Goal: Task Accomplishment & Management: Use online tool/utility

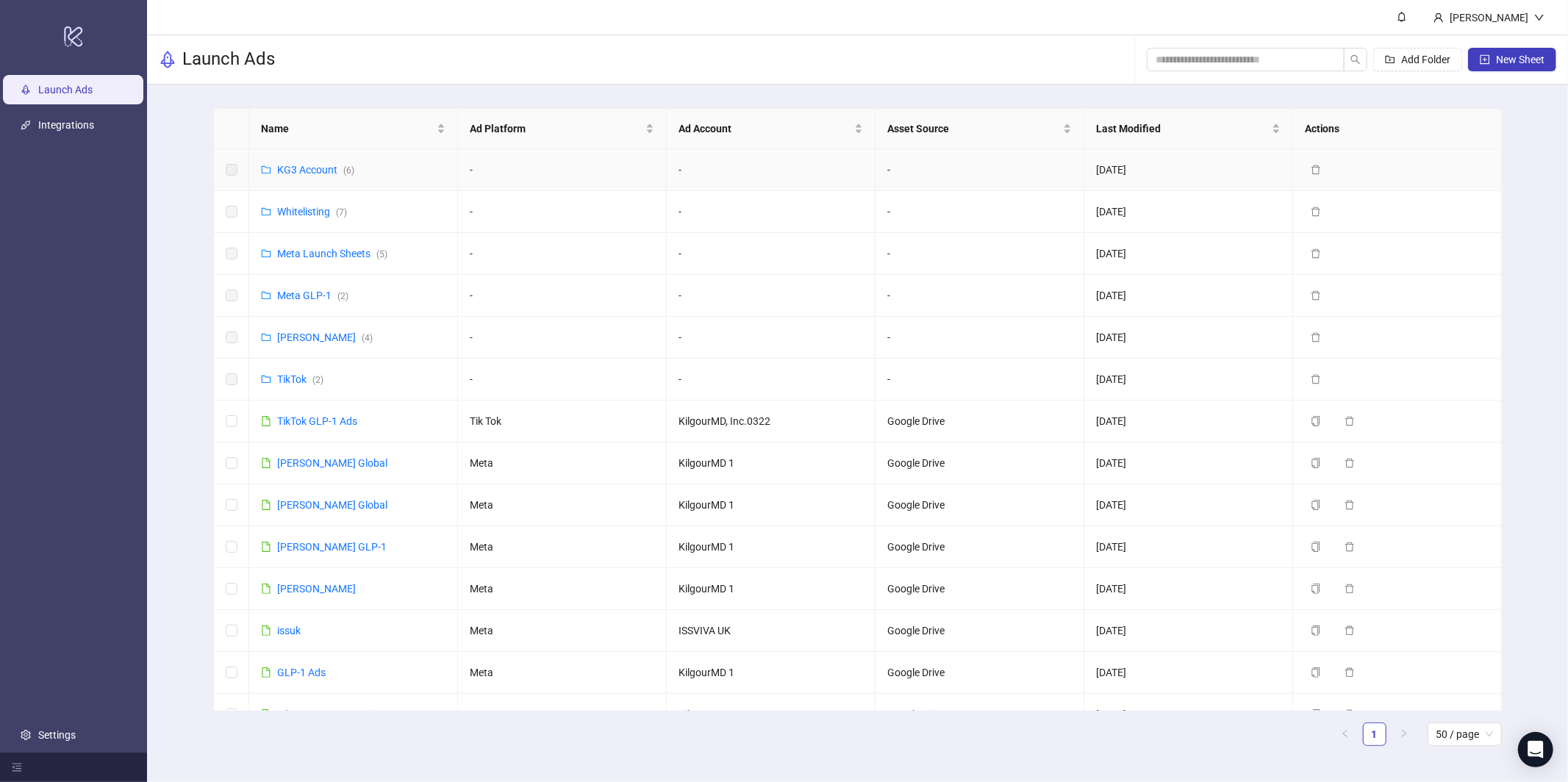
click at [312, 176] on div "KG3 Account ( 6 )" at bounding box center [315, 170] width 77 height 16
click at [317, 168] on link "KG3 Account ( 6 )" at bounding box center [315, 170] width 77 height 12
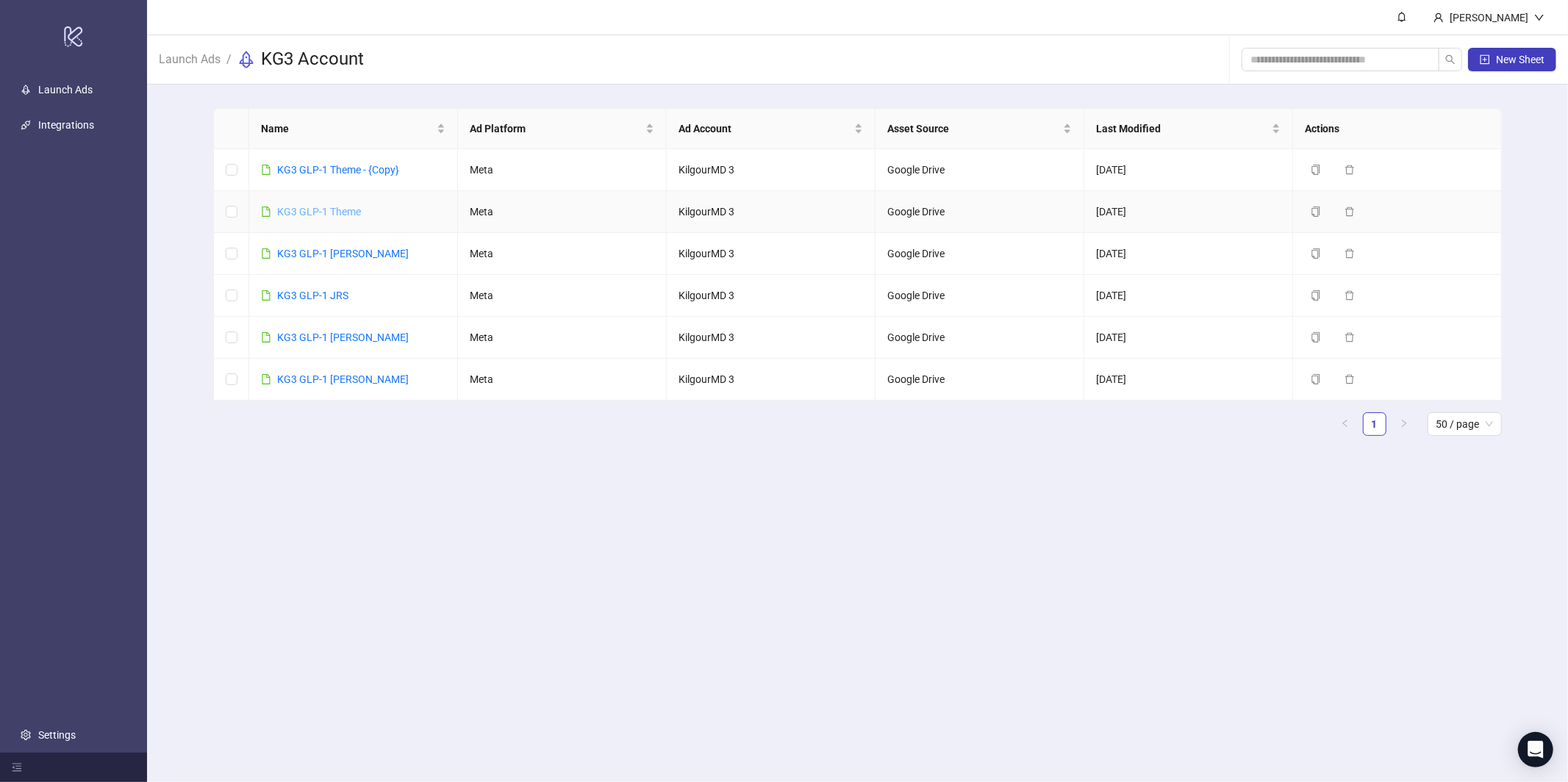
click at [315, 215] on link "KG3 GLP-1 Theme" at bounding box center [319, 212] width 84 height 12
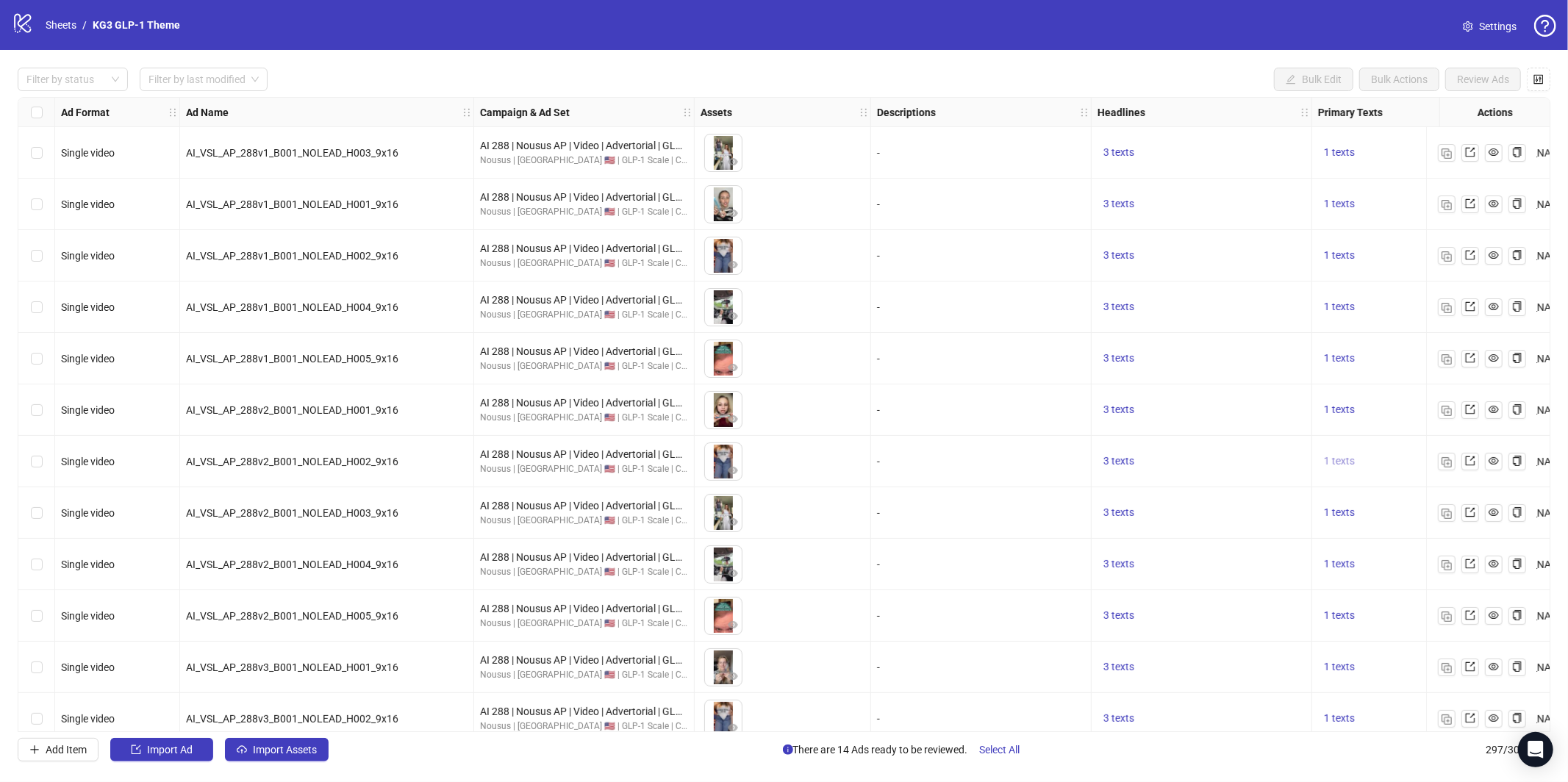
click at [1339, 465] on span "1 texts" at bounding box center [1339, 461] width 31 height 12
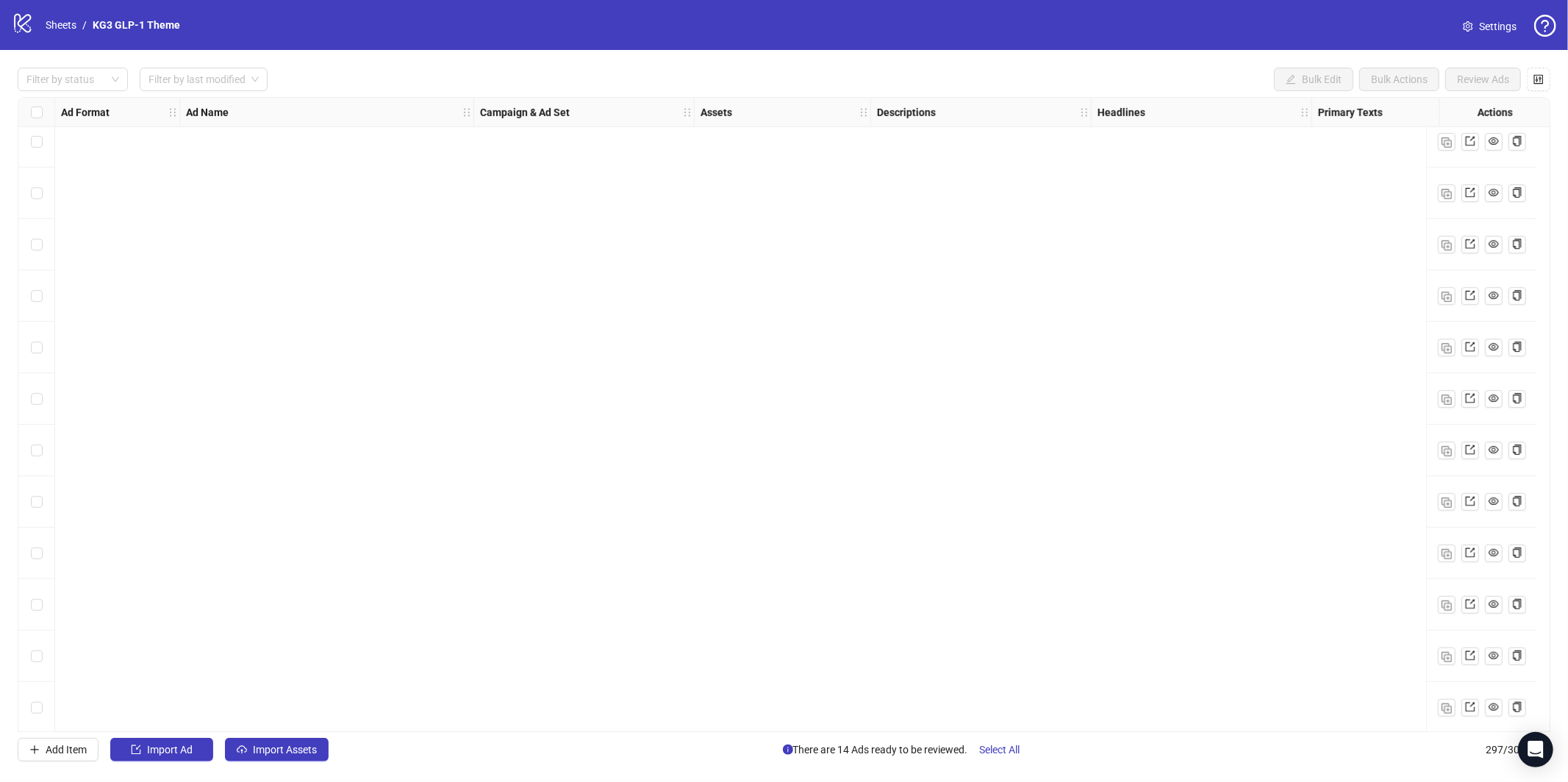
scroll to position [6544, 0]
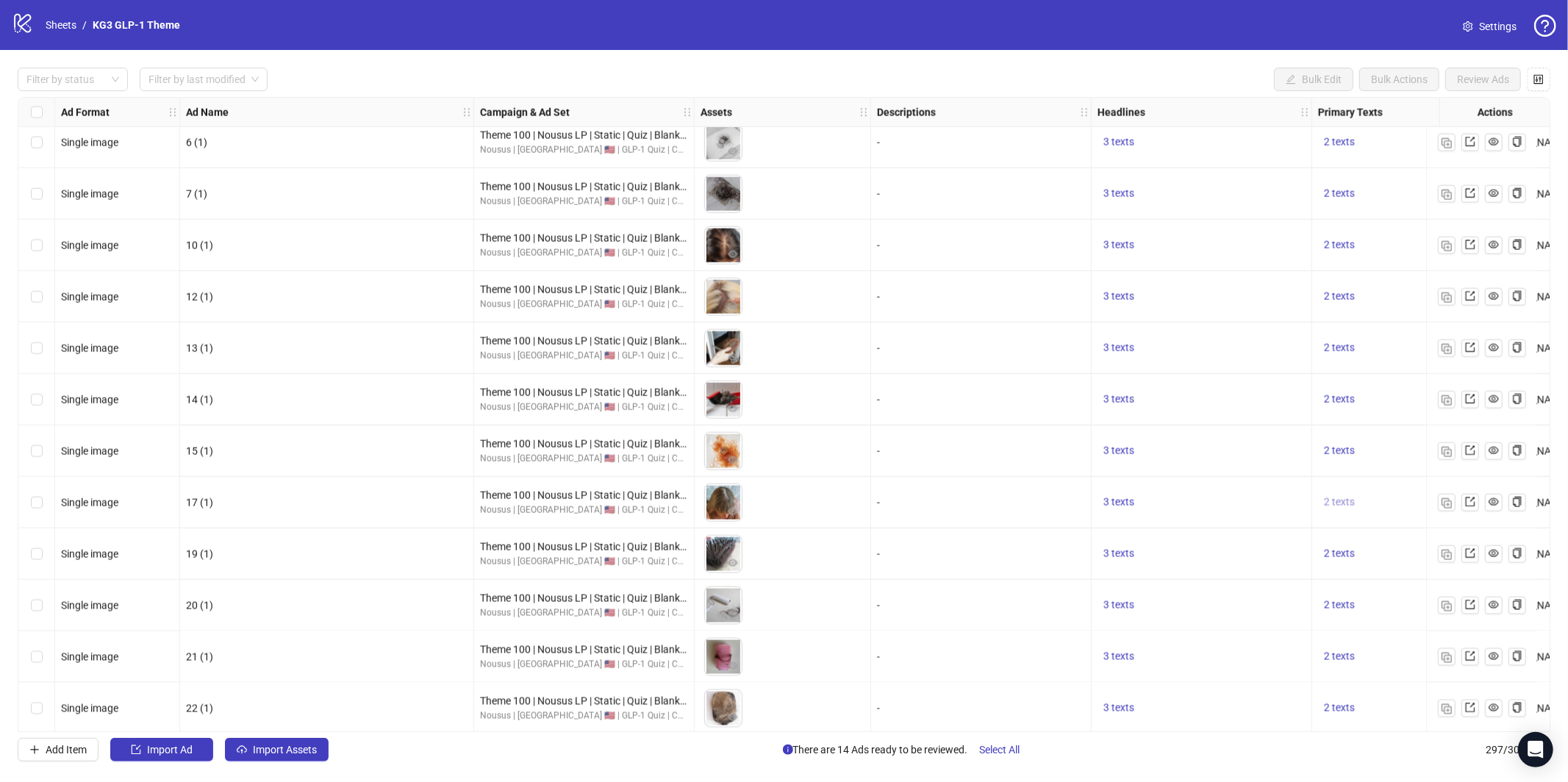
click at [1331, 508] on button "2 texts" at bounding box center [1339, 503] width 43 height 18
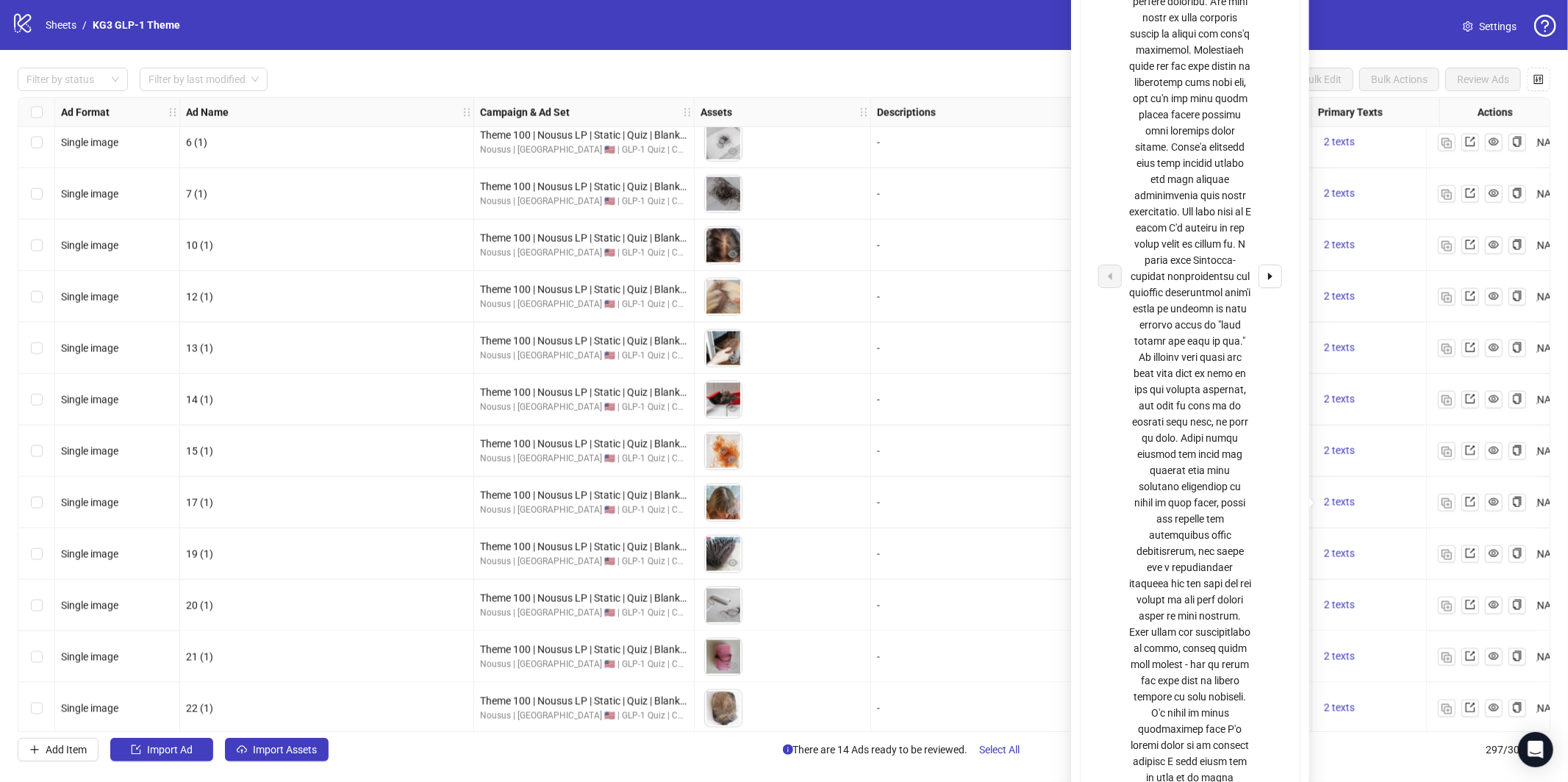
click at [1230, 503] on div at bounding box center [1190, 276] width 122 height 1439
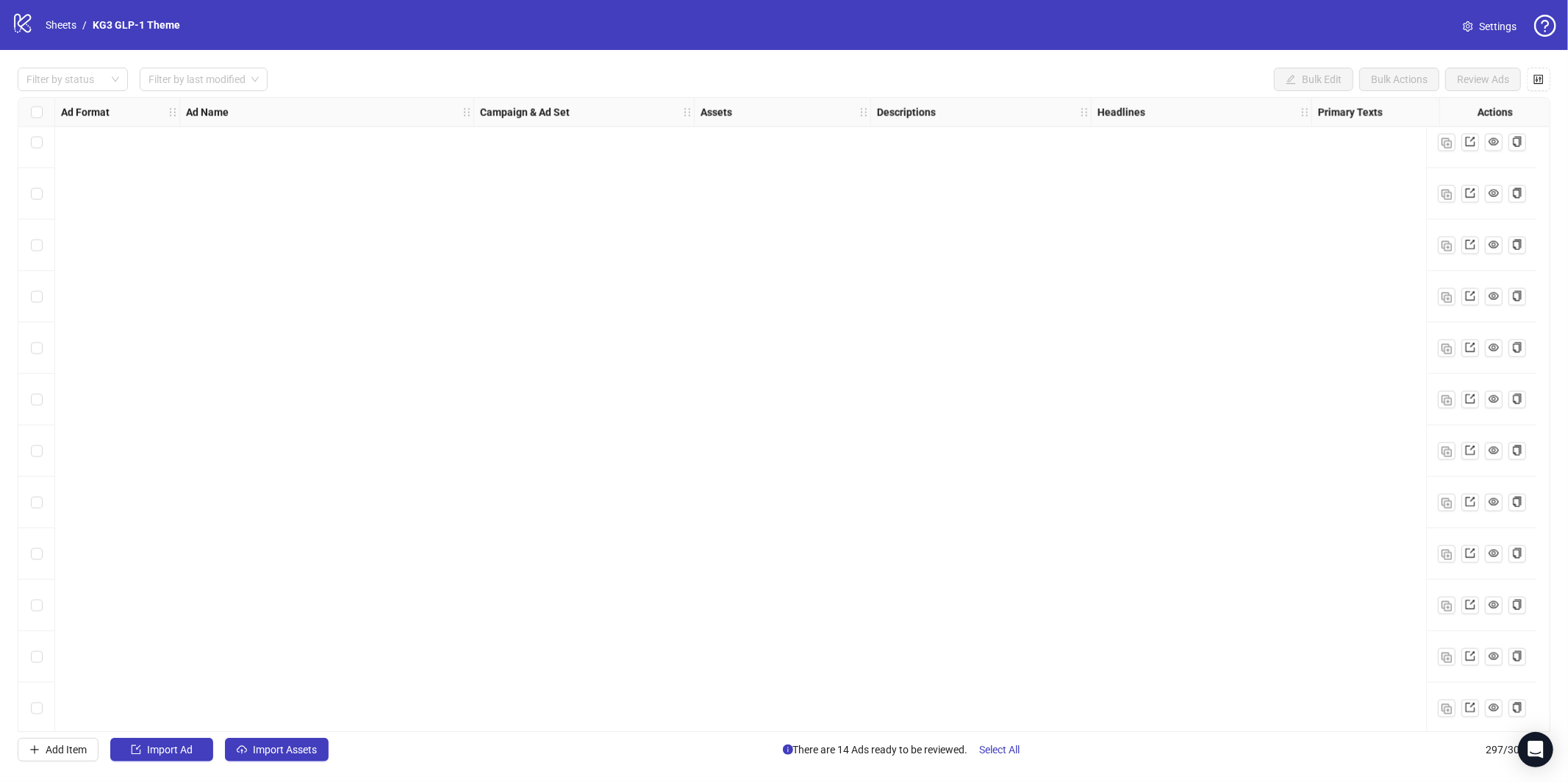
scroll to position [9273, 0]
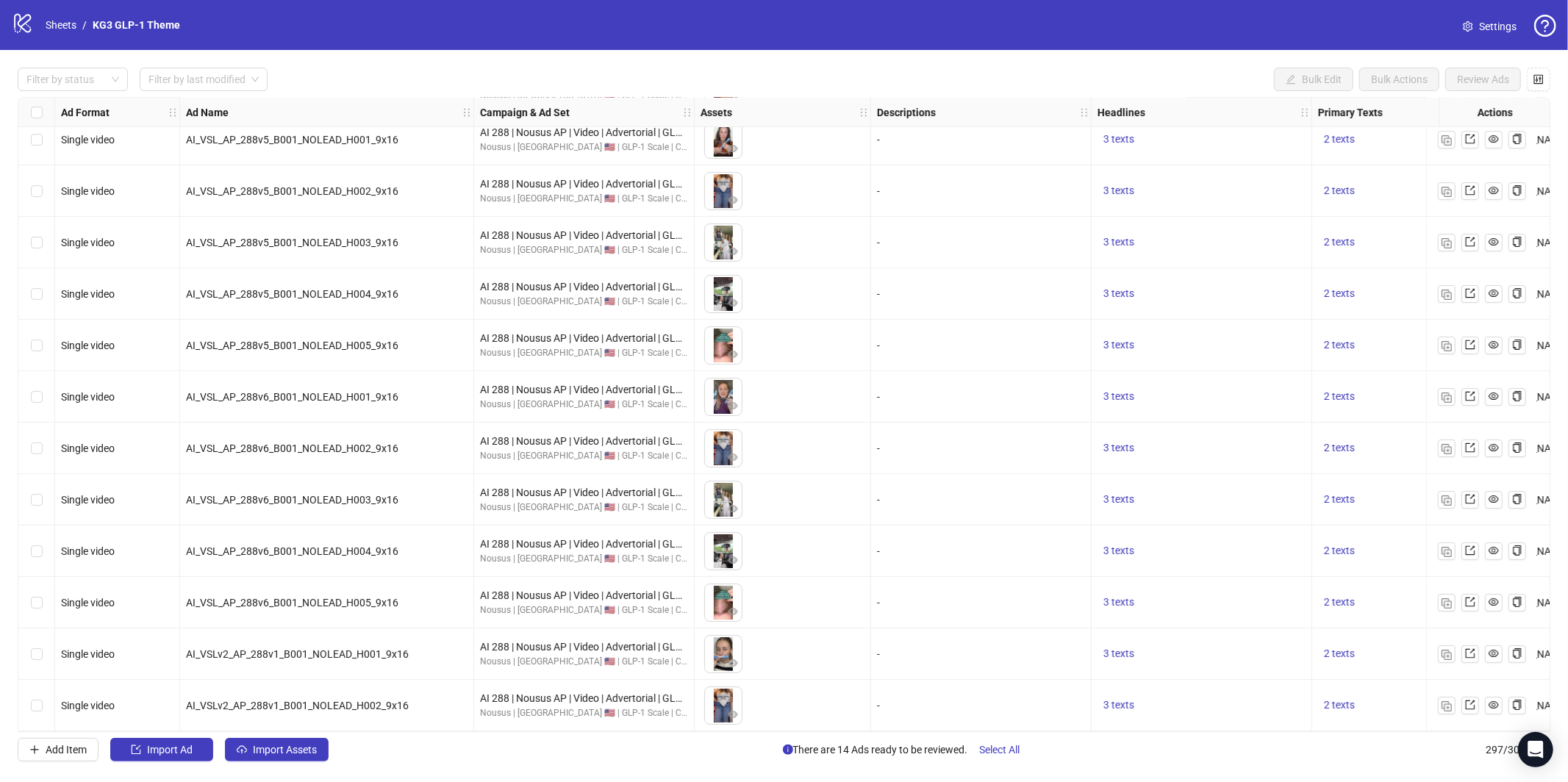
click at [1378, 506] on div "2 texts" at bounding box center [1385, 500] width 135 height 18
click at [1342, 505] on button "2 texts" at bounding box center [1339, 500] width 43 height 18
click at [1264, 479] on button "button" at bounding box center [1270, 487] width 24 height 24
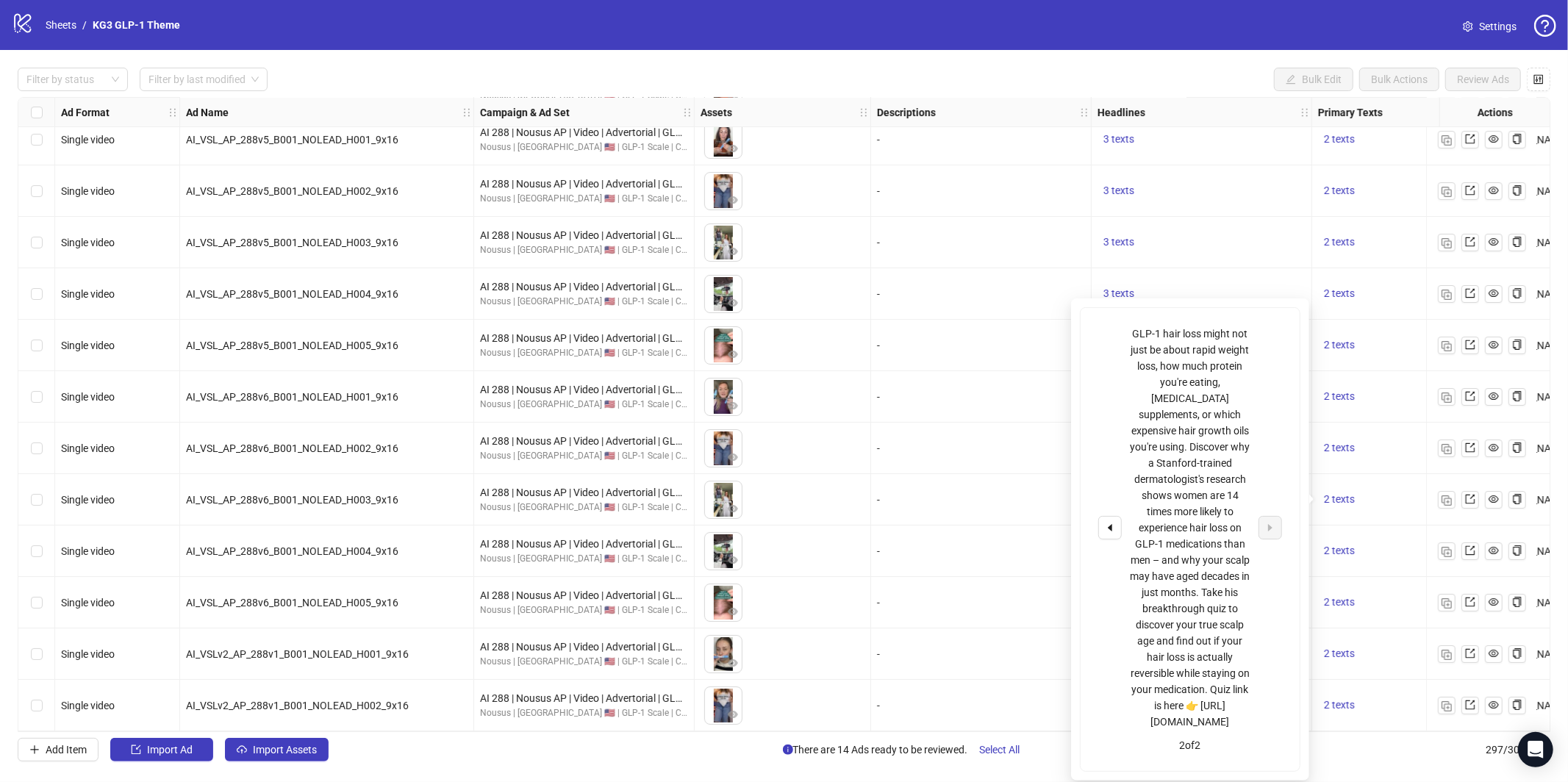
click at [1182, 445] on div "GLP-1 hair loss might not just be about rapid weight loss, how much protein you…" at bounding box center [1190, 528] width 122 height 404
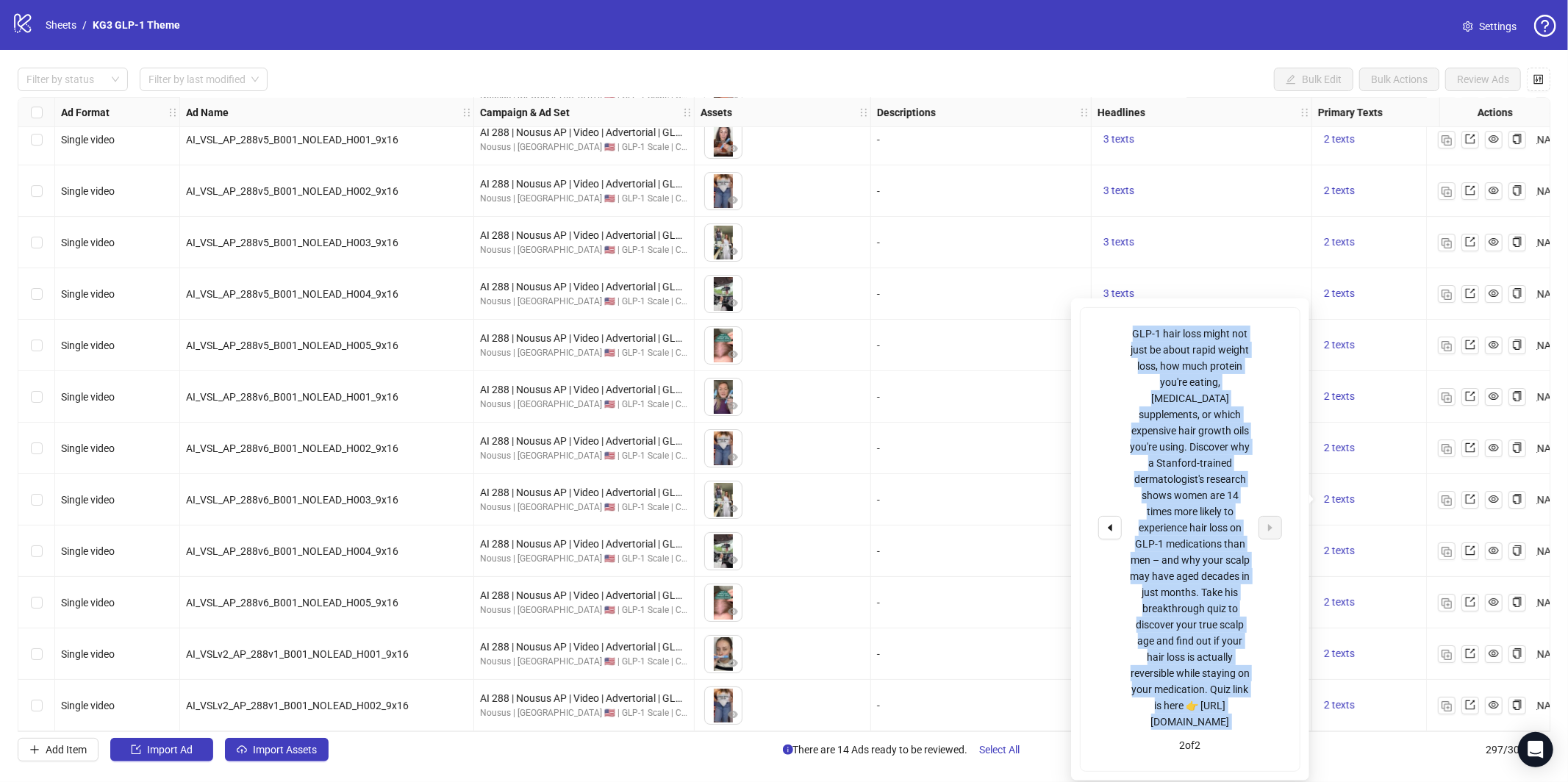
click at [1182, 445] on div "GLP-1 hair loss might not just be about rapid weight loss, how much protein you…" at bounding box center [1190, 528] width 122 height 404
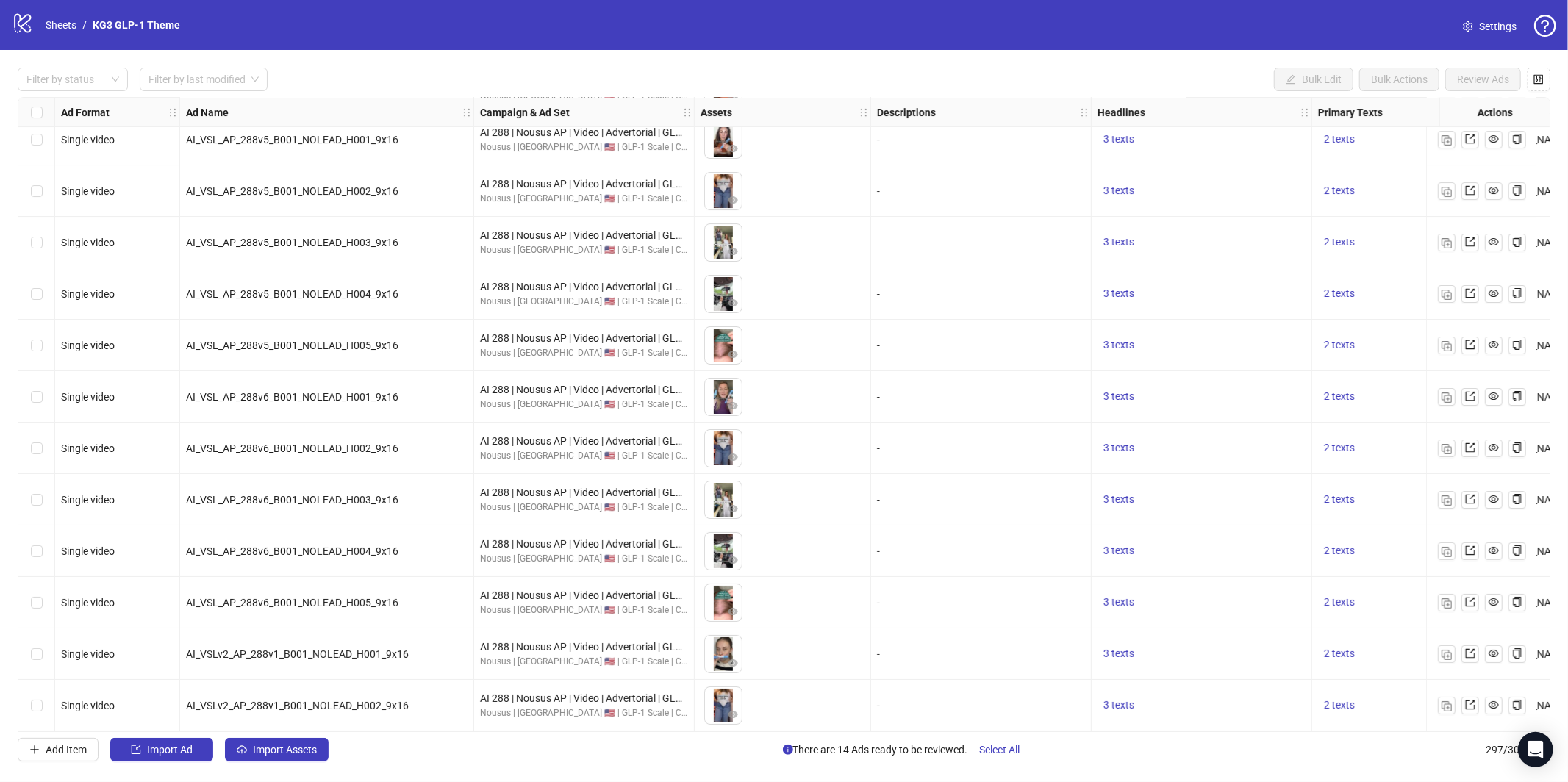
click at [978, 418] on div "-" at bounding box center [981, 397] width 221 height 51
click at [66, 21] on link "Sheets" at bounding box center [61, 25] width 37 height 16
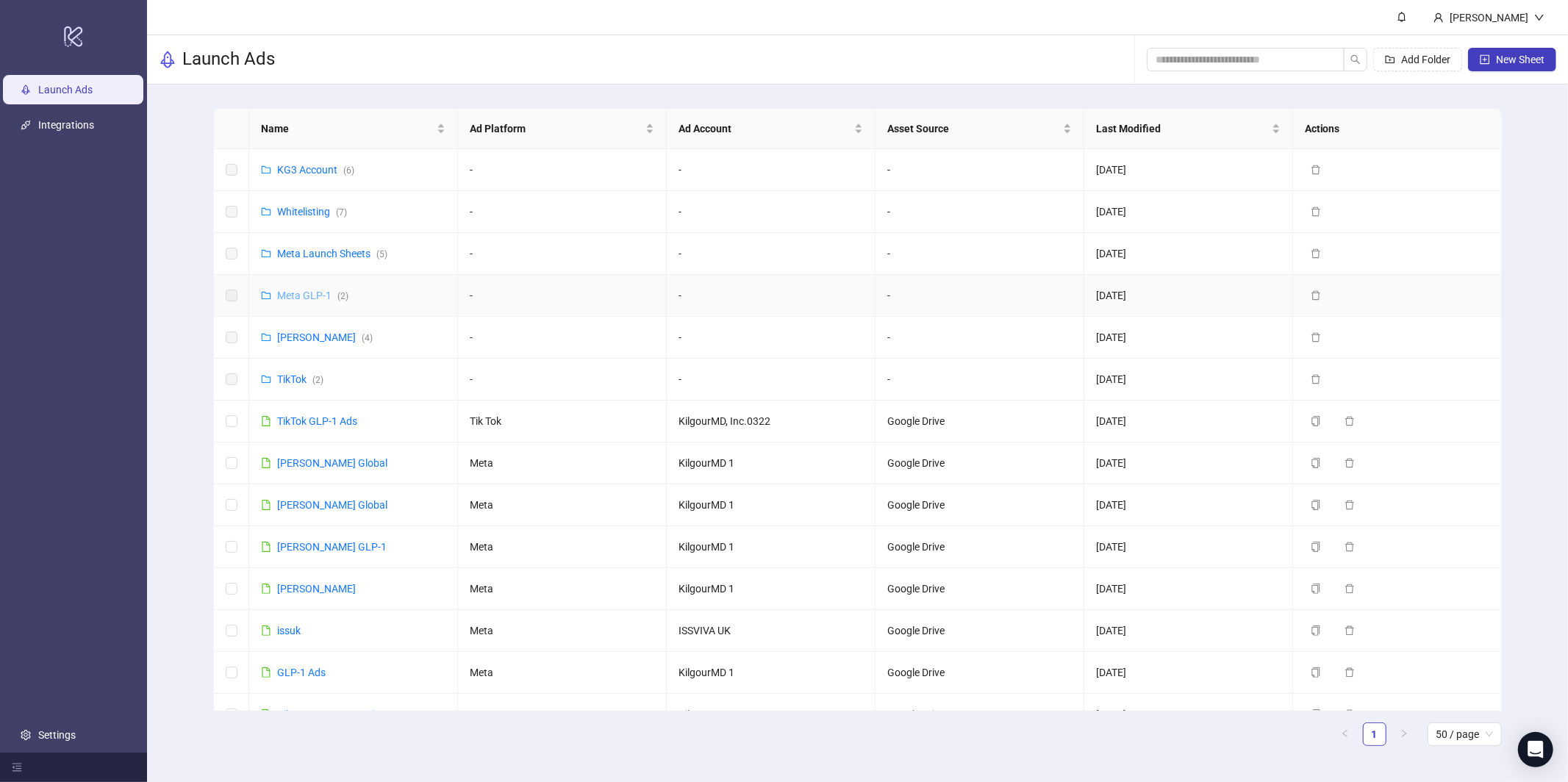
click at [306, 293] on link "Meta GLP-1 ( 2 )" at bounding box center [312, 295] width 71 height 12
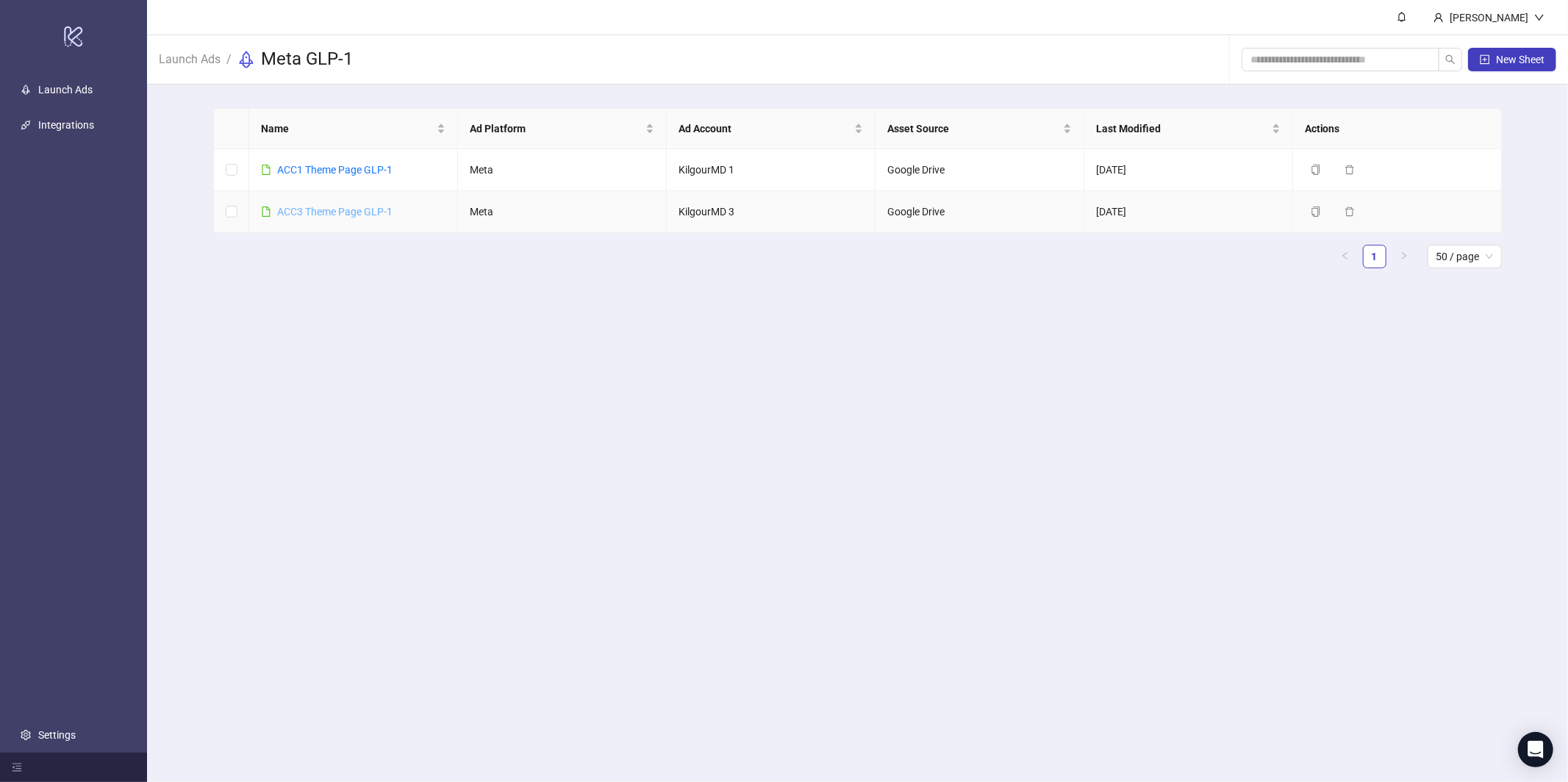
click at [332, 209] on link "ACC3 Theme Page GLP-1" at bounding box center [334, 212] width 115 height 12
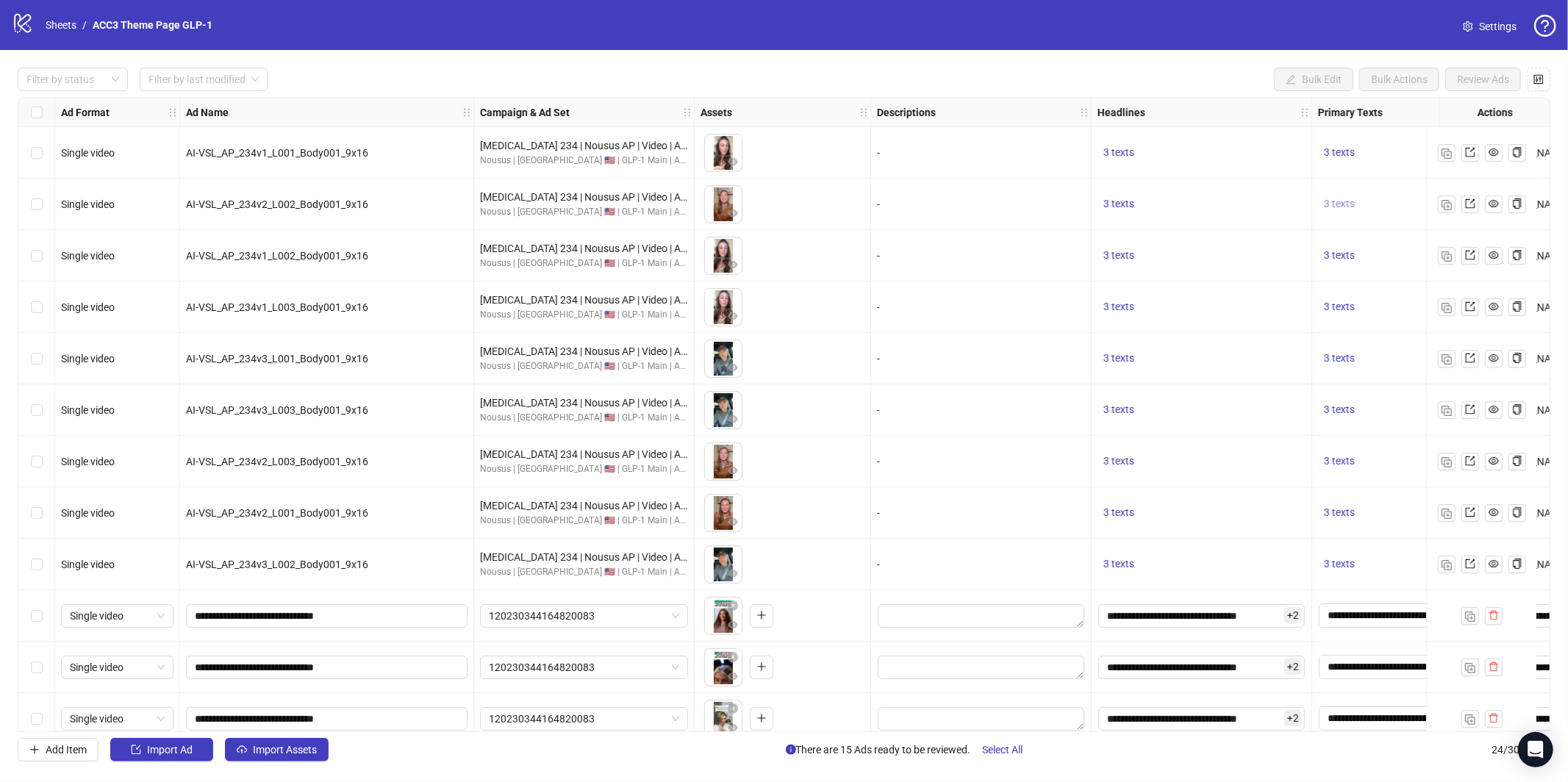
click at [1339, 209] on span "3 texts" at bounding box center [1339, 204] width 31 height 12
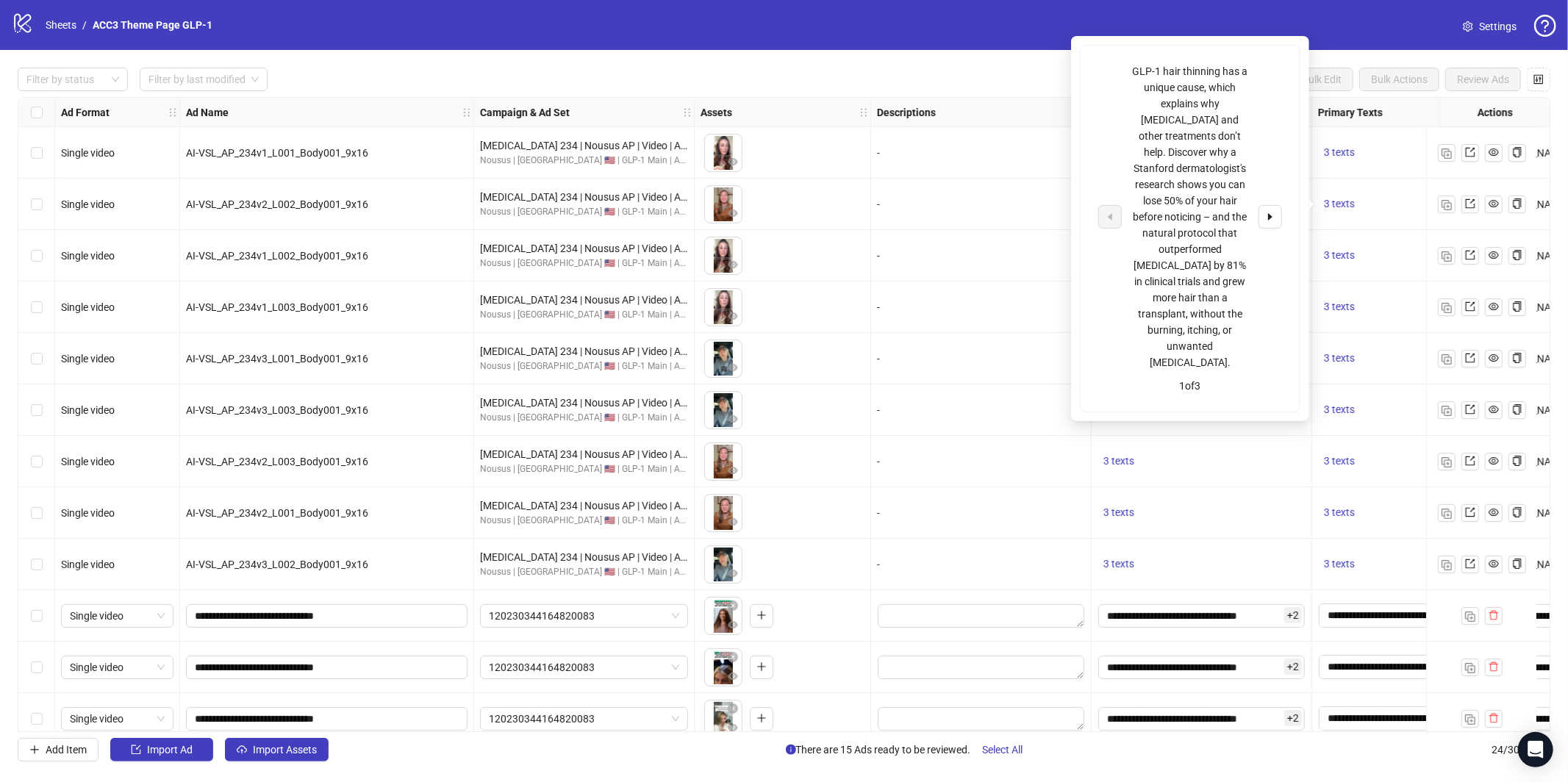
click at [1181, 195] on div "GLP-1 hair thinning has a unique cause, which explains why [MEDICAL_DATA] and o…" at bounding box center [1190, 217] width 122 height 307
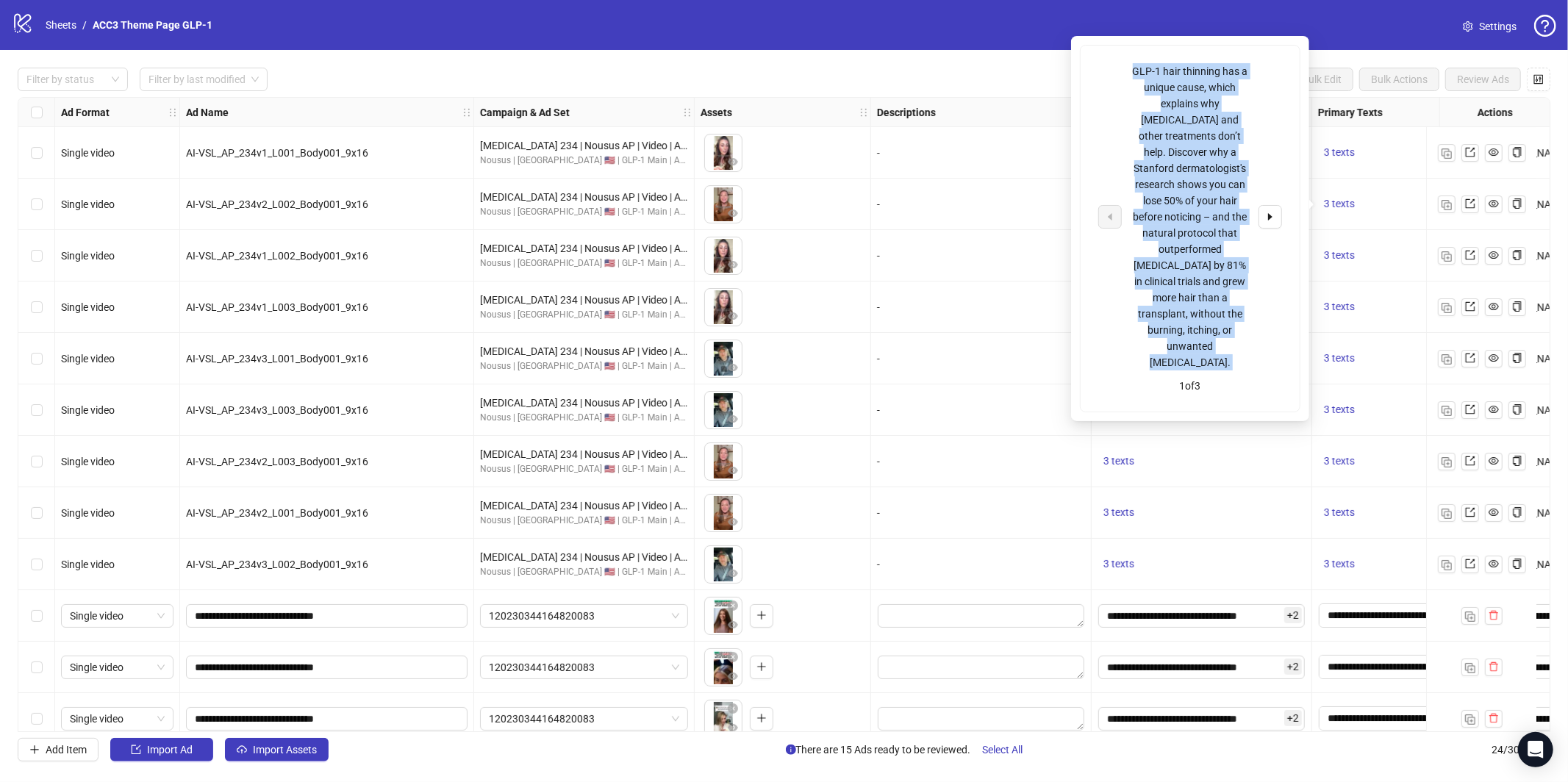
click at [1181, 195] on div "GLP-1 hair thinning has a unique cause, which explains why [MEDICAL_DATA] and o…" at bounding box center [1190, 217] width 122 height 307
click at [1276, 205] on button "button" at bounding box center [1270, 217] width 24 height 24
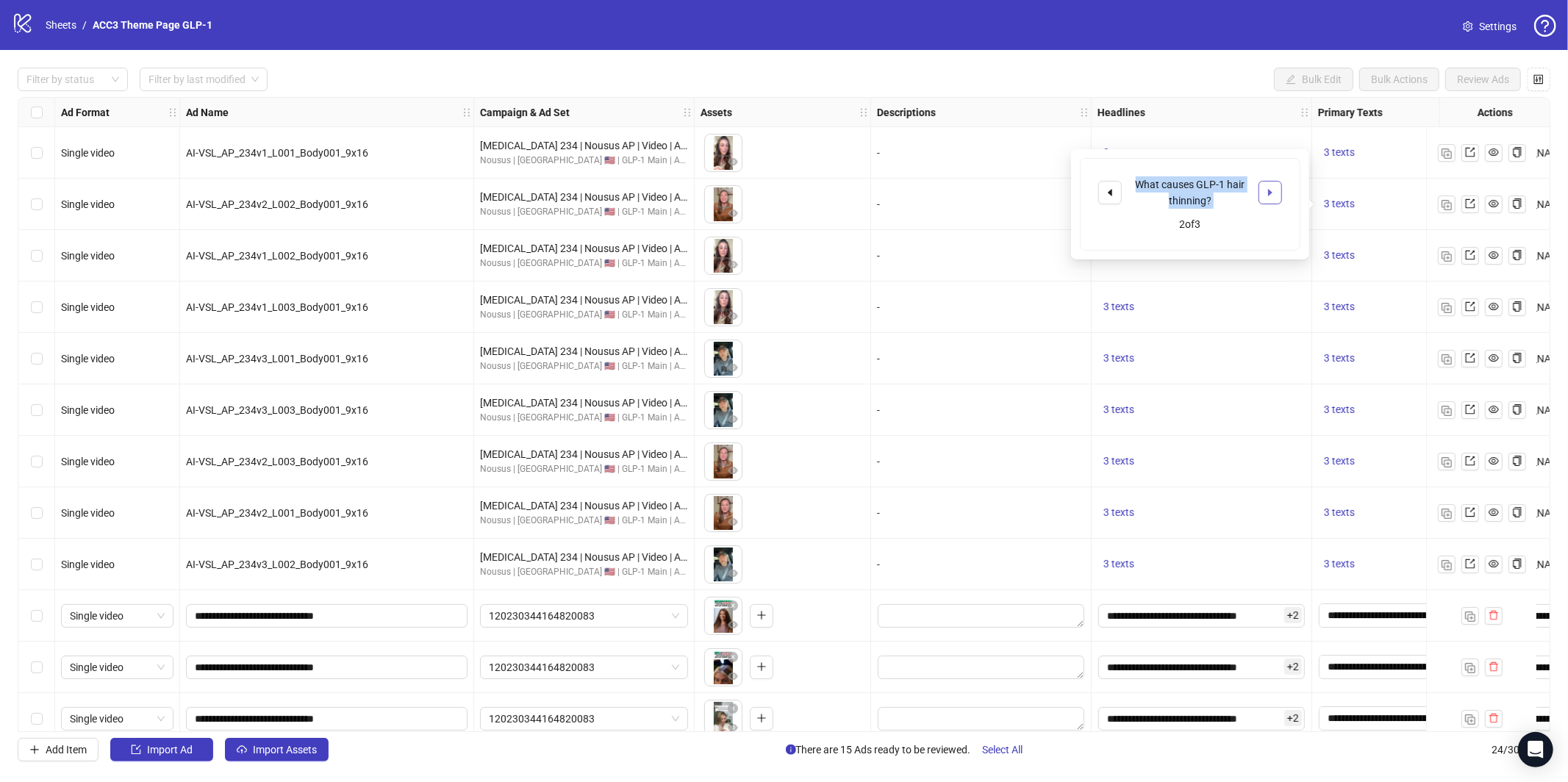
click at [1266, 192] on icon "caret-right" at bounding box center [1270, 193] width 10 height 10
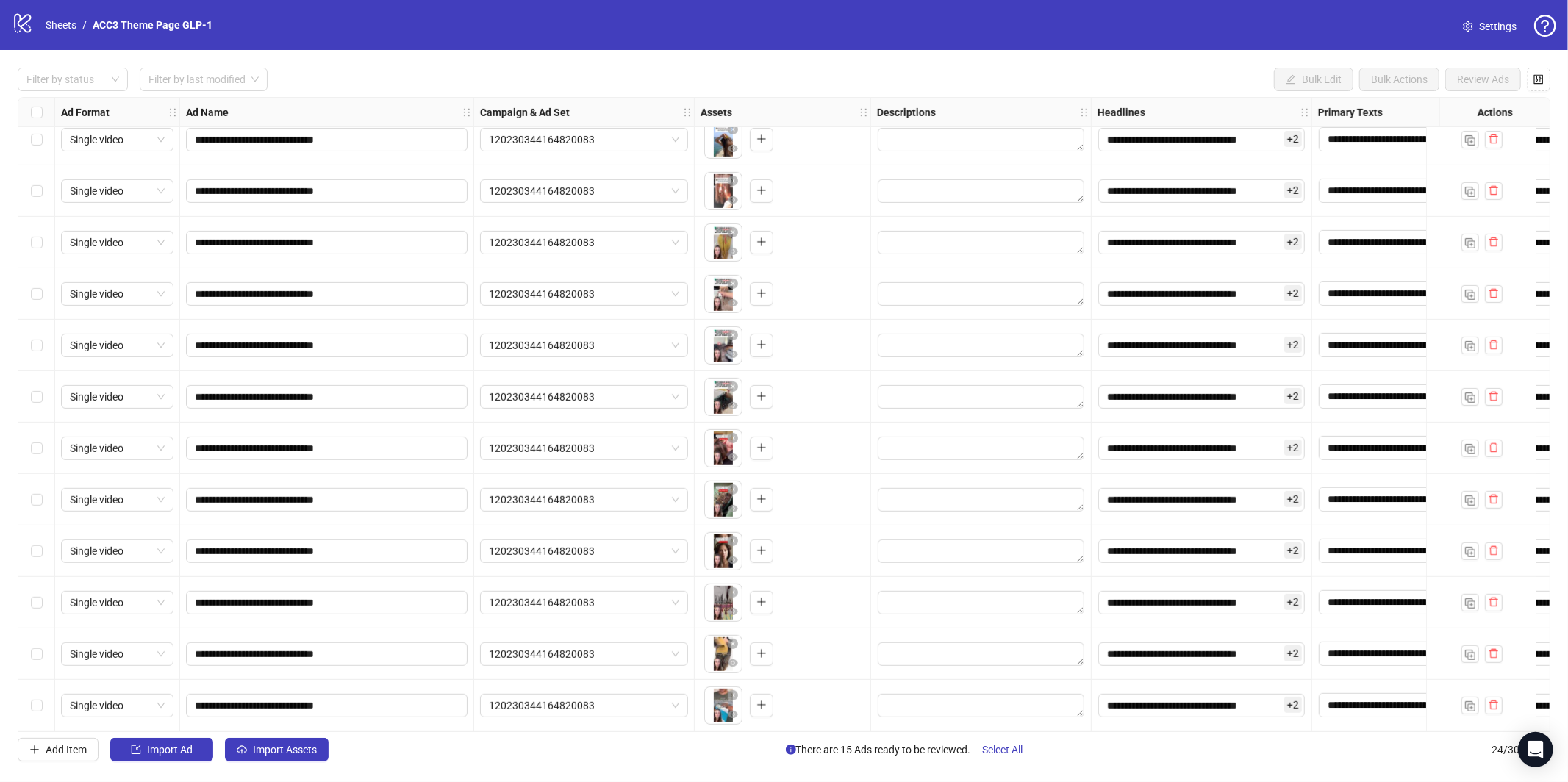
scroll to position [636, 0]
click at [65, 34] on div "logo/logo-mobile Sheets / ACC3 Theme Page GLP-1" at bounding box center [115, 25] width 207 height 26
click at [54, 24] on link "Sheets" at bounding box center [61, 25] width 37 height 16
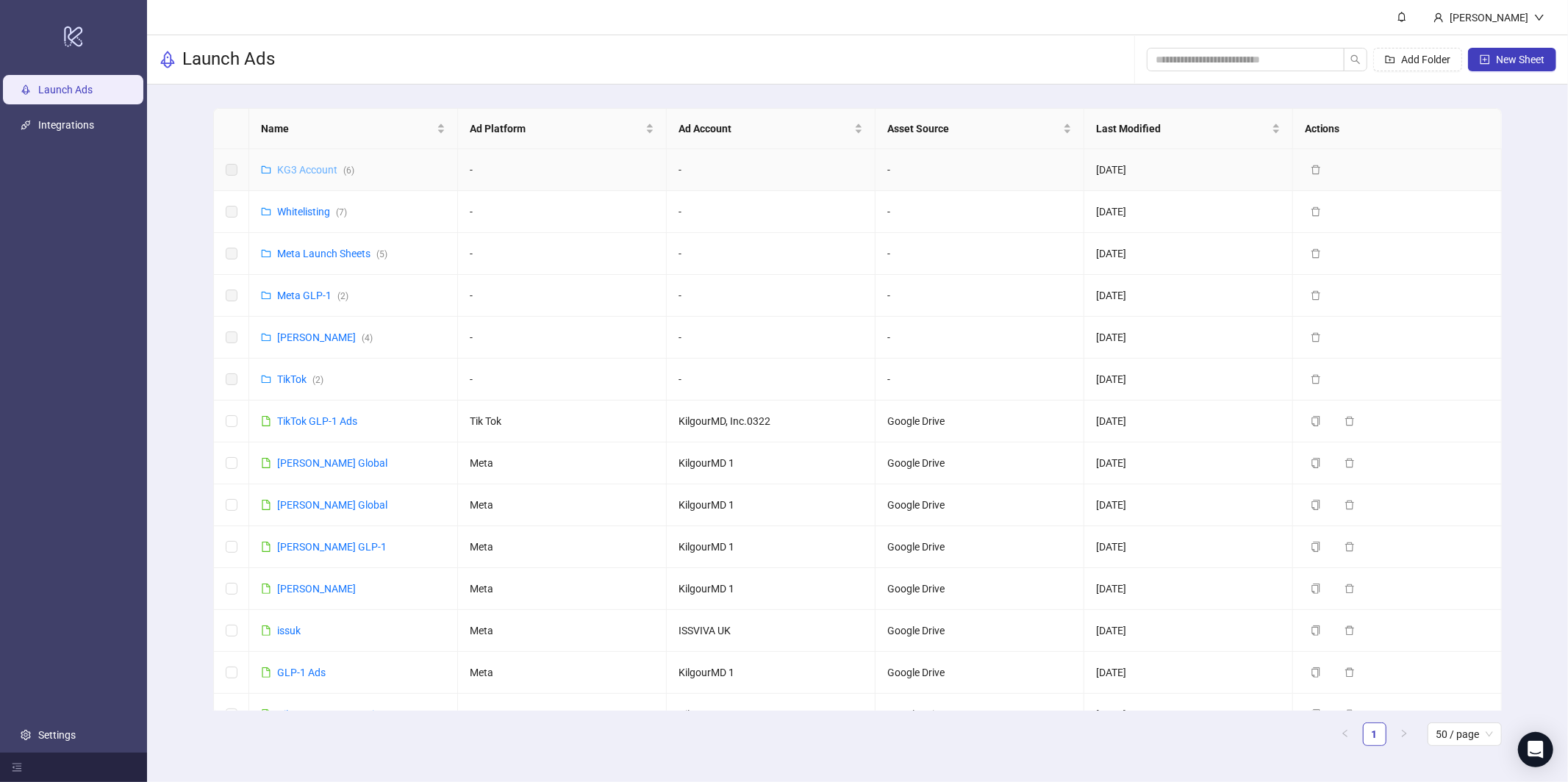
click at [310, 170] on link "KG3 Account ( 6 )" at bounding box center [315, 170] width 77 height 12
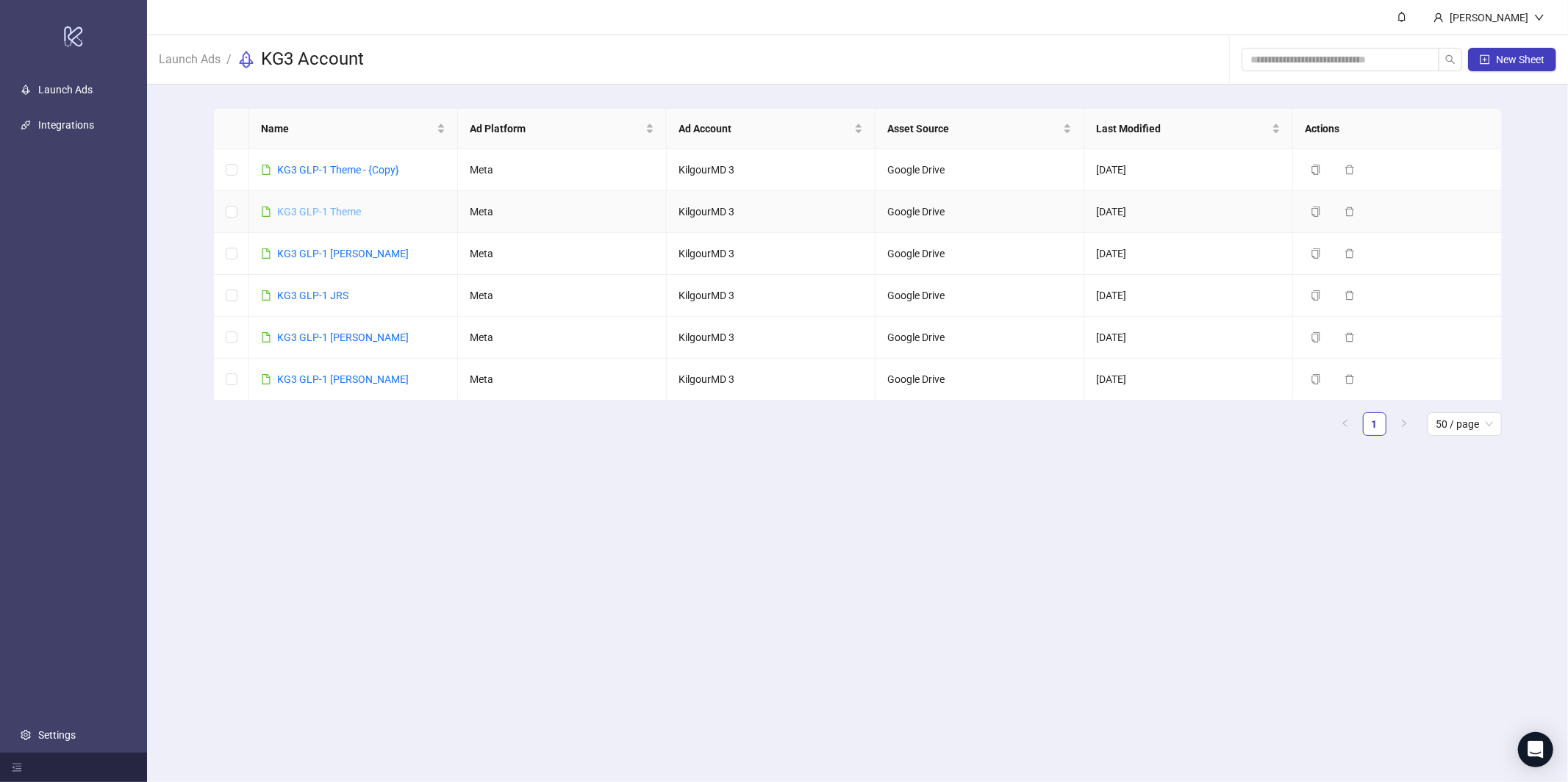
click at [315, 209] on link "KG3 GLP-1 Theme" at bounding box center [319, 212] width 84 height 12
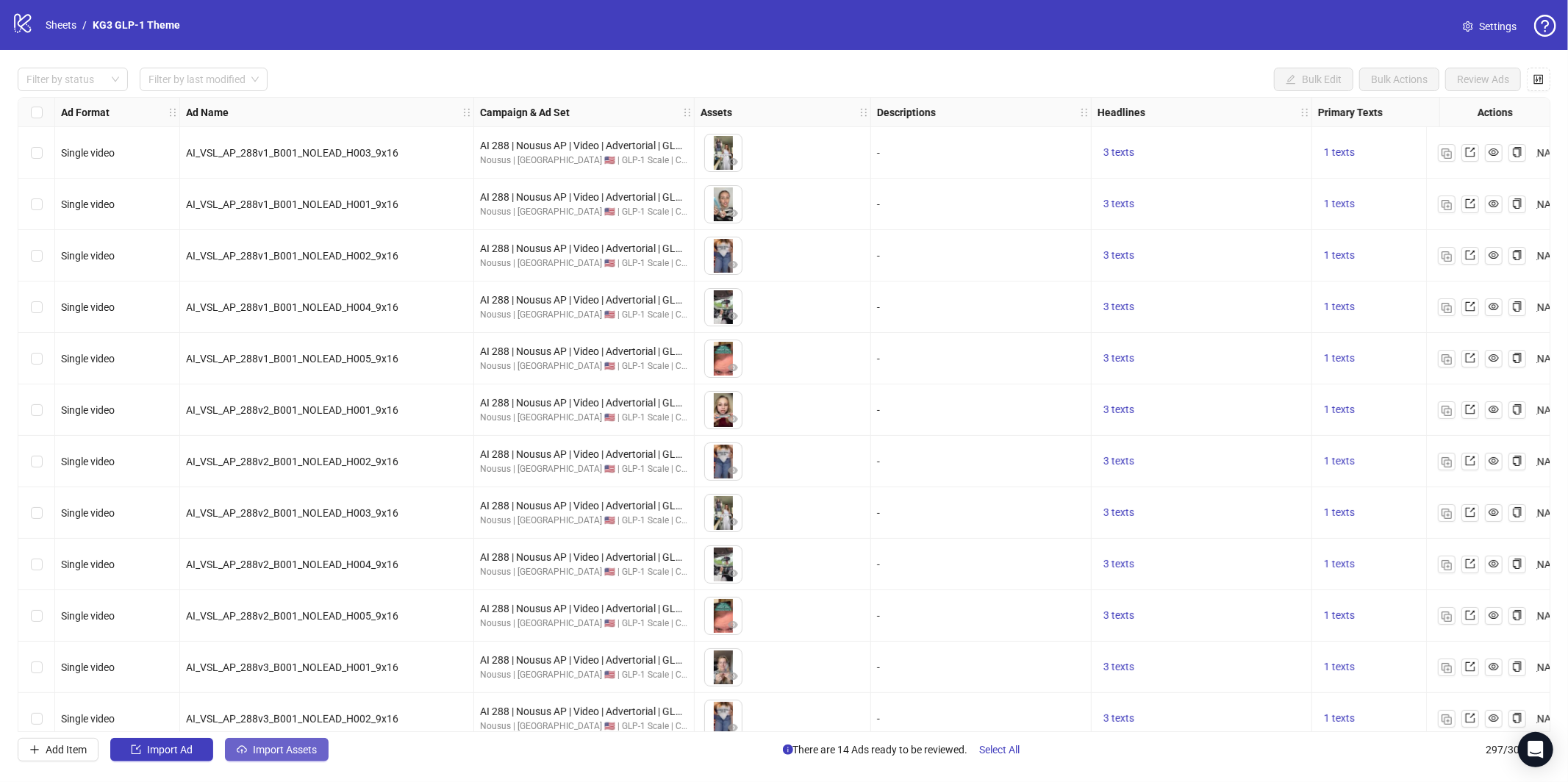
click at [309, 753] on span "Import Assets" at bounding box center [284, 750] width 64 height 12
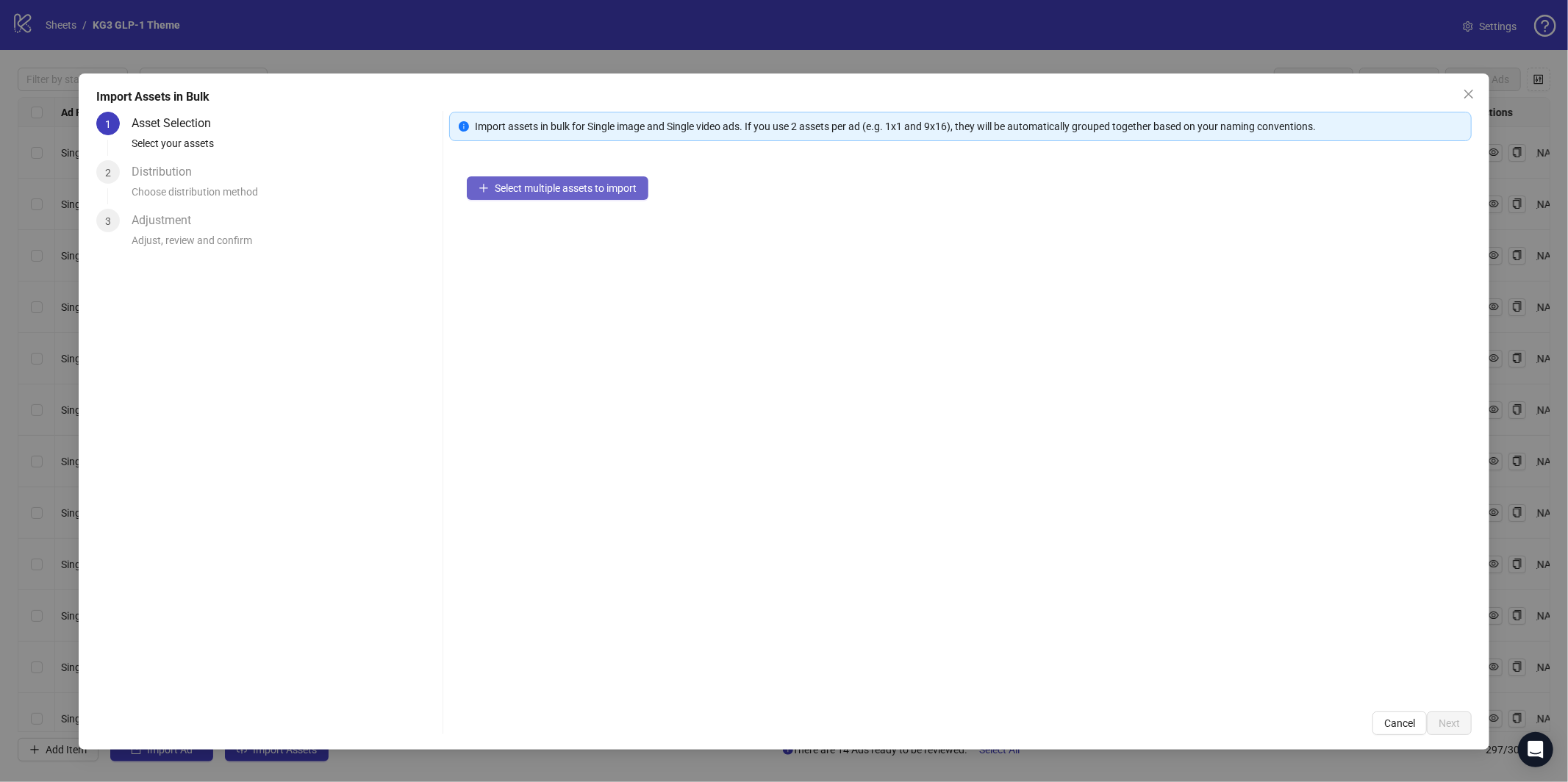
click at [608, 186] on span "Select multiple assets to import" at bounding box center [565, 188] width 142 height 12
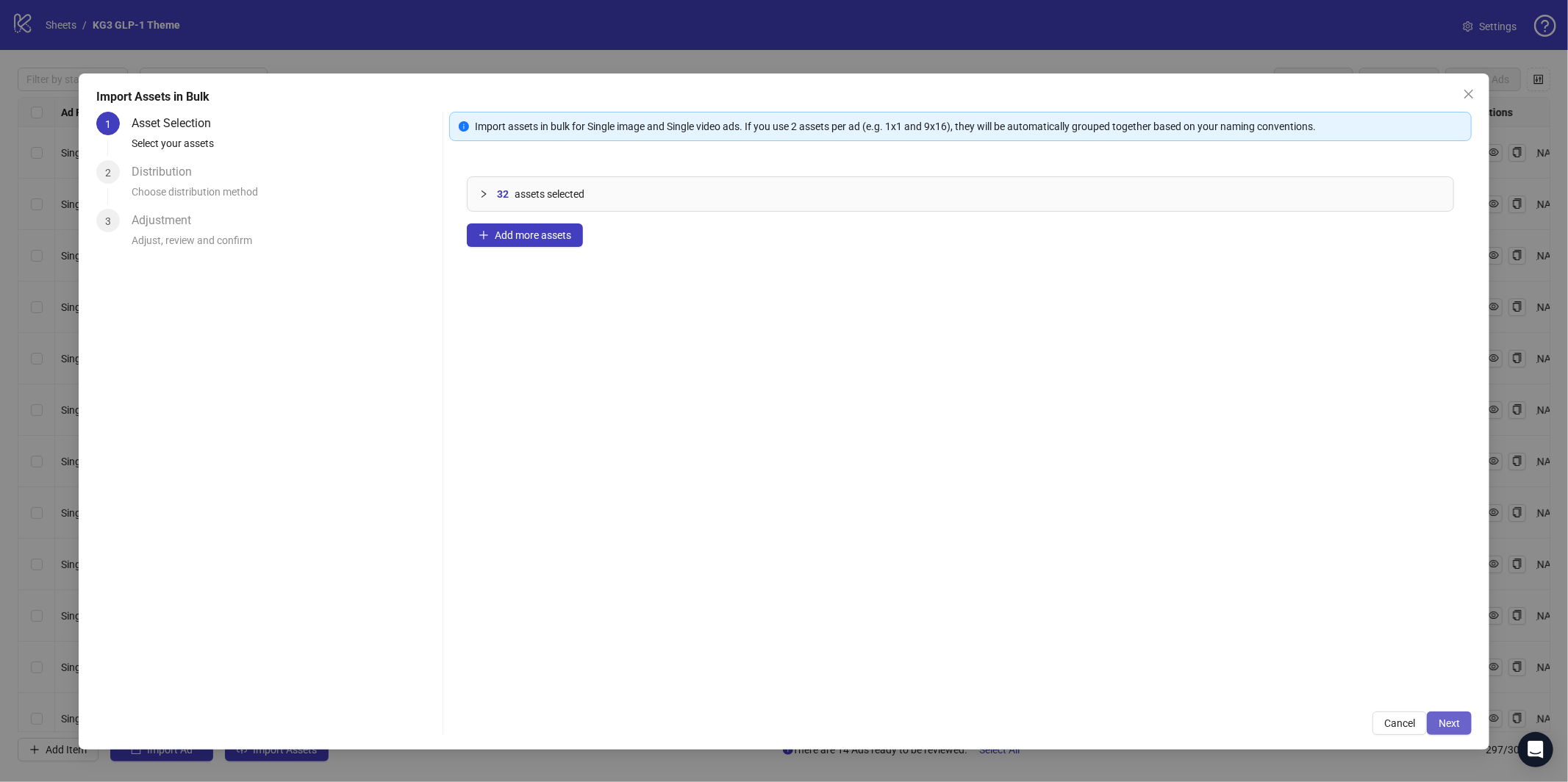
click at [1467, 711] on button "Next" at bounding box center [1449, 723] width 45 height 24
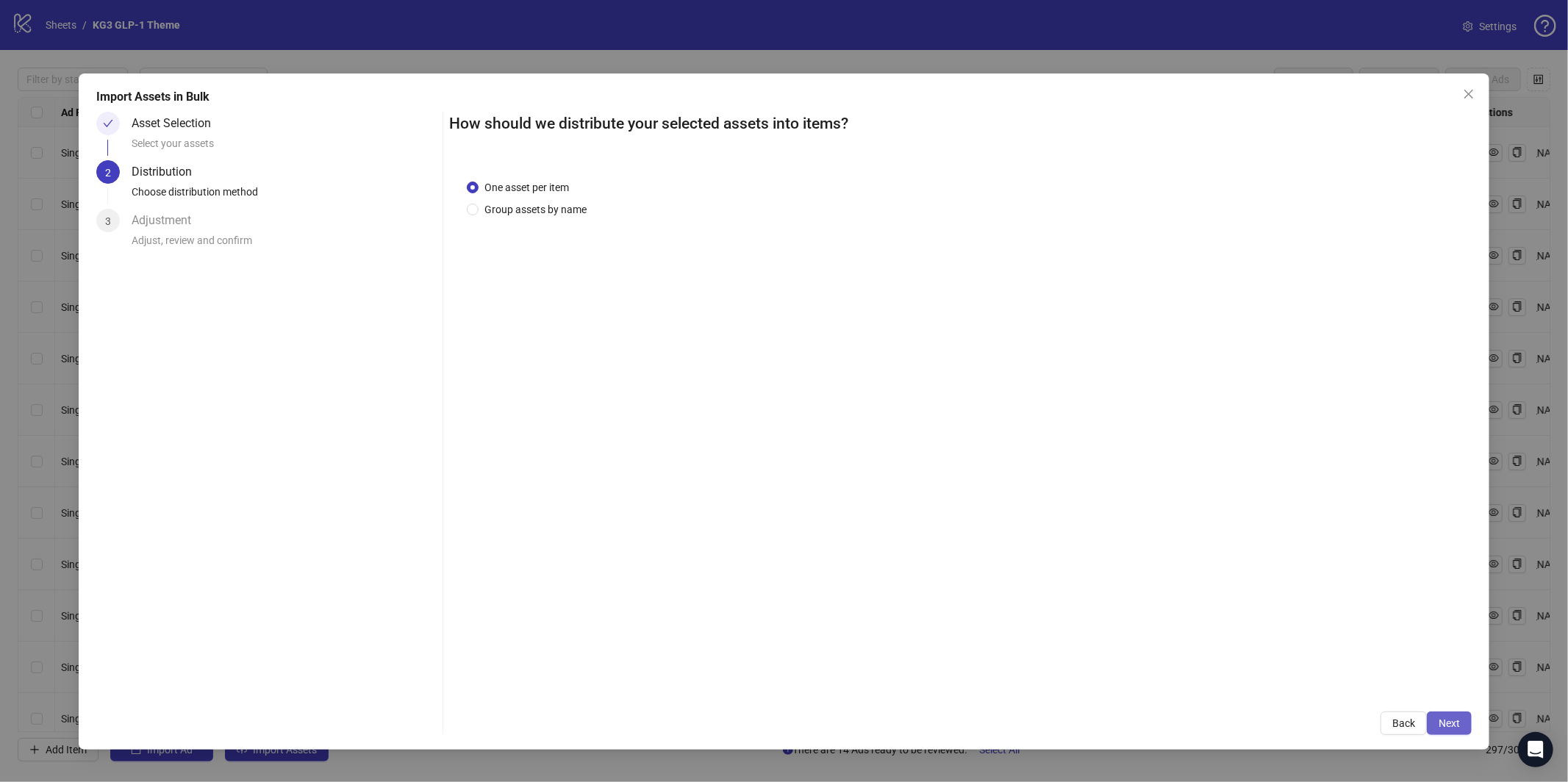
click at [1460, 720] on button "Next" at bounding box center [1449, 723] width 45 height 24
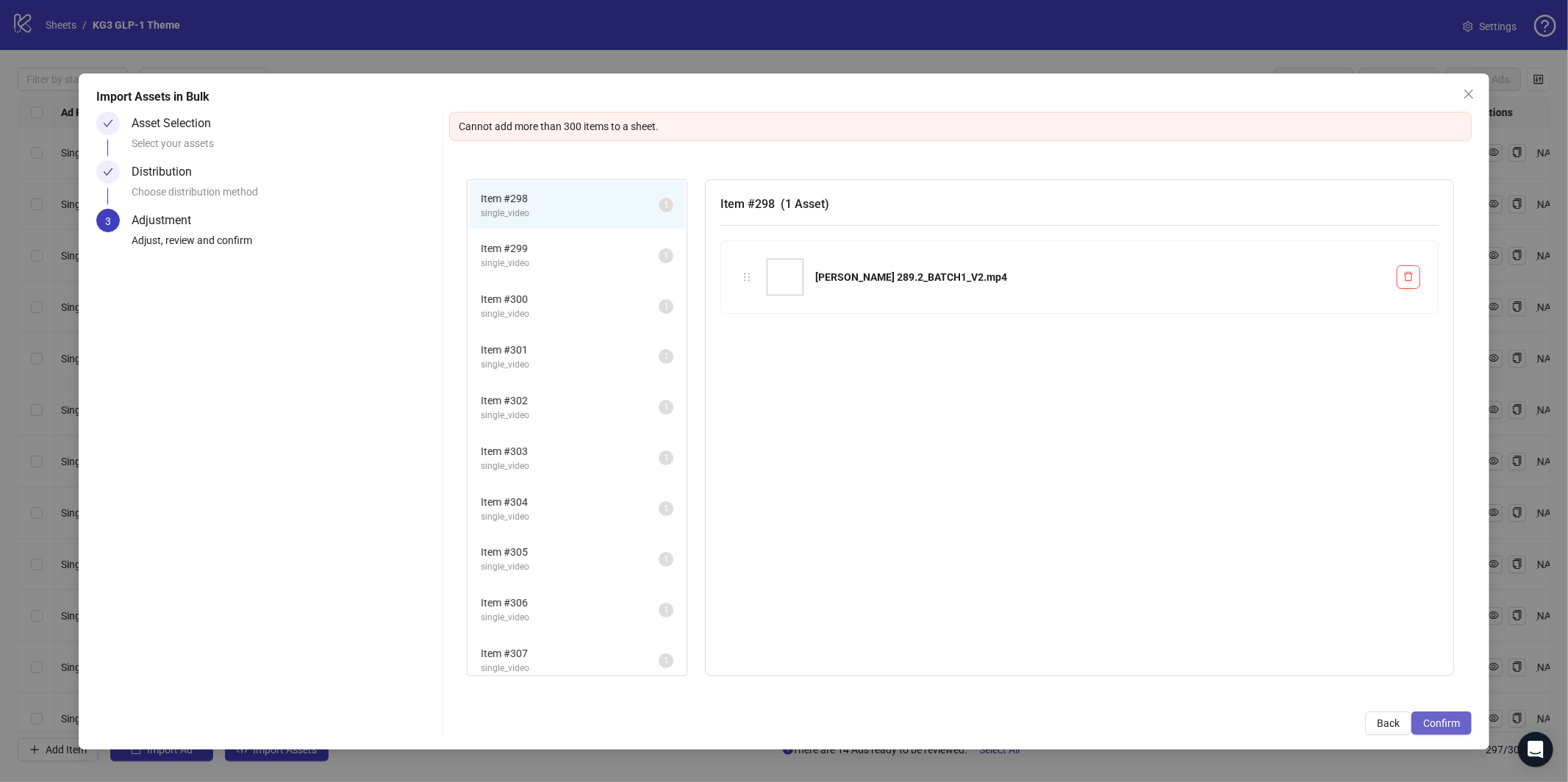
click at [1458, 720] on span "Confirm" at bounding box center [1442, 723] width 37 height 12
drag, startPoint x: 1142, startPoint y: 214, endPoint x: 1070, endPoint y: 206, distance: 72.4
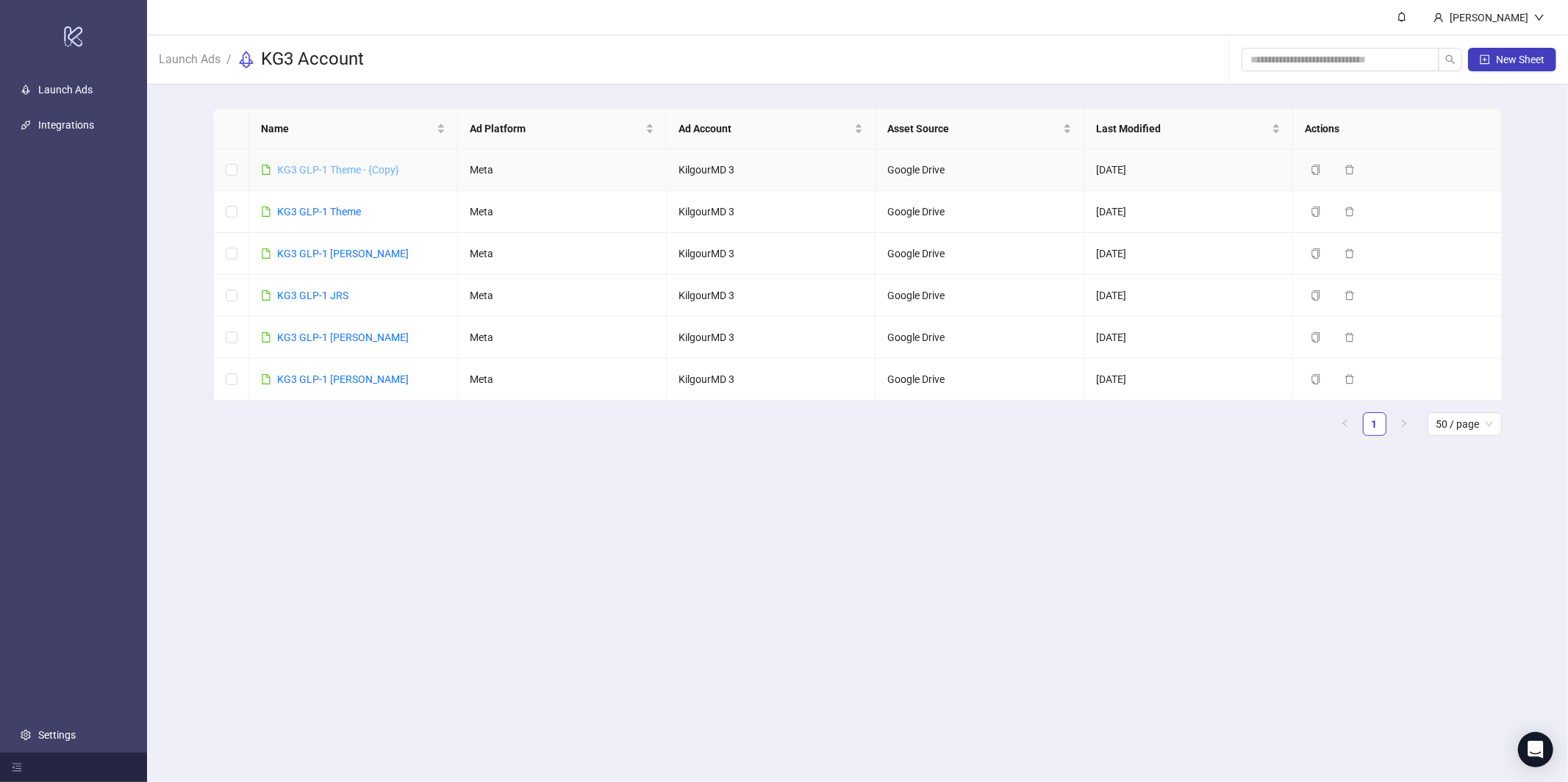
click at [317, 171] on link "KG3 GLP-1 Theme - {Copy}" at bounding box center [338, 170] width 122 height 12
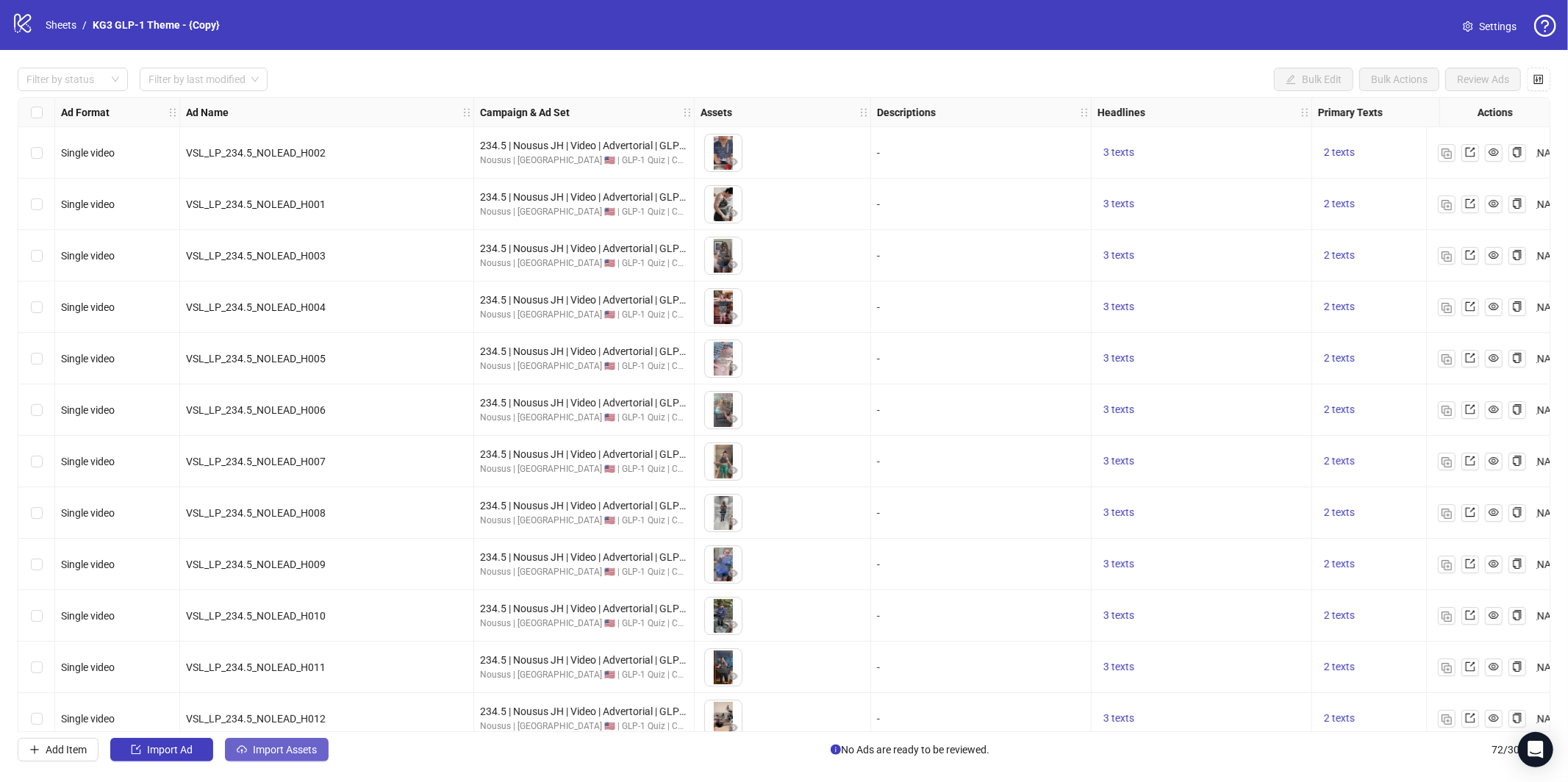
click at [277, 752] on span "Import Assets" at bounding box center [284, 750] width 64 height 12
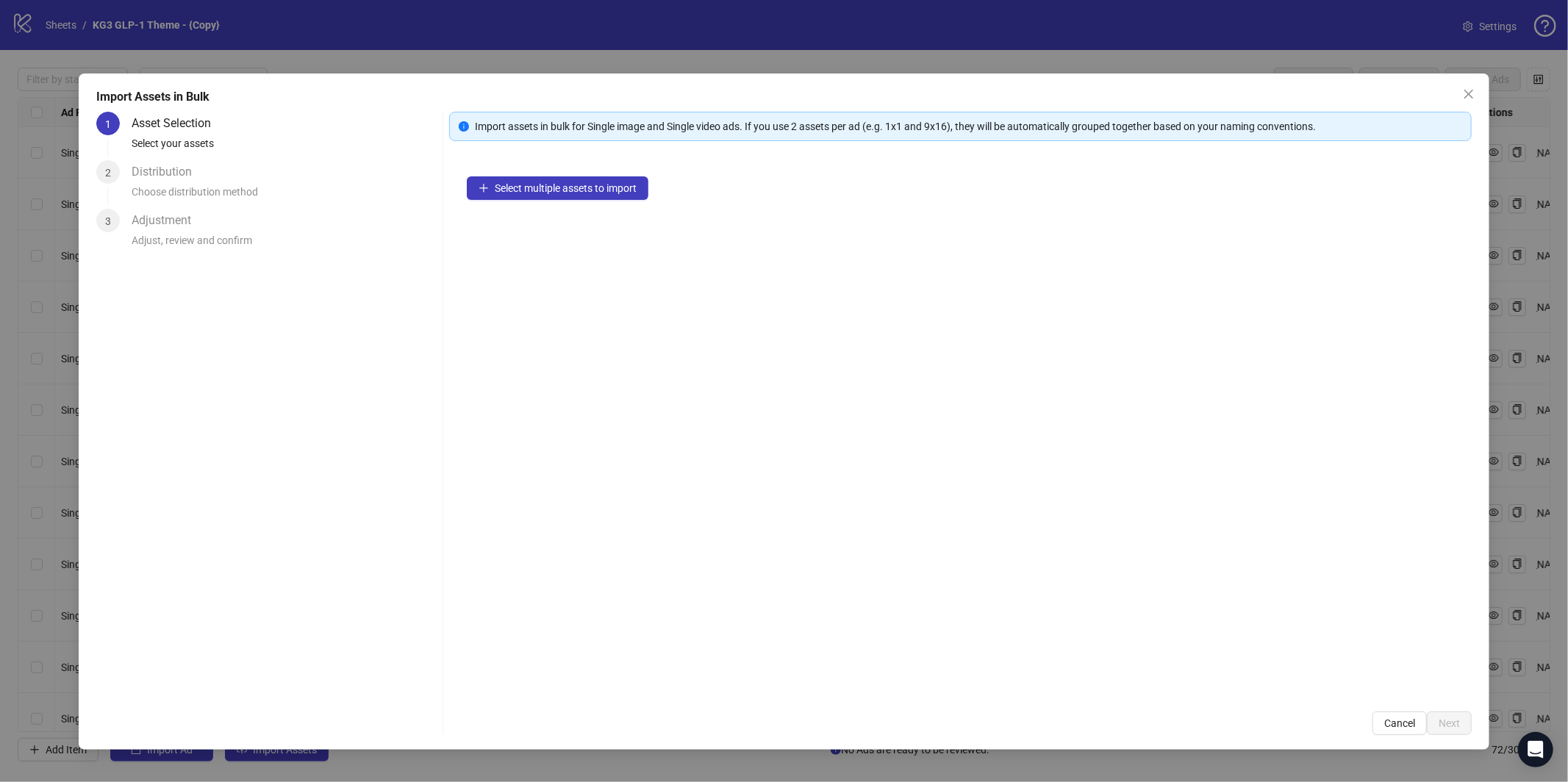
click at [548, 201] on div "Select multiple assets to import" at bounding box center [960, 426] width 1023 height 535
click at [551, 198] on button "Select multiple assets to import" at bounding box center [557, 188] width 182 height 24
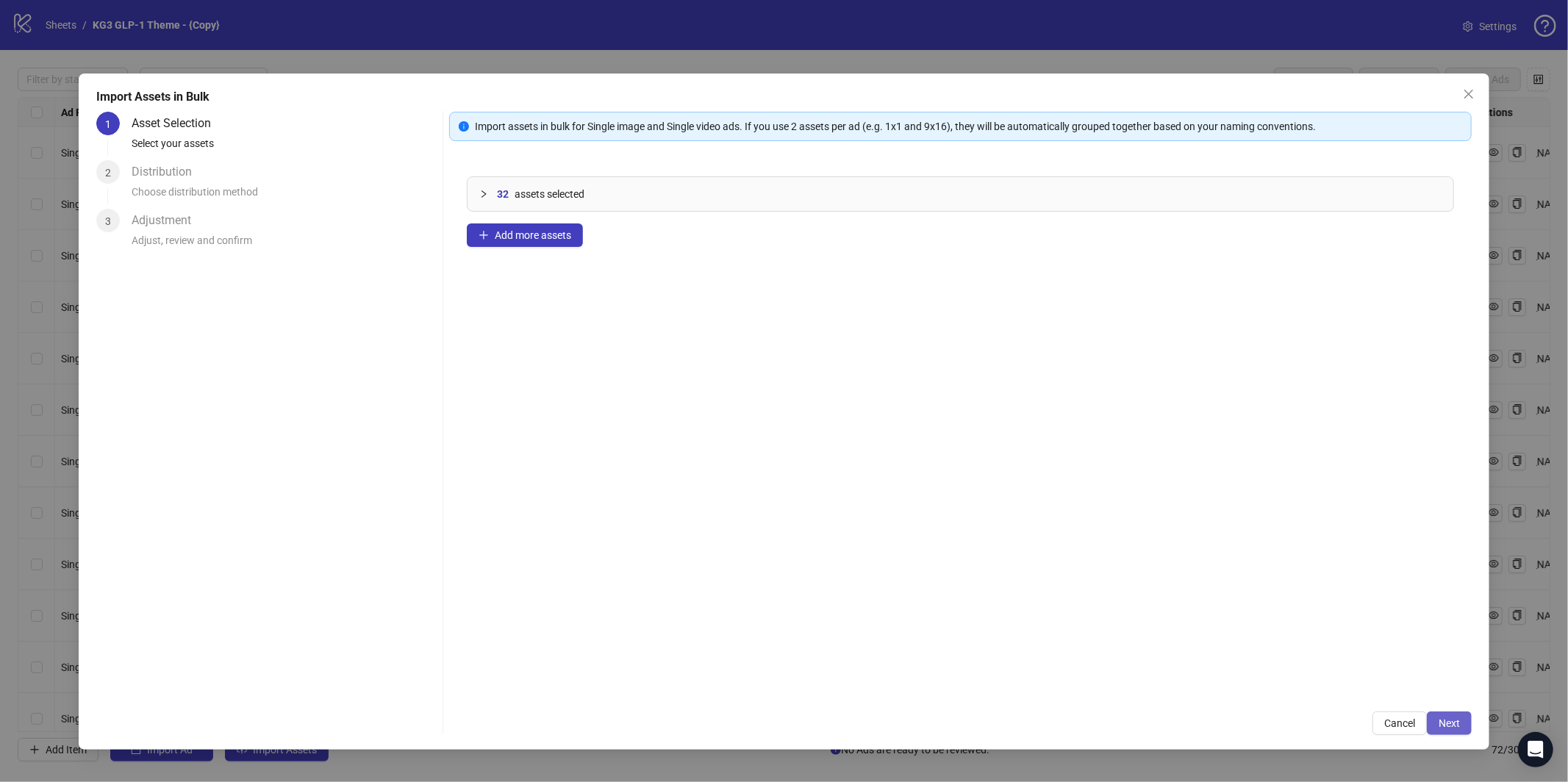
click at [1449, 721] on span "Next" at bounding box center [1449, 723] width 21 height 12
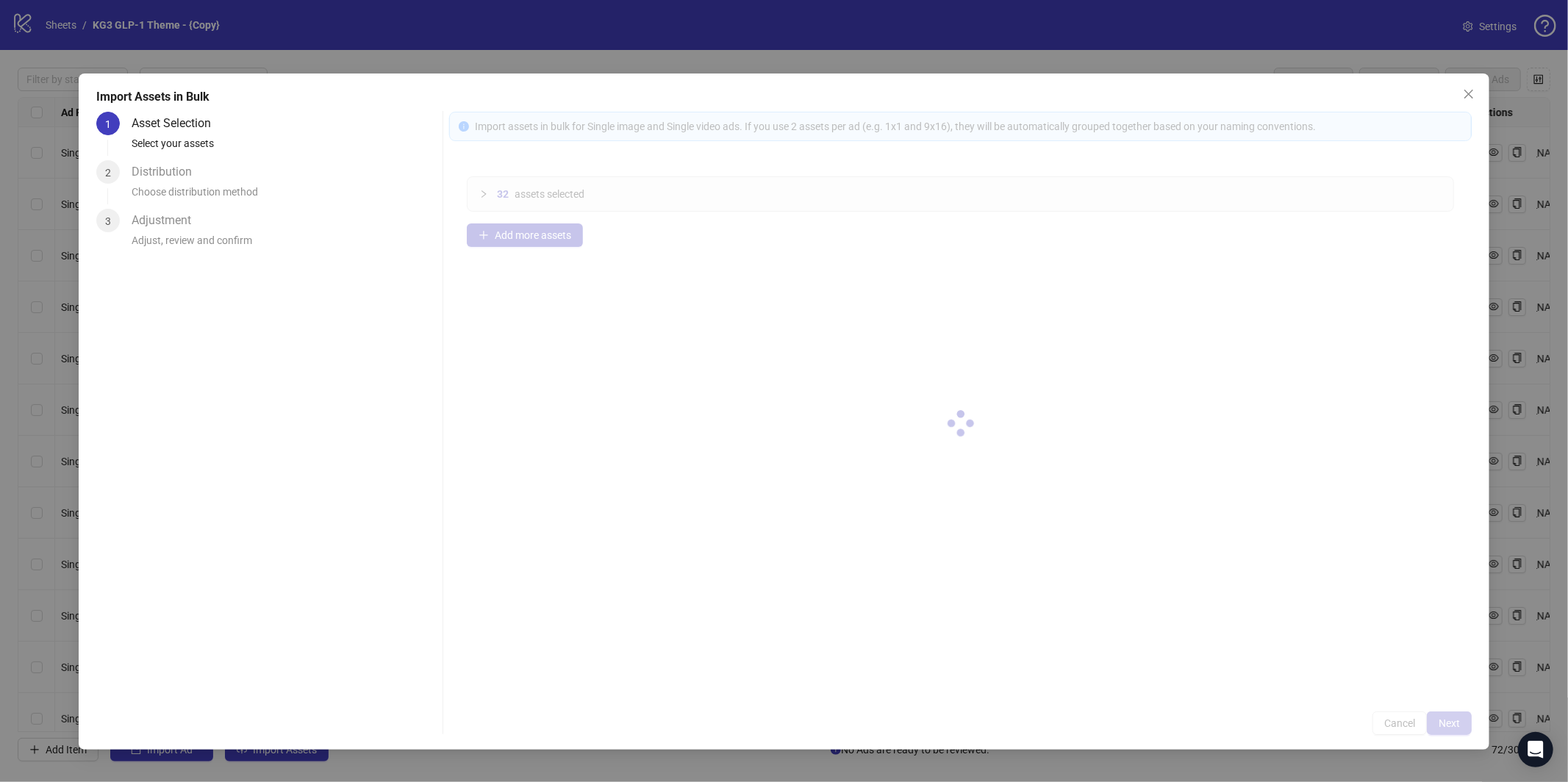
click at [1449, 721] on div at bounding box center [960, 423] width 1023 height 623
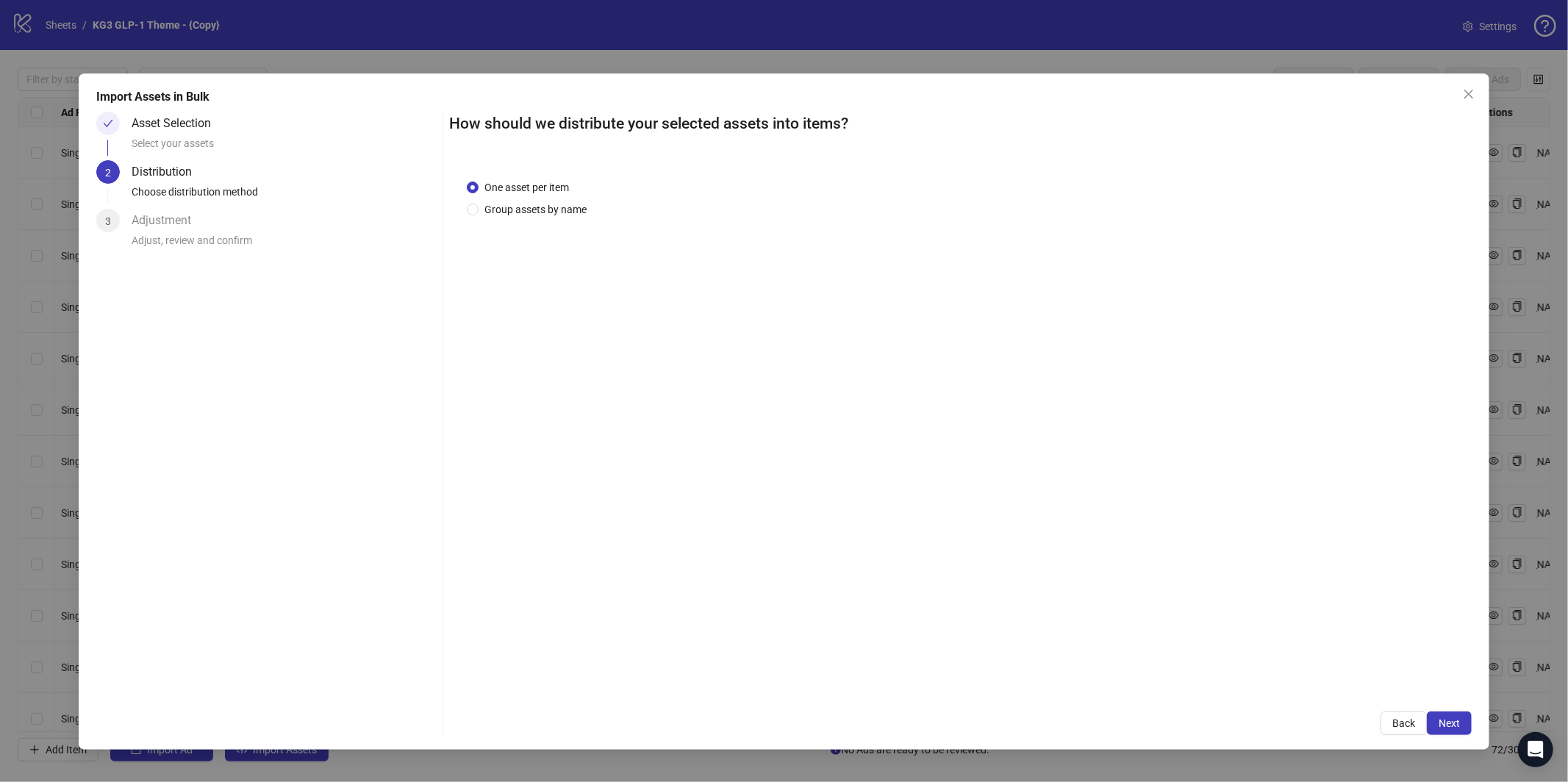
click at [1449, 721] on span "Next" at bounding box center [1449, 723] width 21 height 12
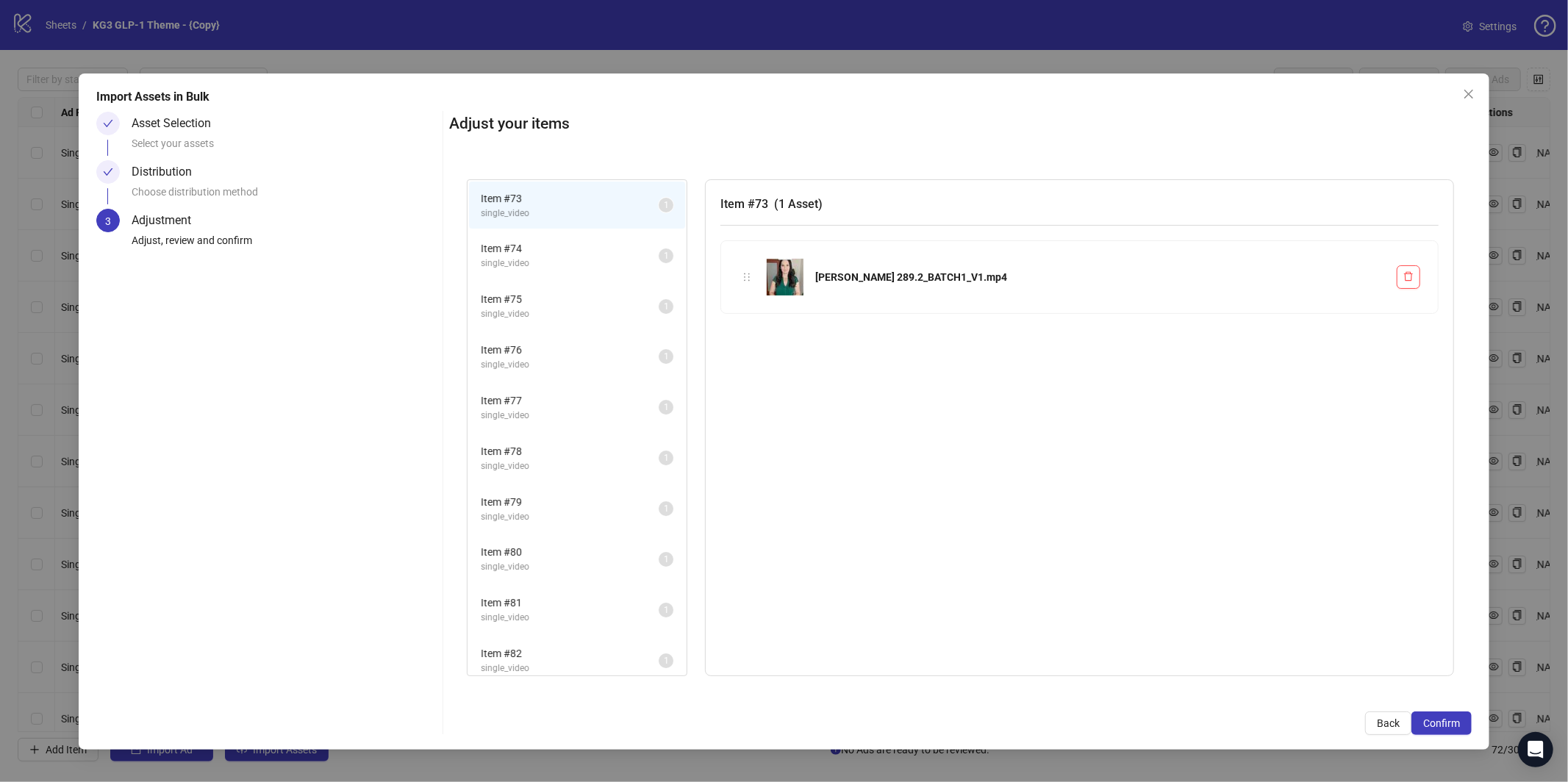
click at [1449, 721] on span "Confirm" at bounding box center [1442, 723] width 37 height 12
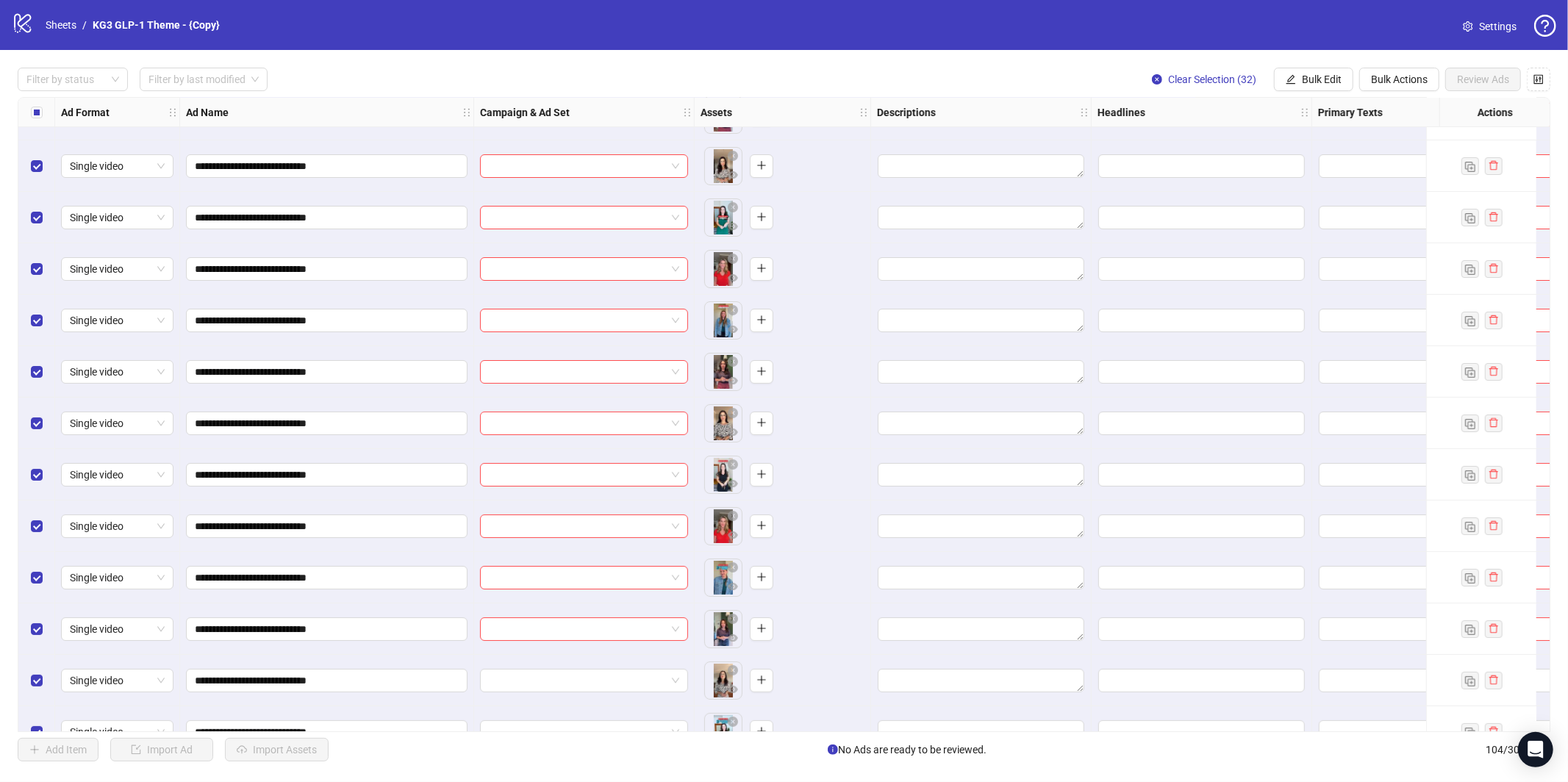
click at [1325, 64] on div "**********" at bounding box center [784, 415] width 1568 height 729
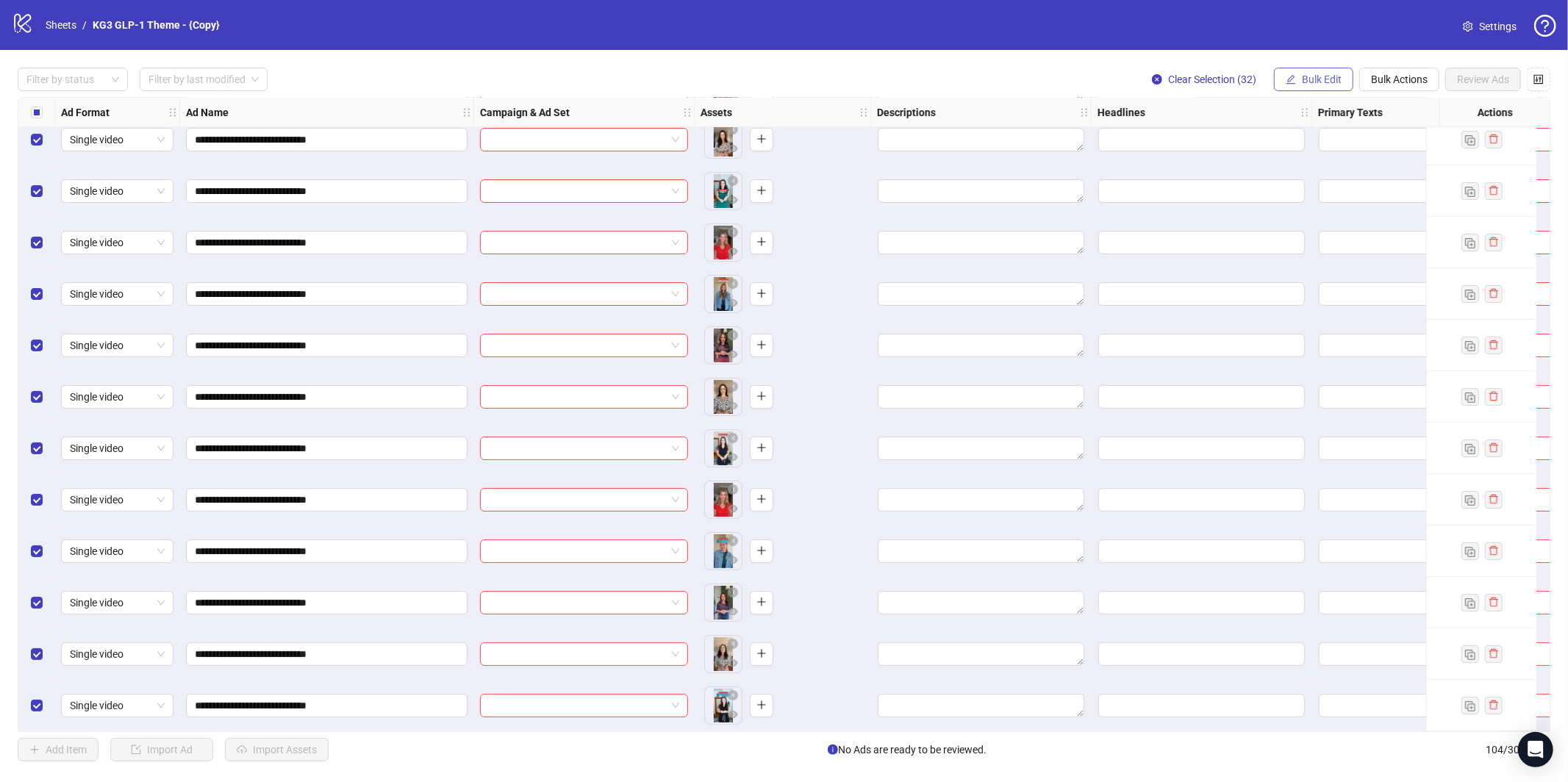
scroll to position [4752, 0]
click at [1320, 77] on span "Bulk Edit" at bounding box center [1322, 79] width 40 height 12
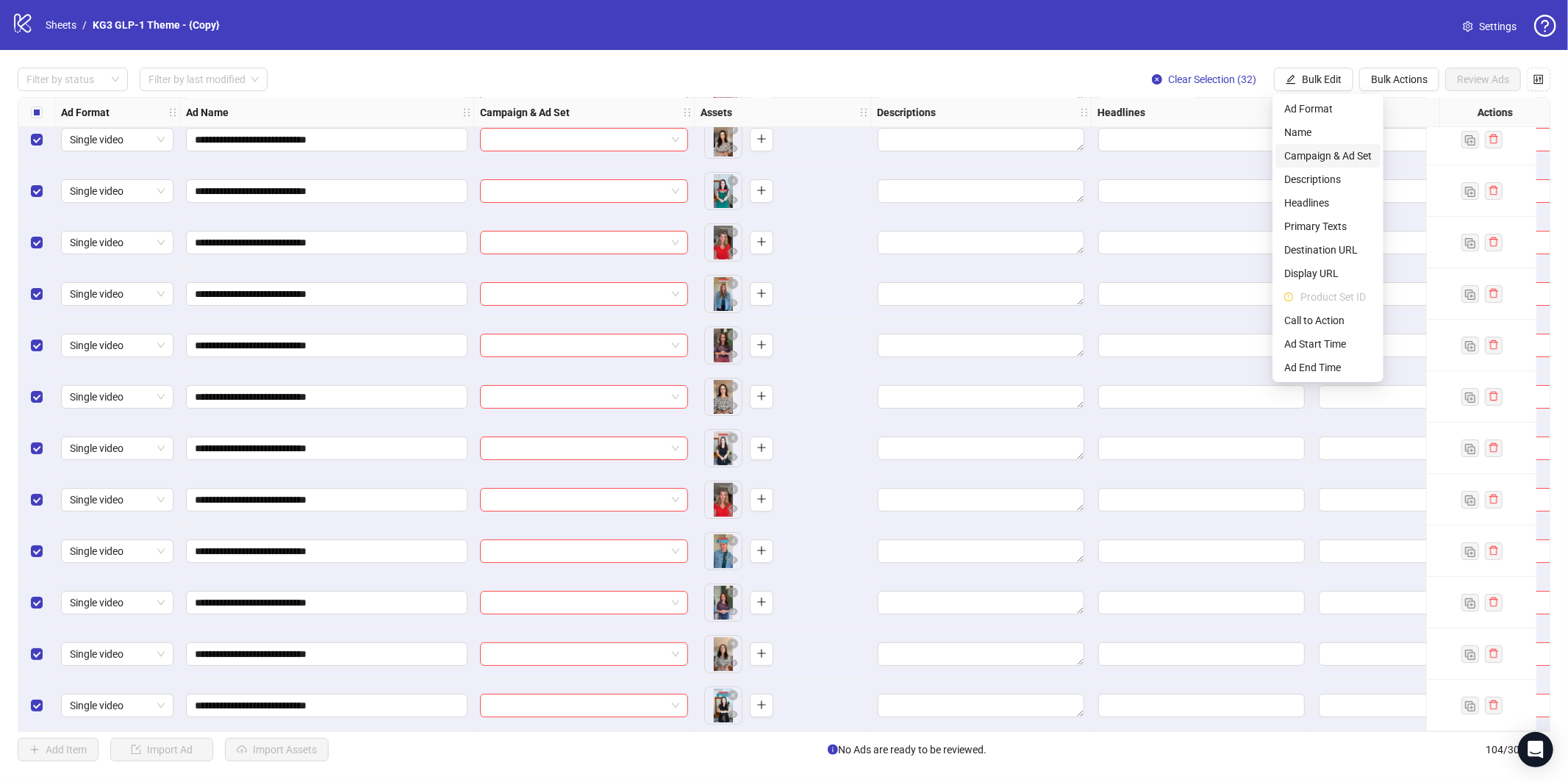
click at [1325, 160] on span "Campaign & Ad Set" at bounding box center [1328, 156] width 87 height 16
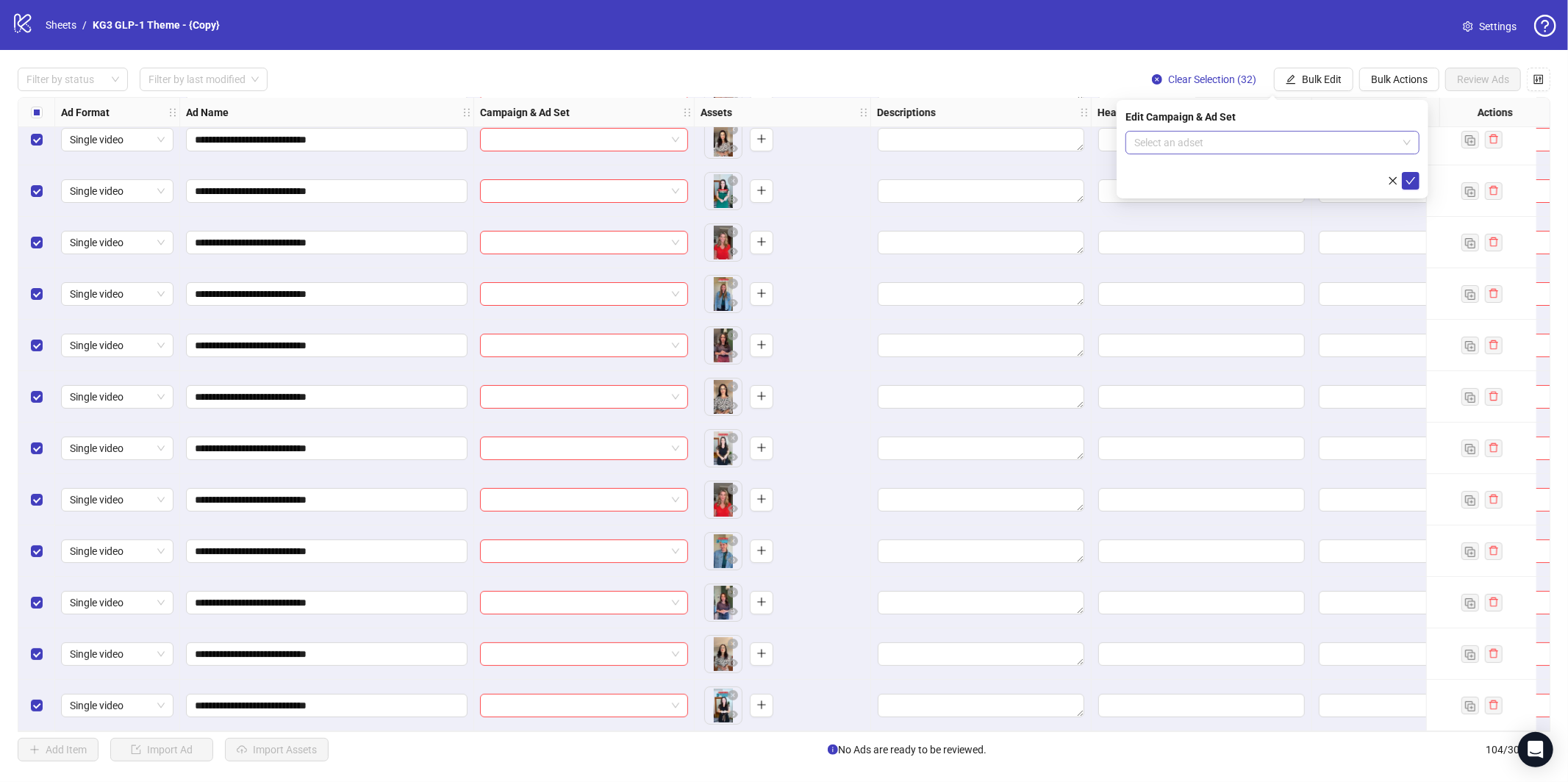
click at [1249, 134] on input "search" at bounding box center [1266, 143] width 263 height 22
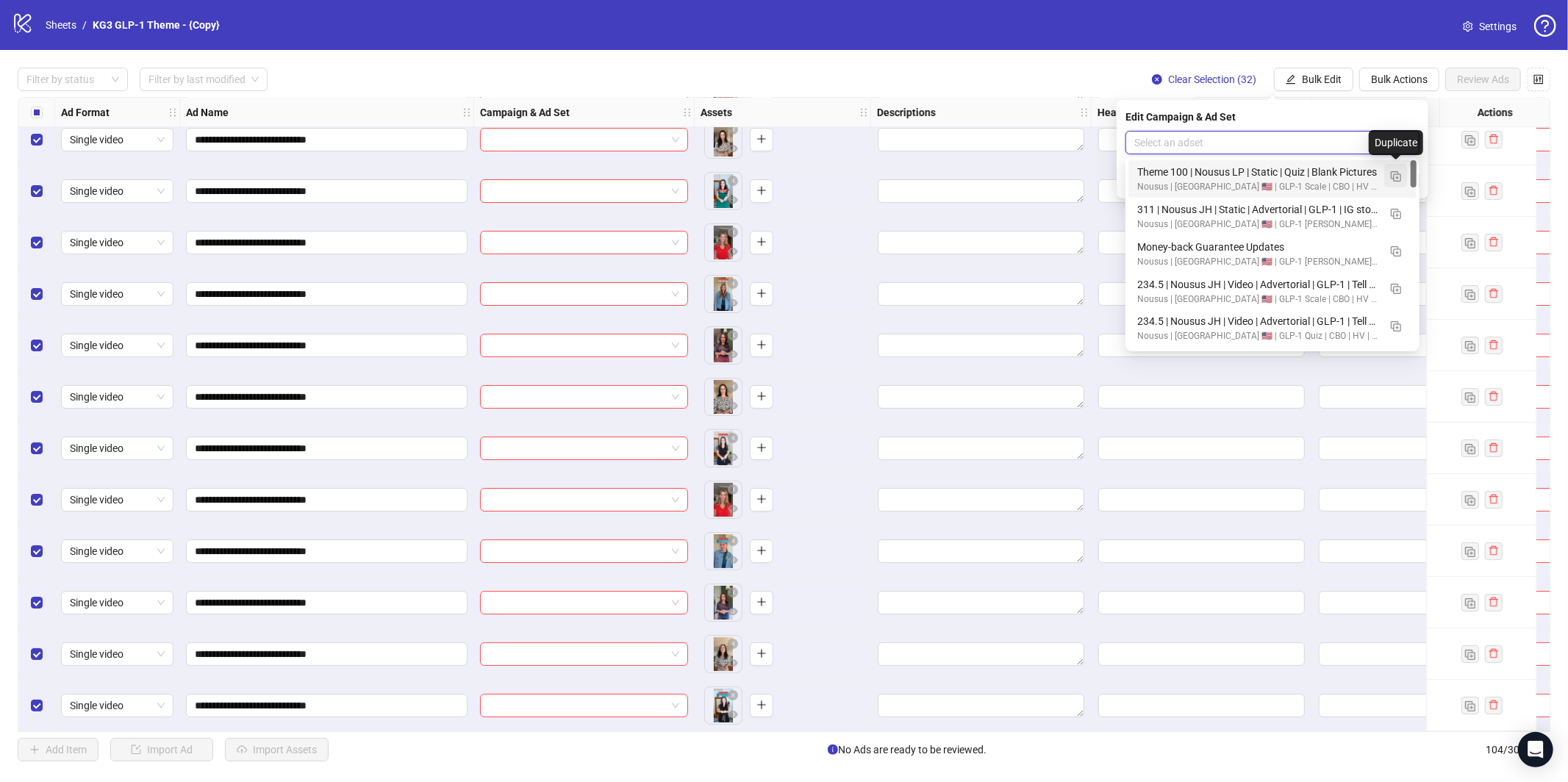
click at [1396, 170] on span "button" at bounding box center [1396, 176] width 10 height 12
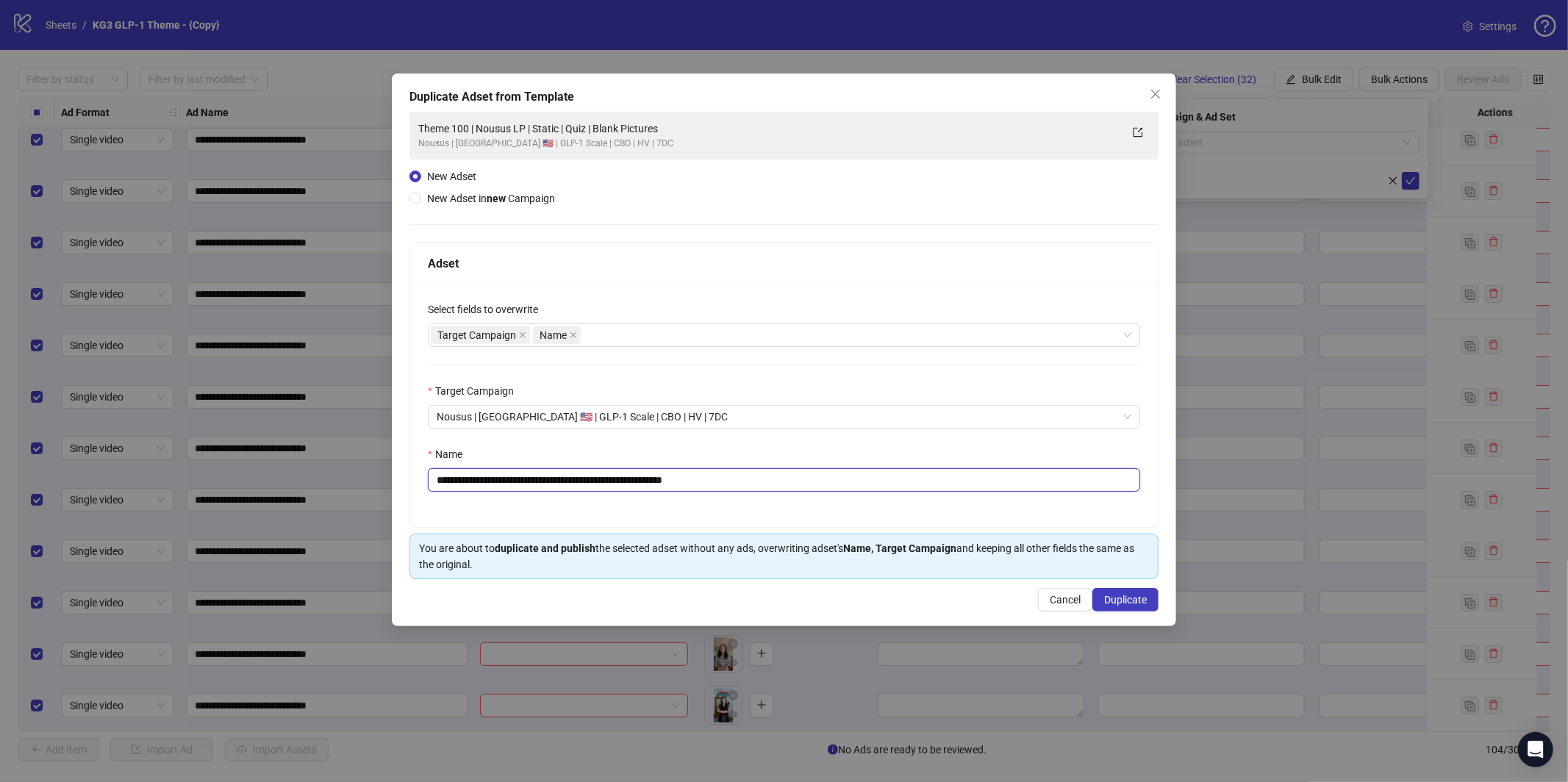
click at [683, 484] on input "**********" at bounding box center [784, 480] width 712 height 24
paste input "***"
type input "**********"
click at [1123, 596] on span "Duplicate" at bounding box center [1125, 600] width 43 height 12
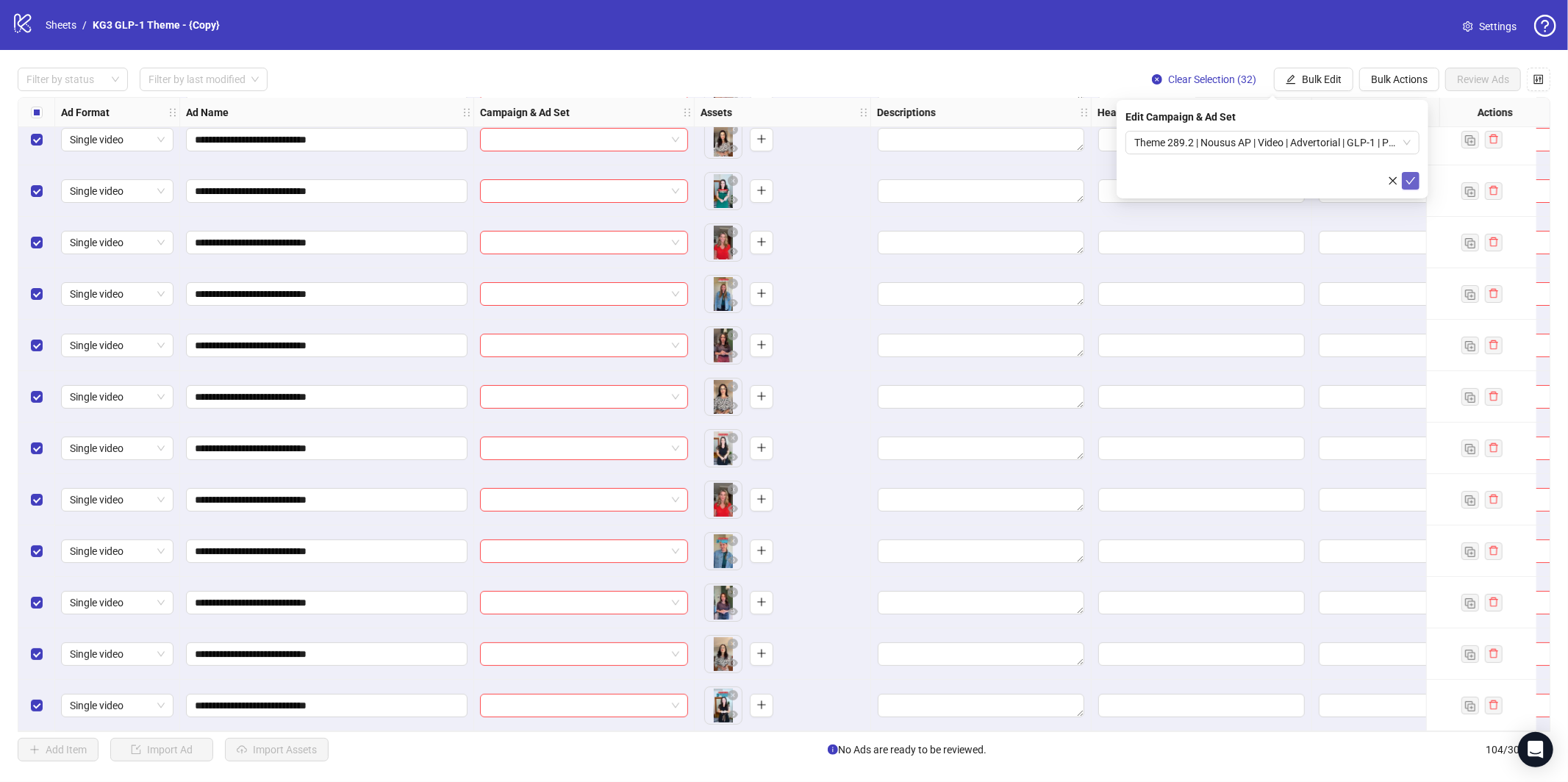
click at [1406, 179] on icon "check" at bounding box center [1411, 181] width 10 height 10
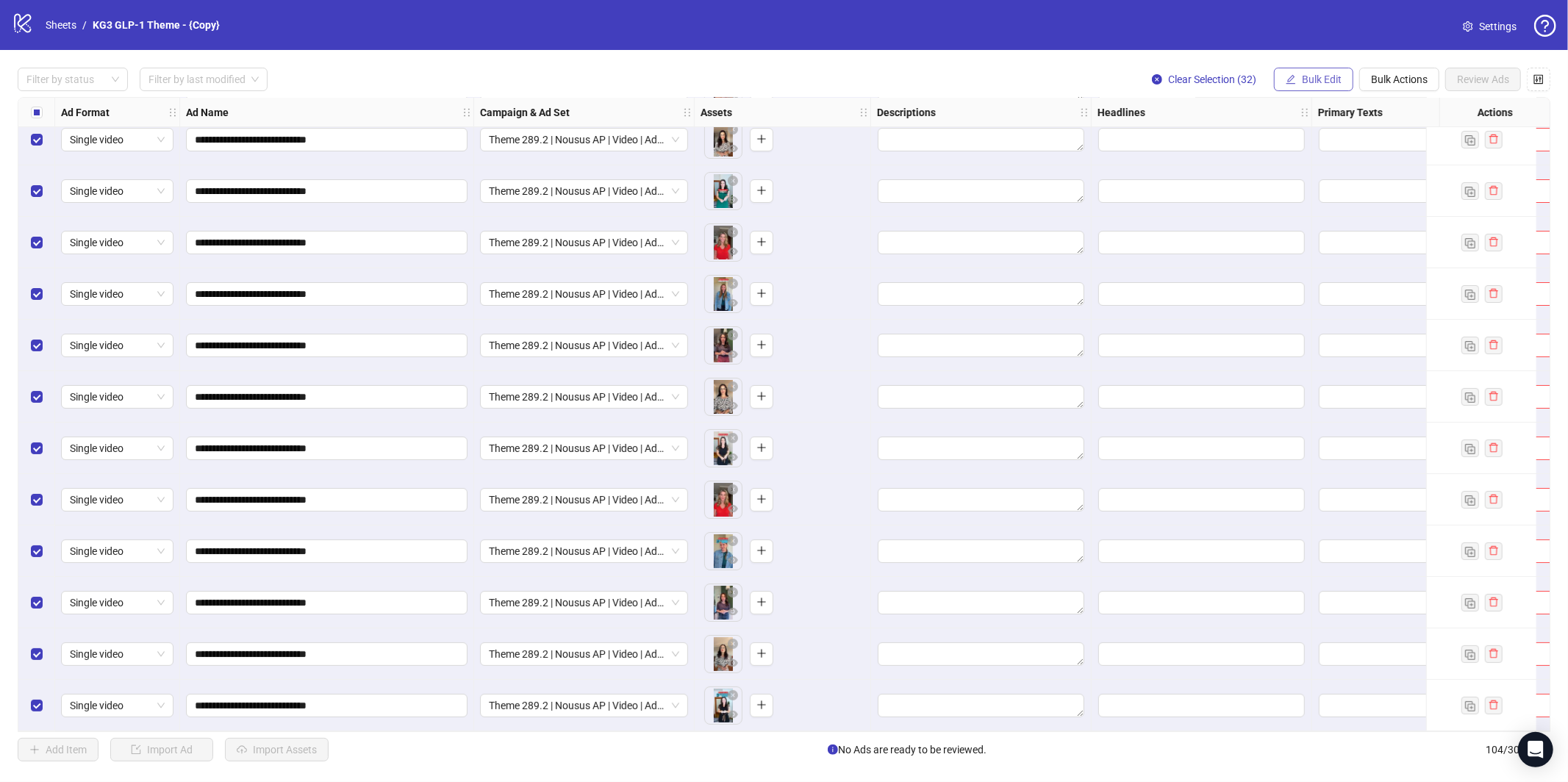
click at [1302, 76] on span "Bulk Edit" at bounding box center [1322, 79] width 40 height 12
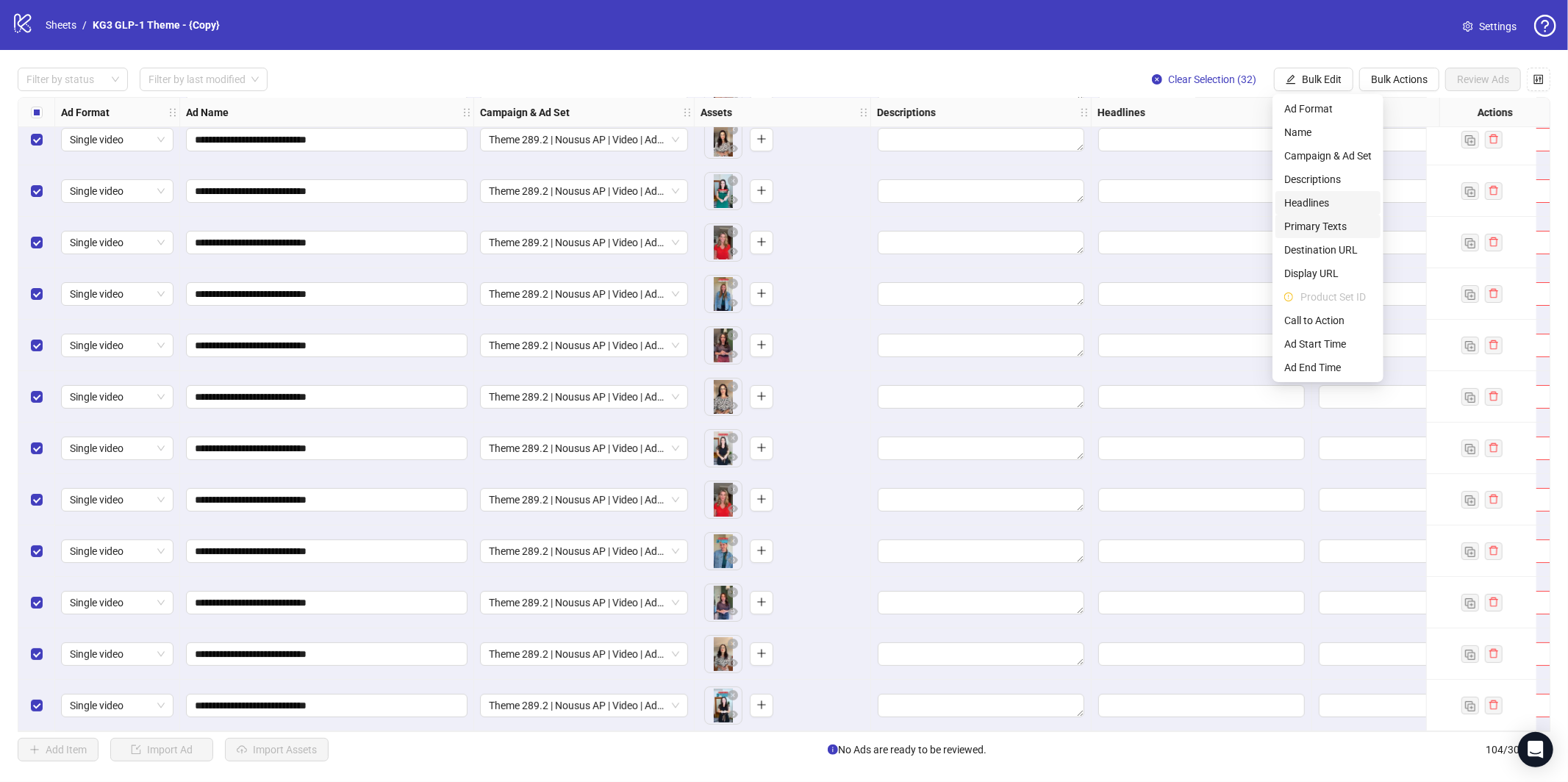
click at [1317, 225] on span "Primary Texts" at bounding box center [1328, 226] width 87 height 16
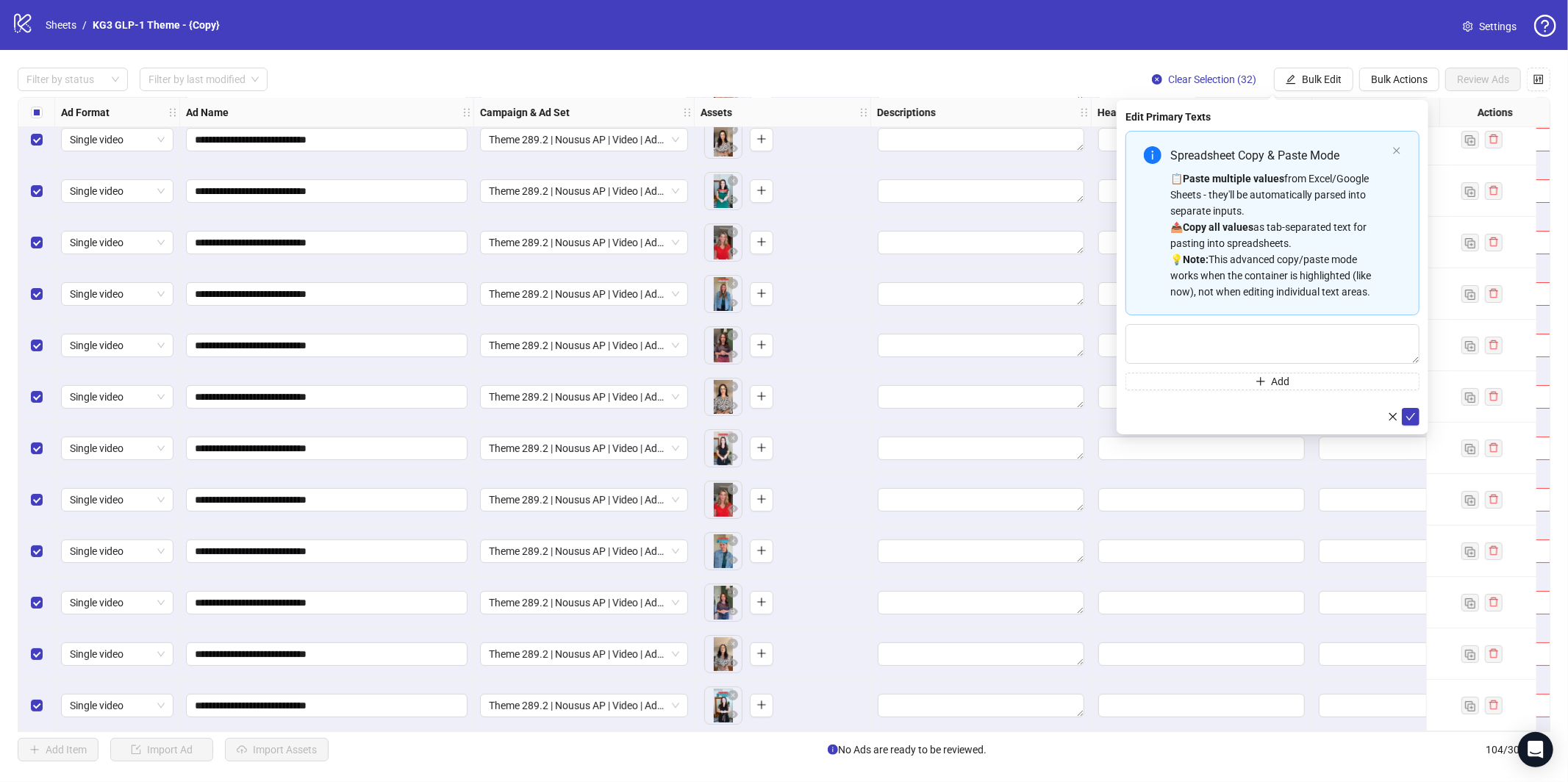
click at [1181, 209] on div "📋 Paste multiple values from Excel/Google Sheets - they'll be automatically par…" at bounding box center [1278, 235] width 216 height 129
type textarea "**********"
click at [1406, 465] on icon "check" at bounding box center [1411, 465] width 10 height 10
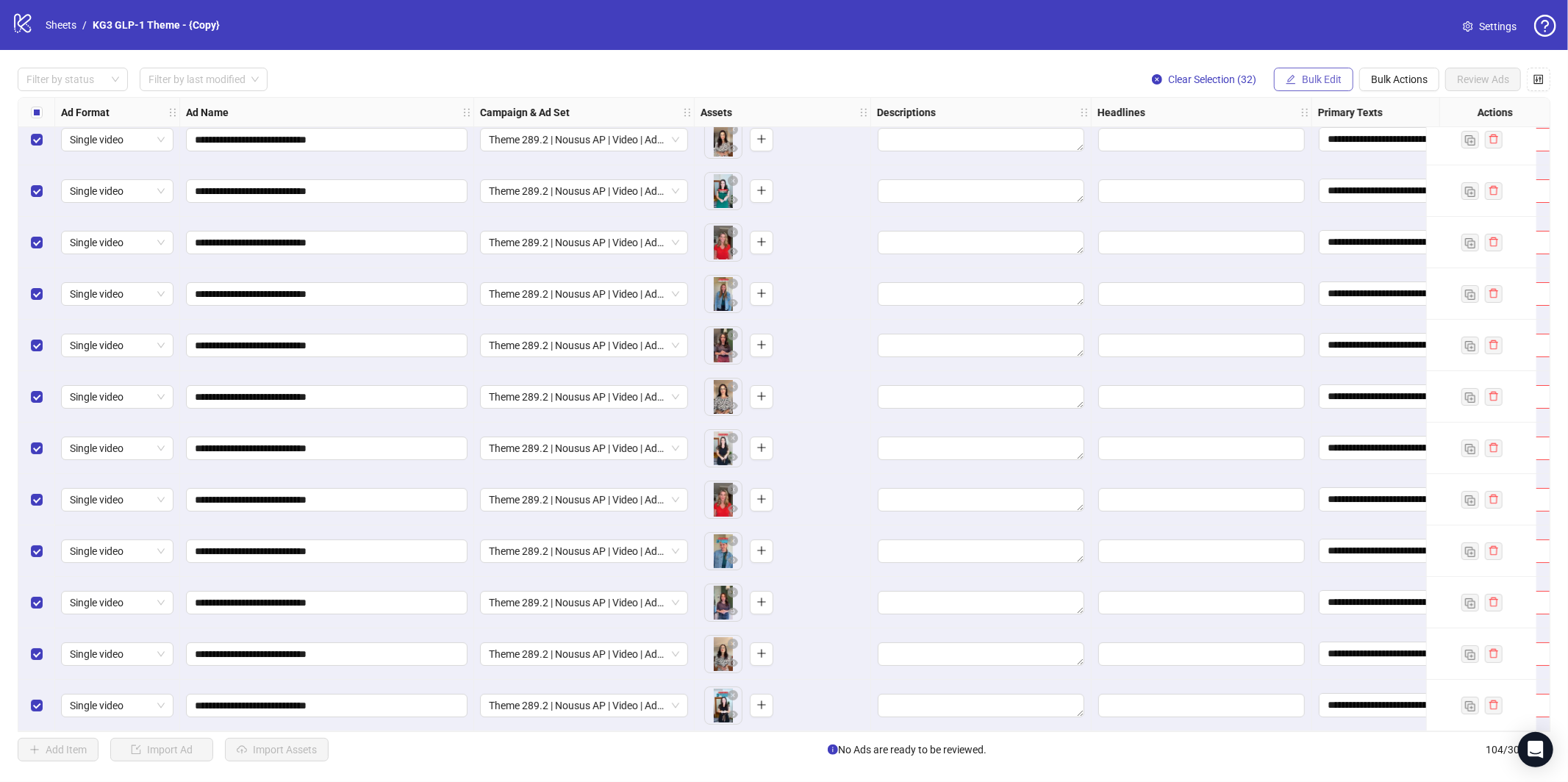
click at [1314, 83] on span "Bulk Edit" at bounding box center [1322, 79] width 40 height 12
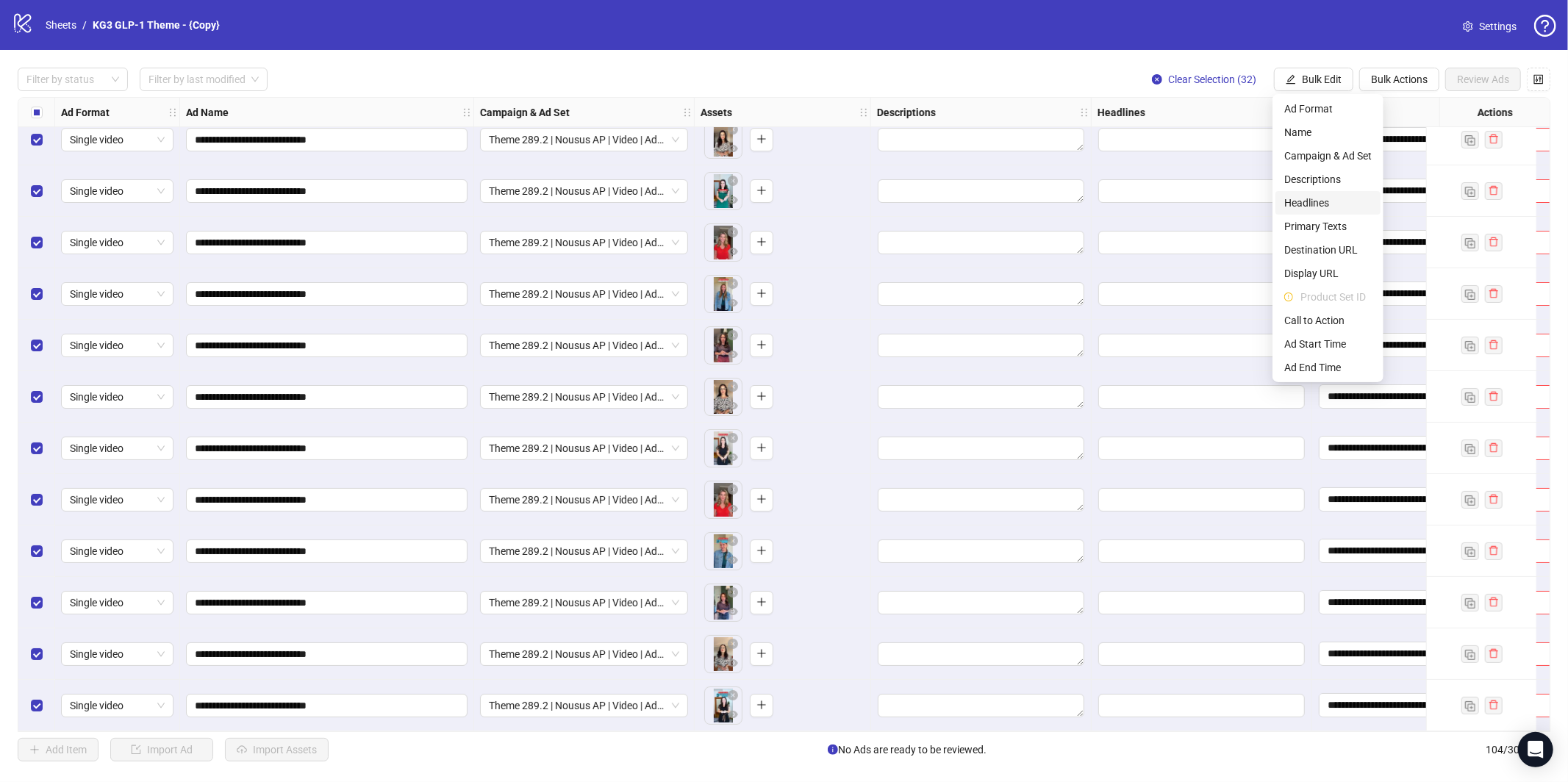
click at [1324, 203] on span "Headlines" at bounding box center [1328, 203] width 87 height 16
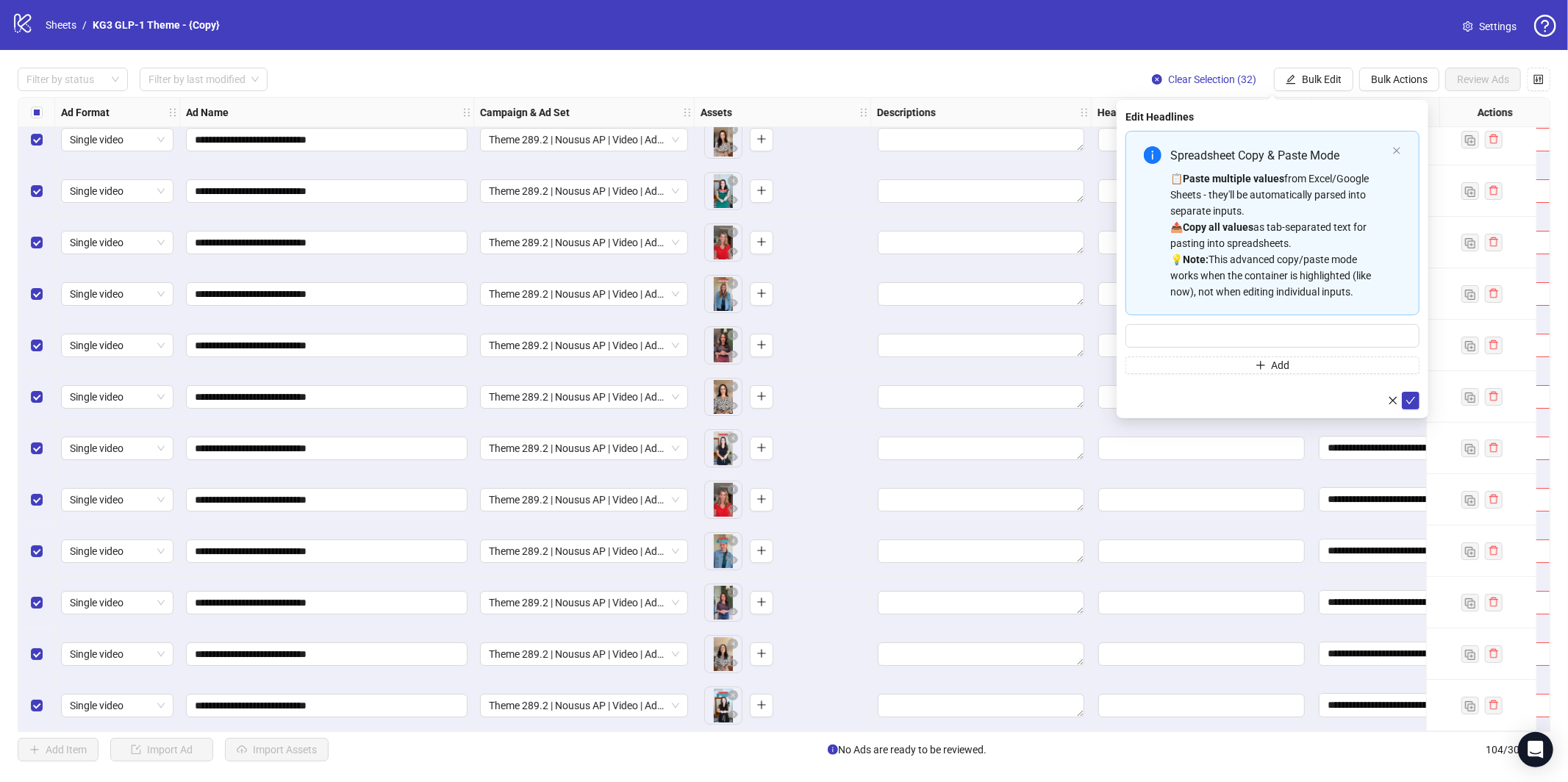
click at [1305, 204] on div "📋 Paste multiple values from Excel/Google Sheets - they'll be automatically par…" at bounding box center [1278, 235] width 216 height 129
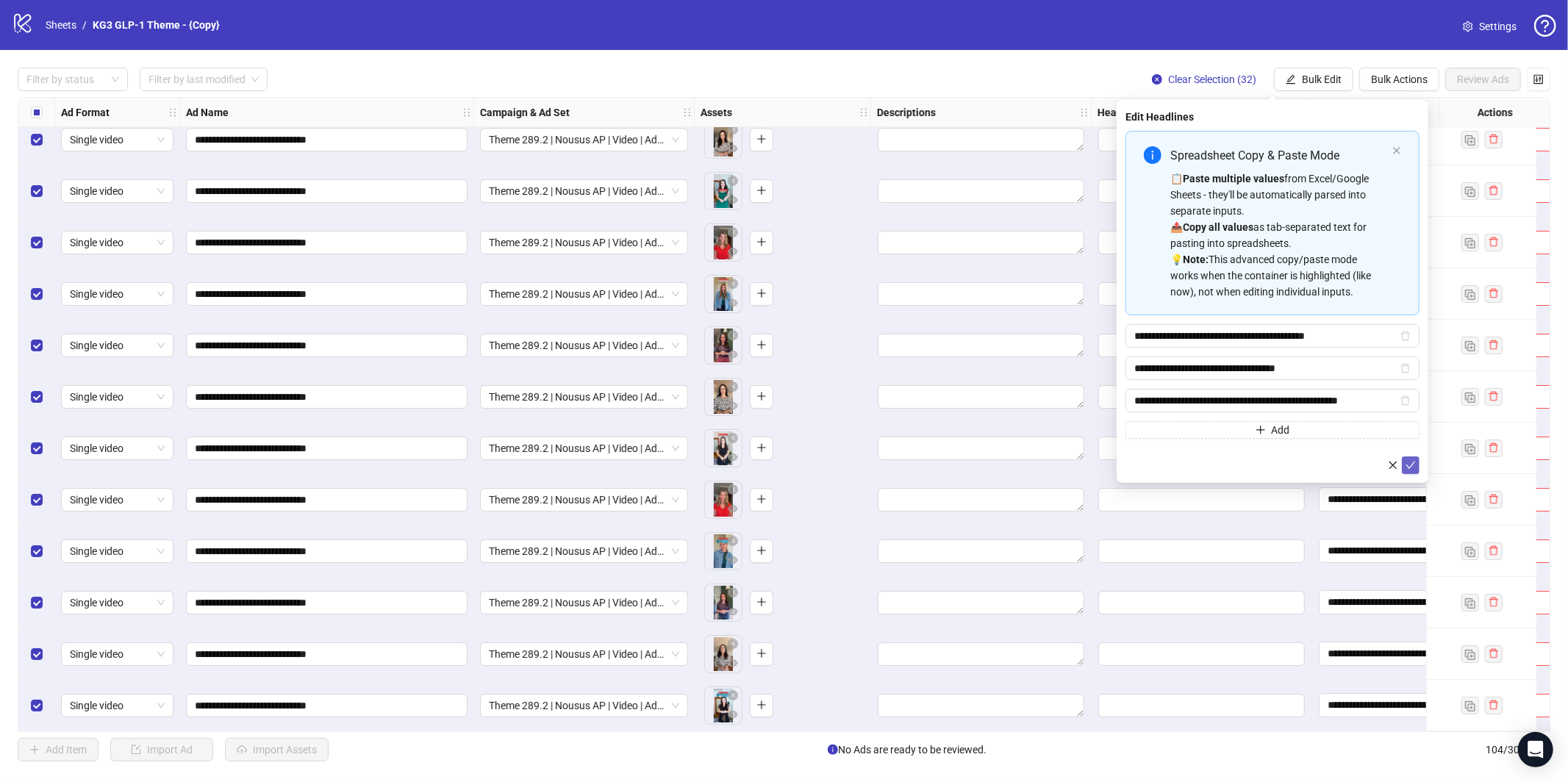
click at [1410, 470] on span "submit" at bounding box center [1411, 465] width 10 height 12
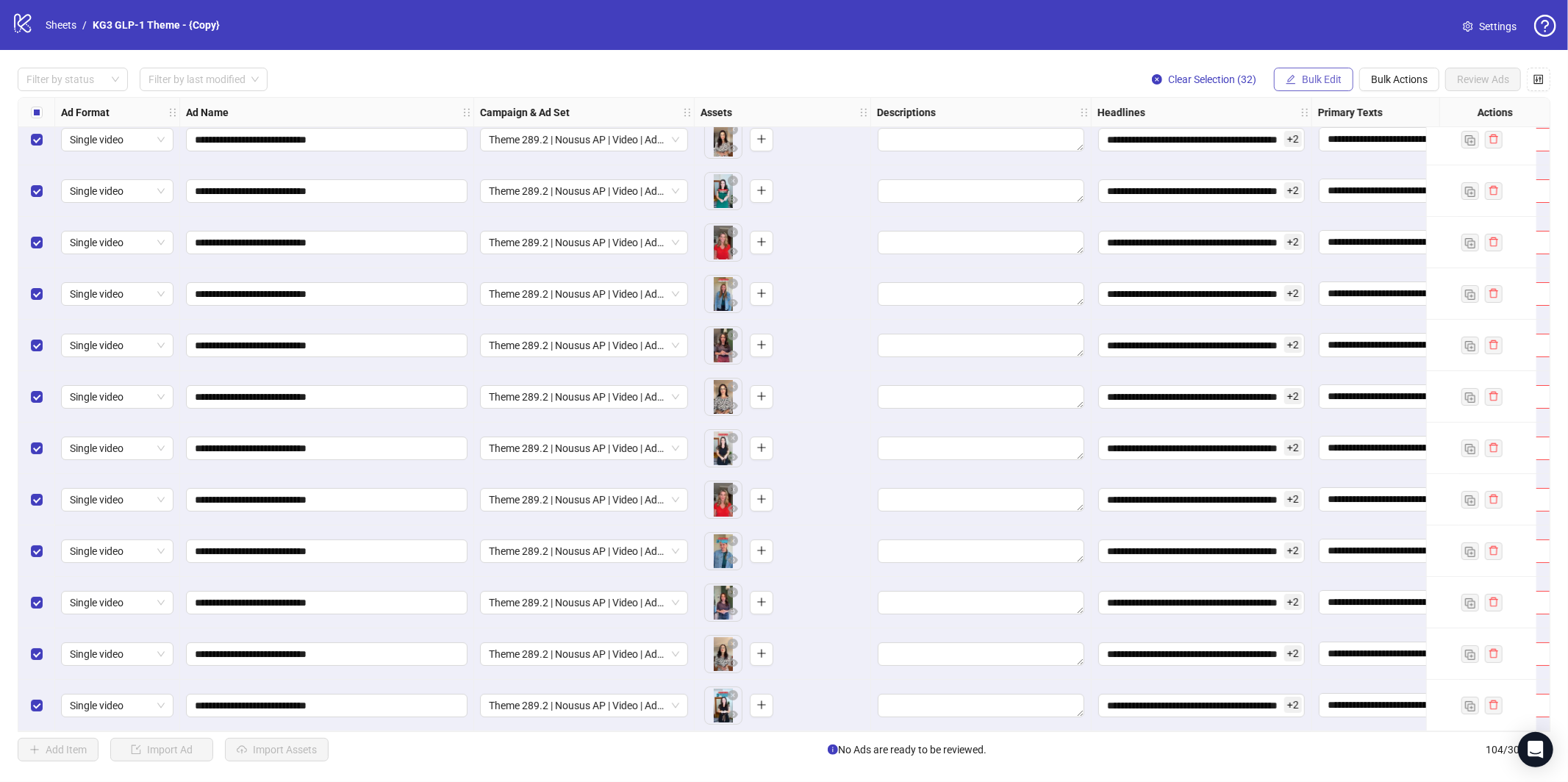
click at [1303, 70] on button "Bulk Edit" at bounding box center [1314, 79] width 79 height 24
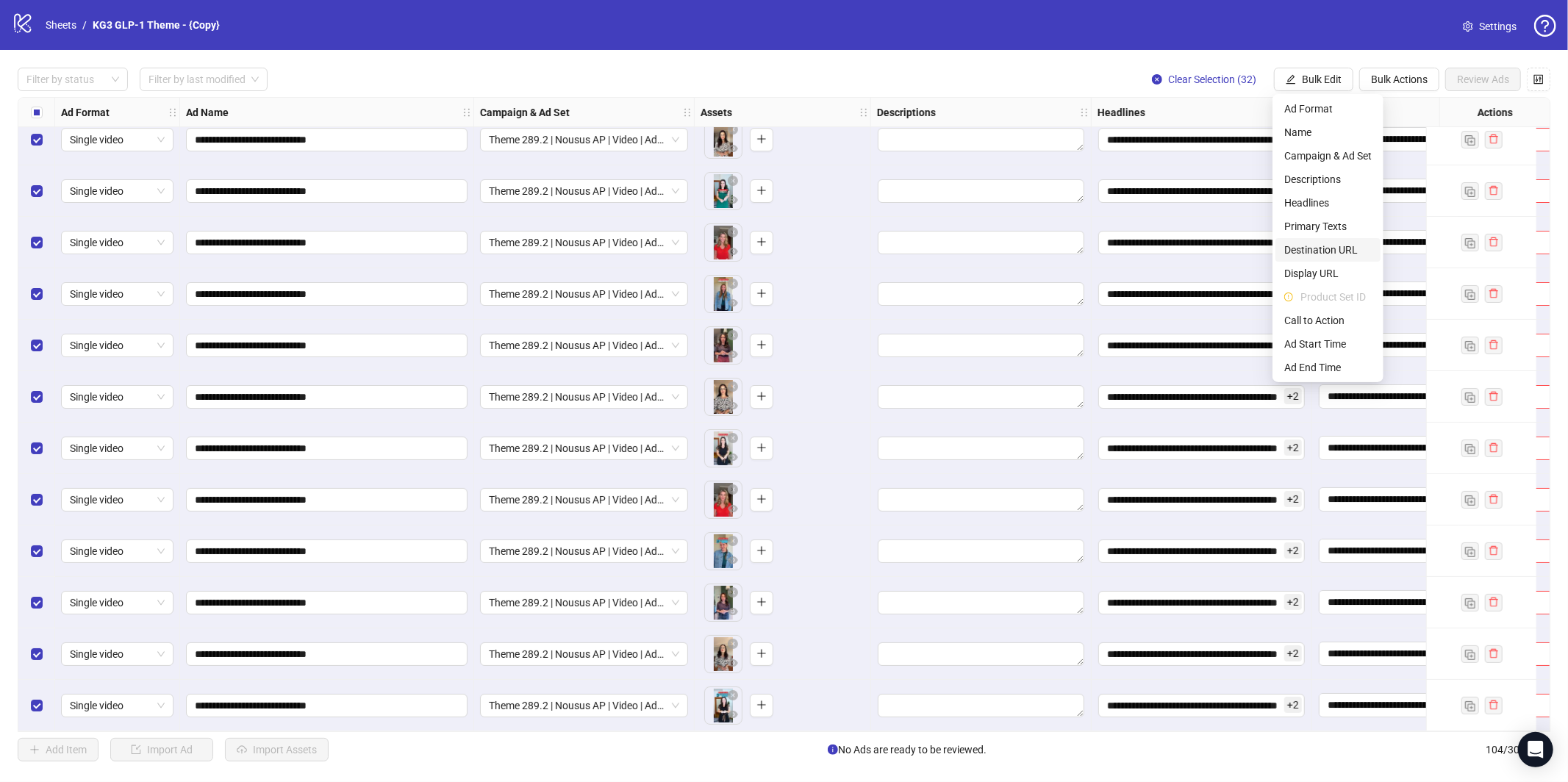
click at [1320, 251] on span "Destination URL" at bounding box center [1328, 250] width 87 height 16
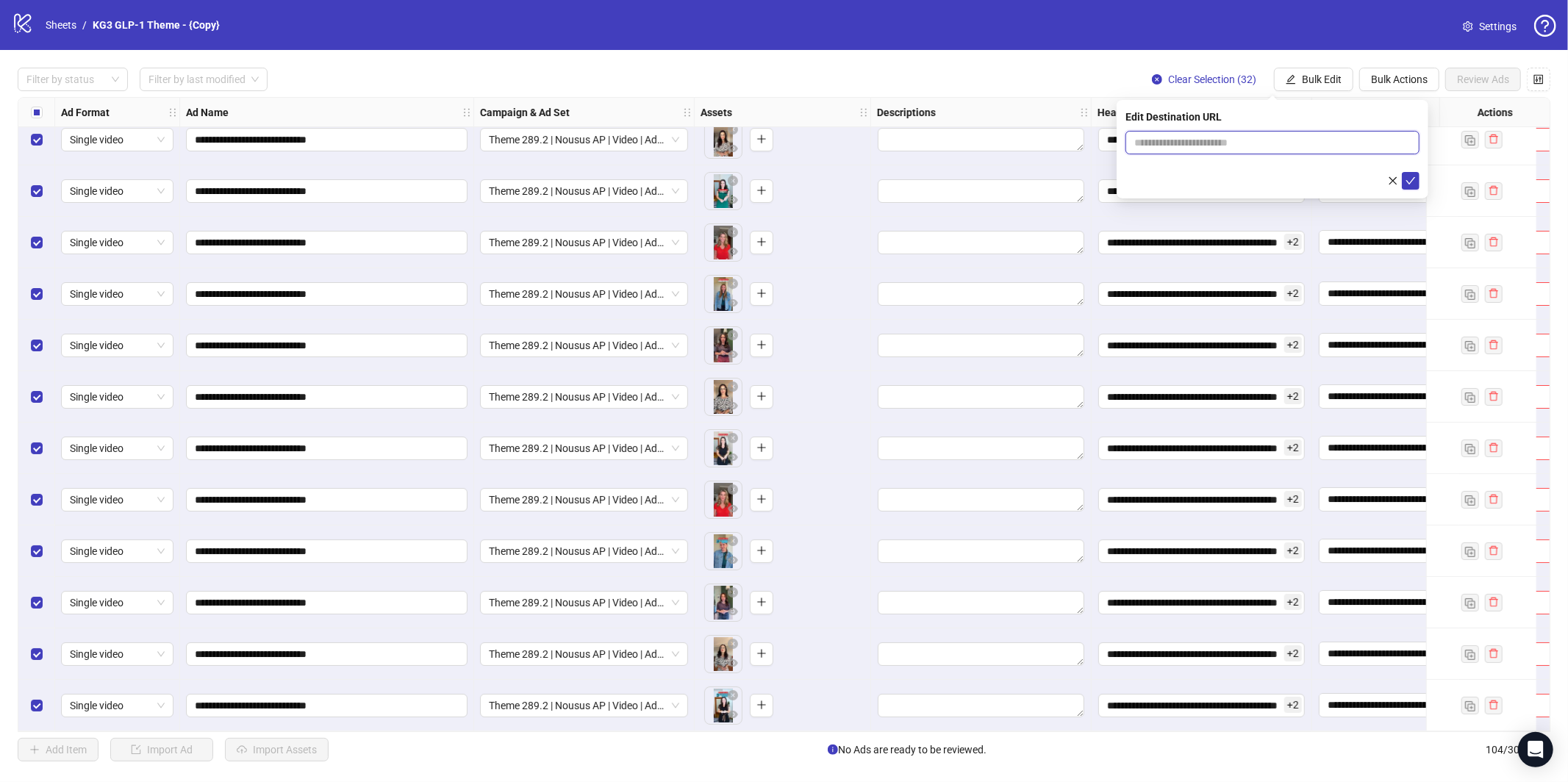
click at [1311, 137] on input "text" at bounding box center [1267, 143] width 265 height 16
paste input "**********"
type input "**********"
click at [1409, 183] on icon "check" at bounding box center [1411, 181] width 10 height 7
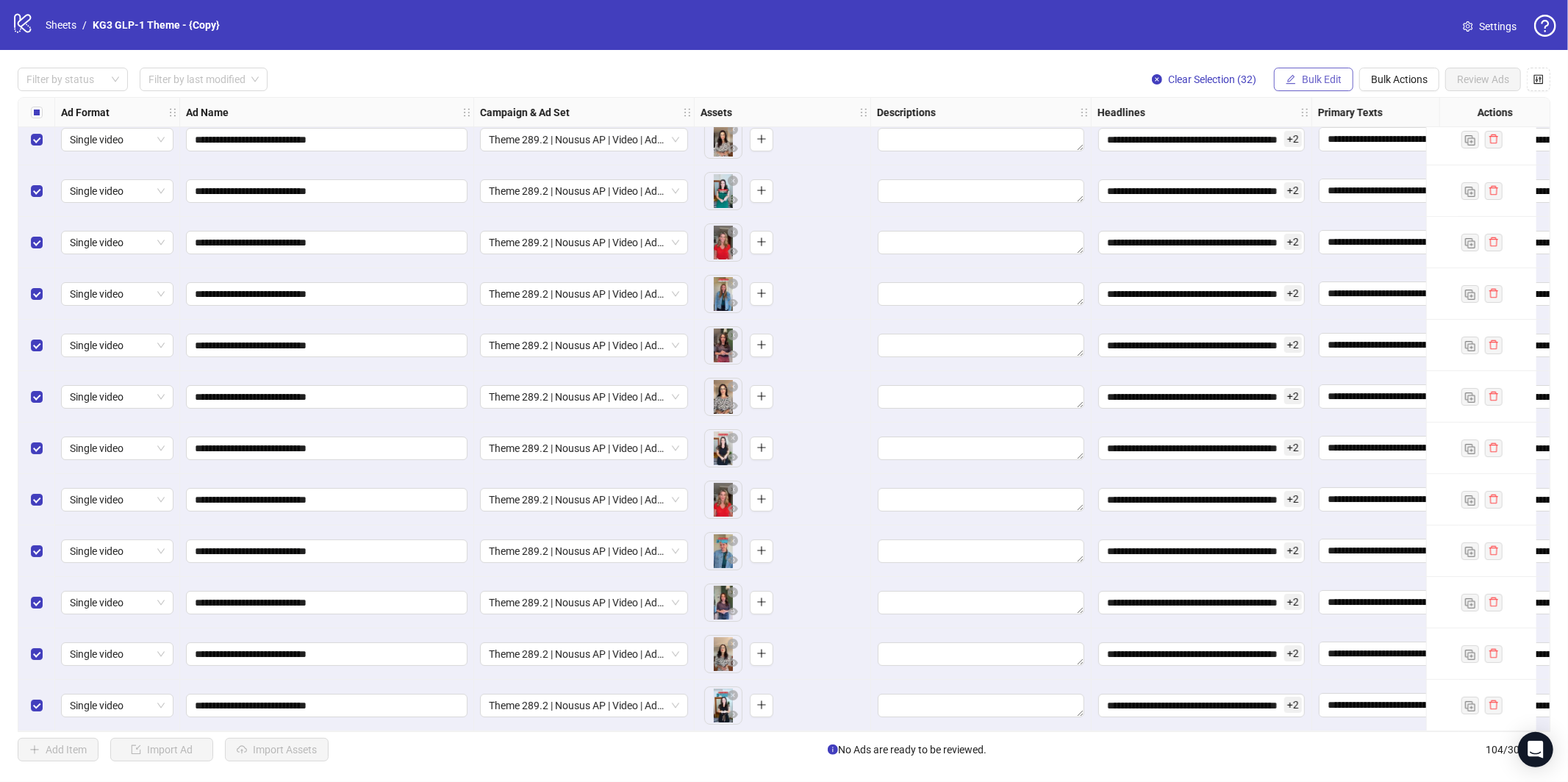
click at [1294, 76] on icon "edit" at bounding box center [1291, 79] width 10 height 10
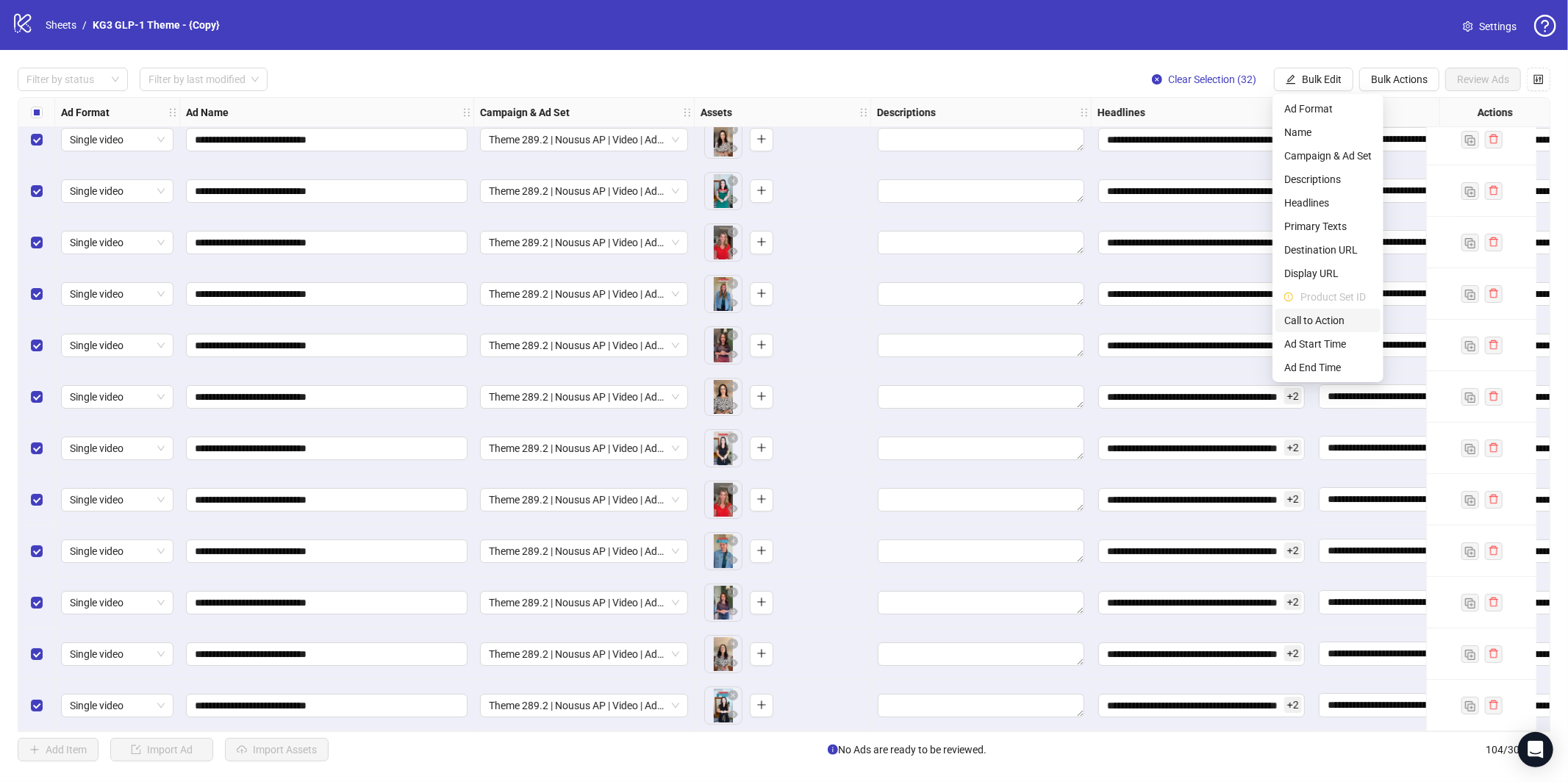
click at [1306, 321] on span "Call to Action" at bounding box center [1328, 320] width 87 height 16
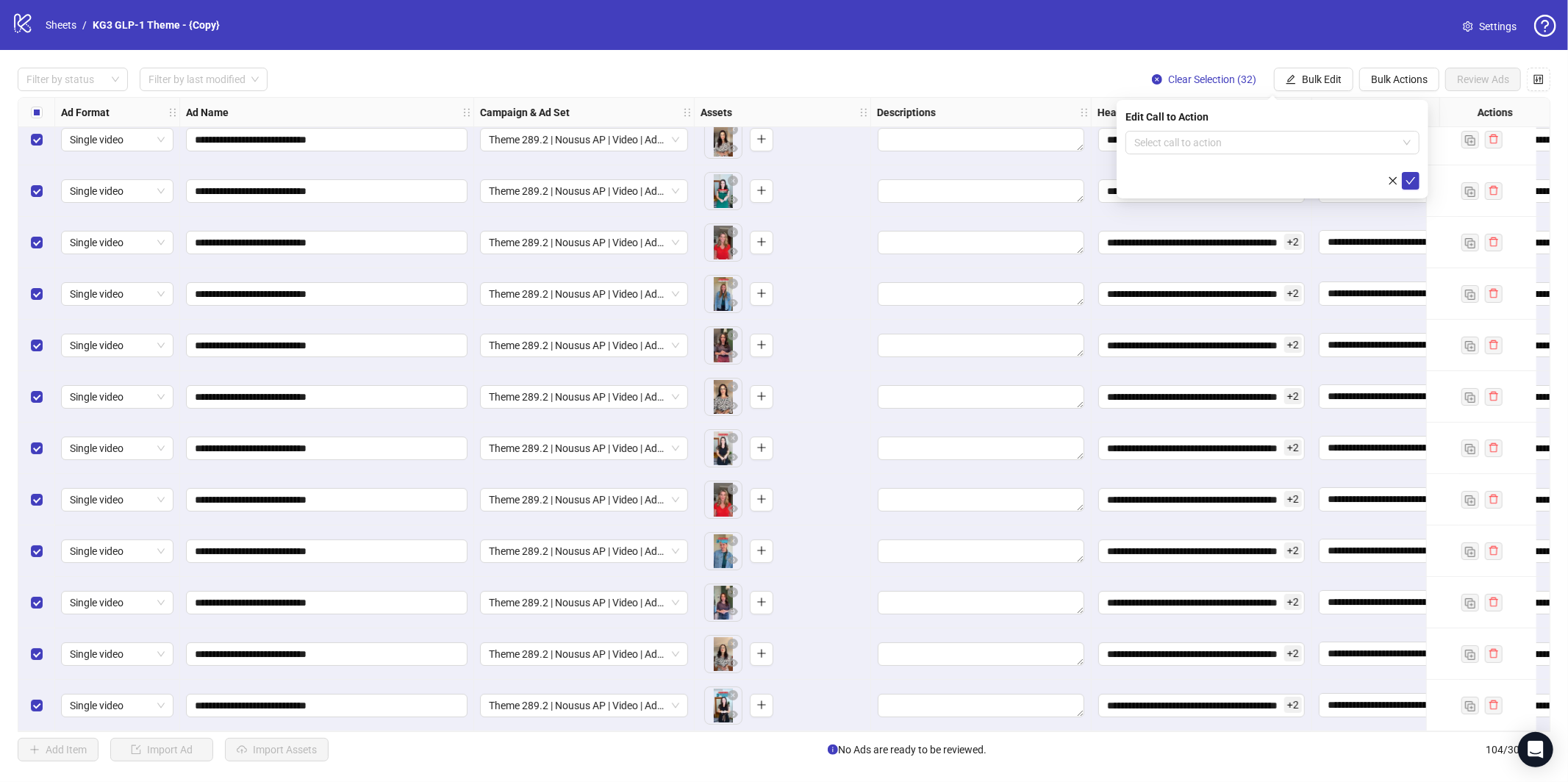
click at [1187, 122] on div "Edit Call to Action" at bounding box center [1272, 117] width 294 height 16
click at [1186, 147] on input "search" at bounding box center [1266, 143] width 263 height 22
type input "****"
click at [1345, 177] on div "Learn more" at bounding box center [1272, 172] width 271 height 16
drag, startPoint x: 1411, startPoint y: 181, endPoint x: 1421, endPoint y: 173, distance: 12.8
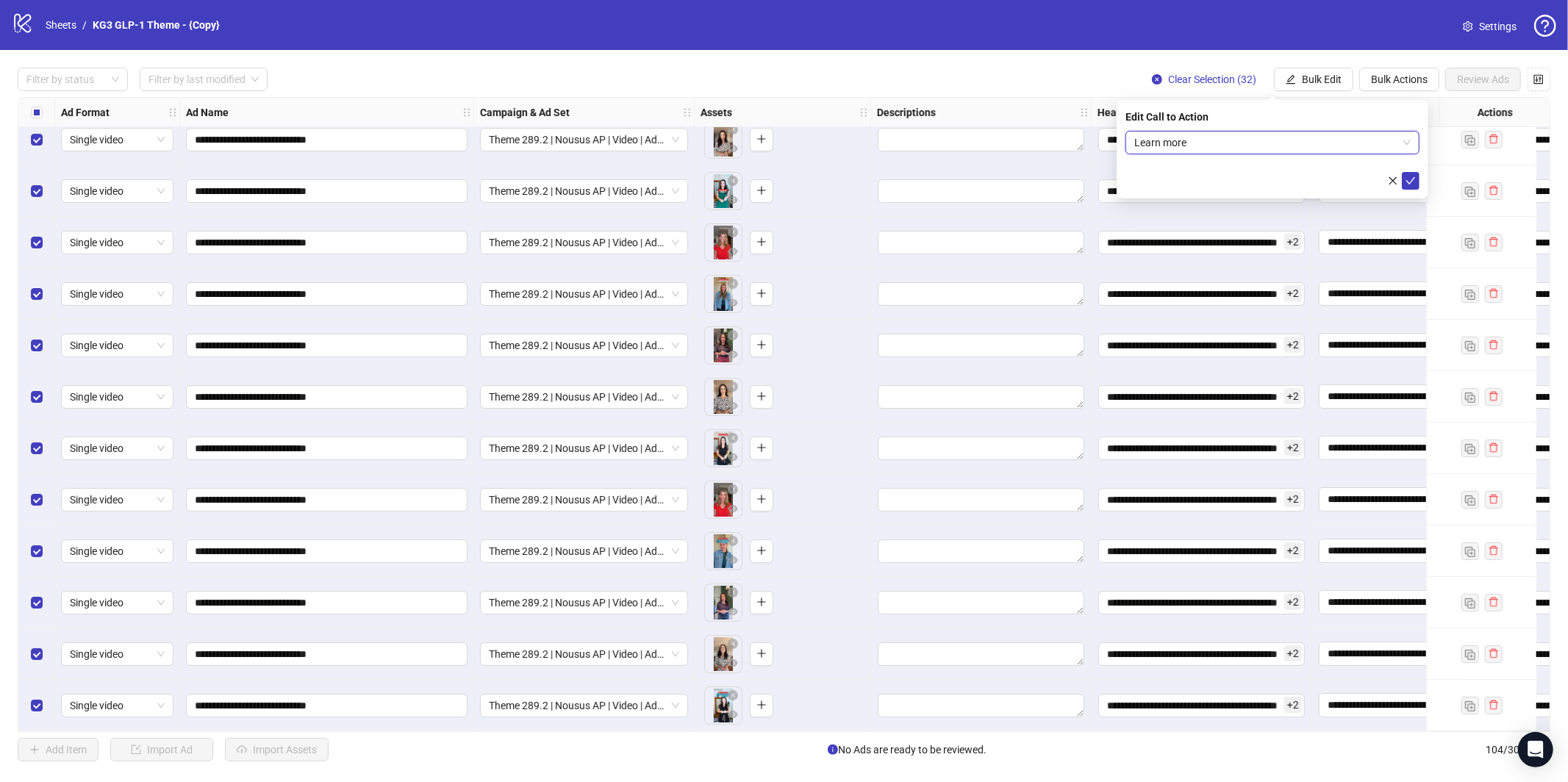
click at [1411, 182] on icon "check" at bounding box center [1411, 181] width 10 height 7
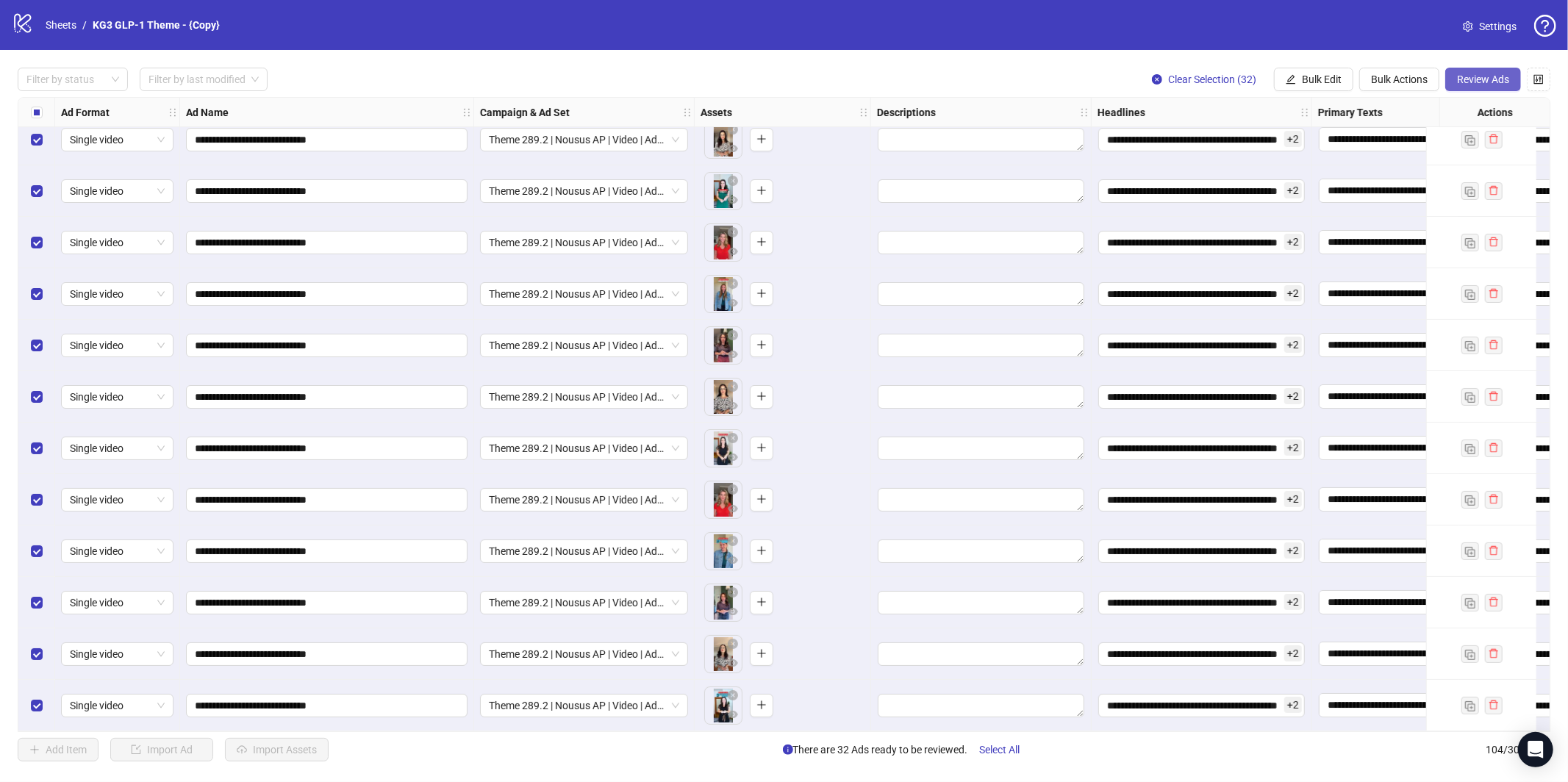
click at [1476, 73] on span "Review Ads" at bounding box center [1483, 79] width 52 height 12
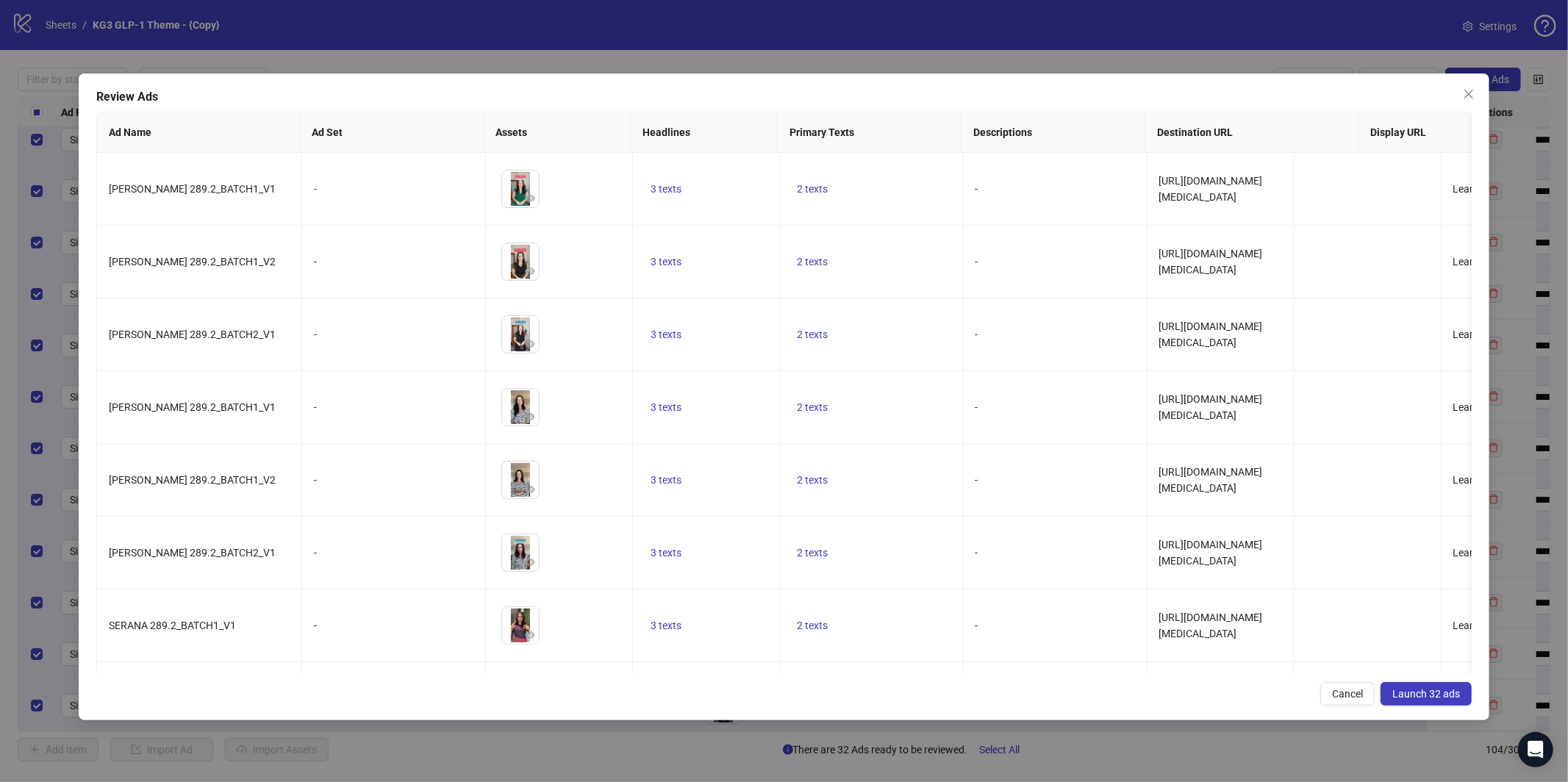
click at [1422, 703] on button "Launch 32 ads" at bounding box center [1426, 694] width 91 height 24
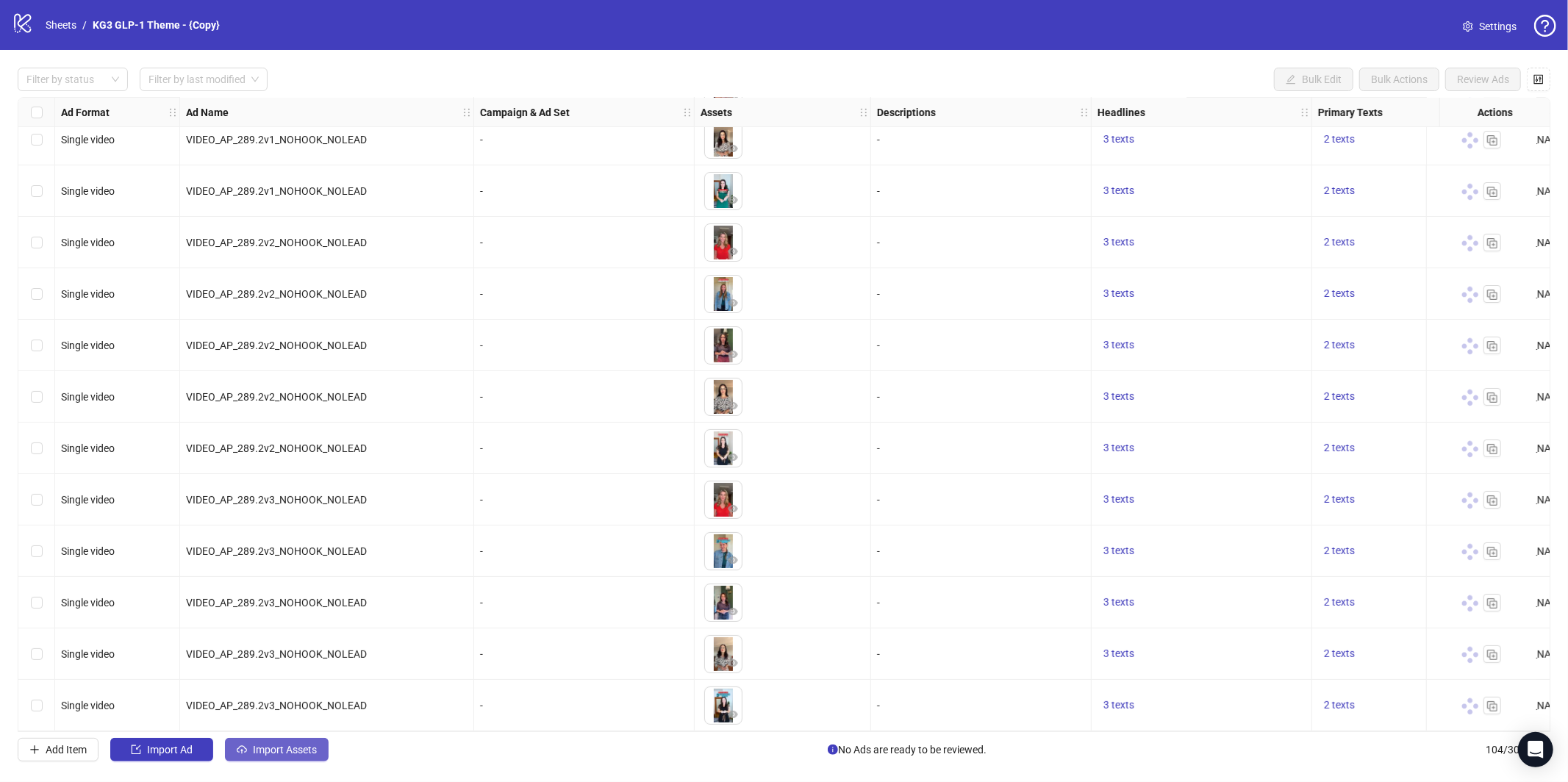
click at [279, 754] on span "Import Assets" at bounding box center [284, 750] width 64 height 12
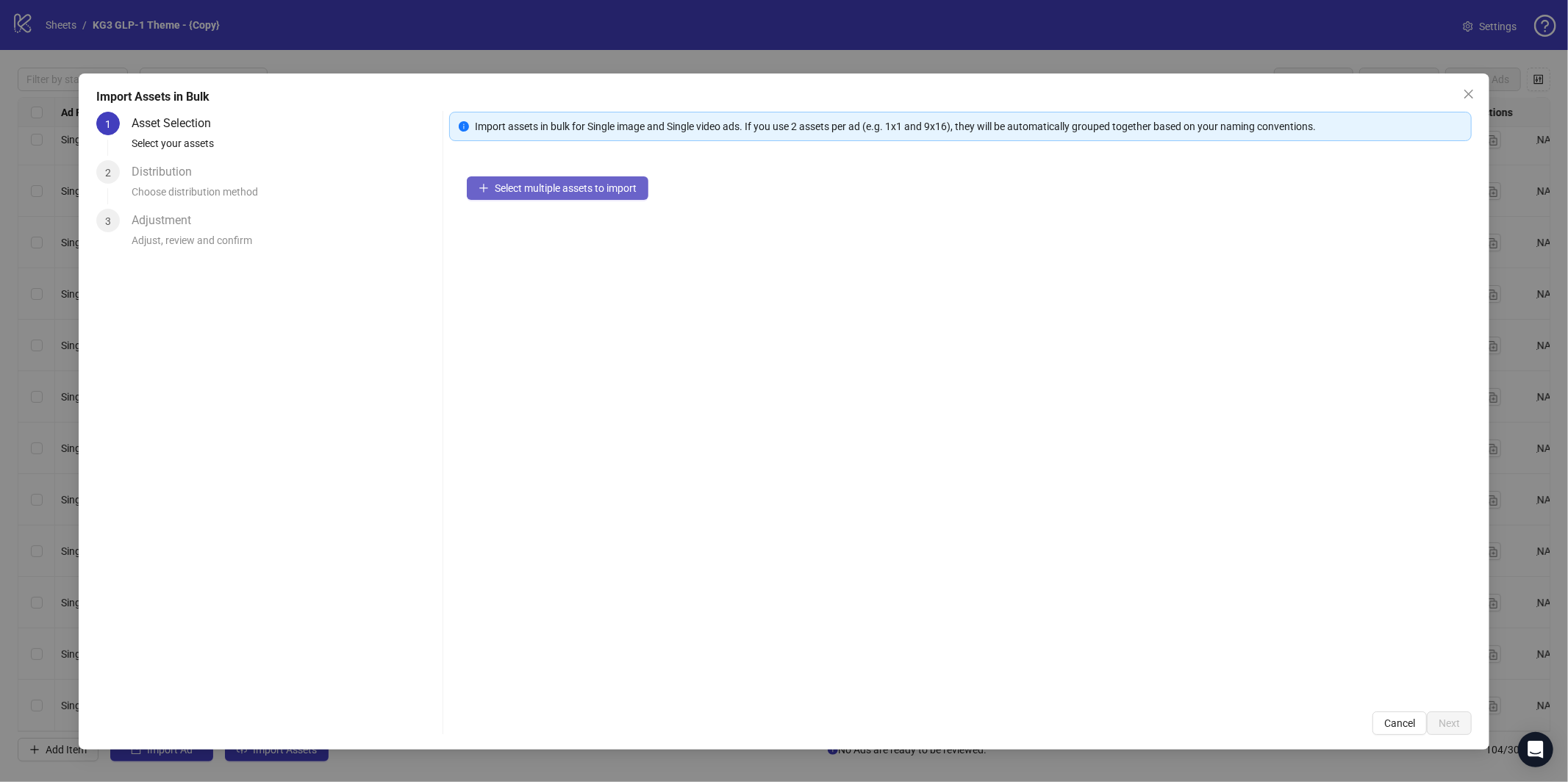
click at [598, 191] on span "Select multiple assets to import" at bounding box center [565, 188] width 142 height 12
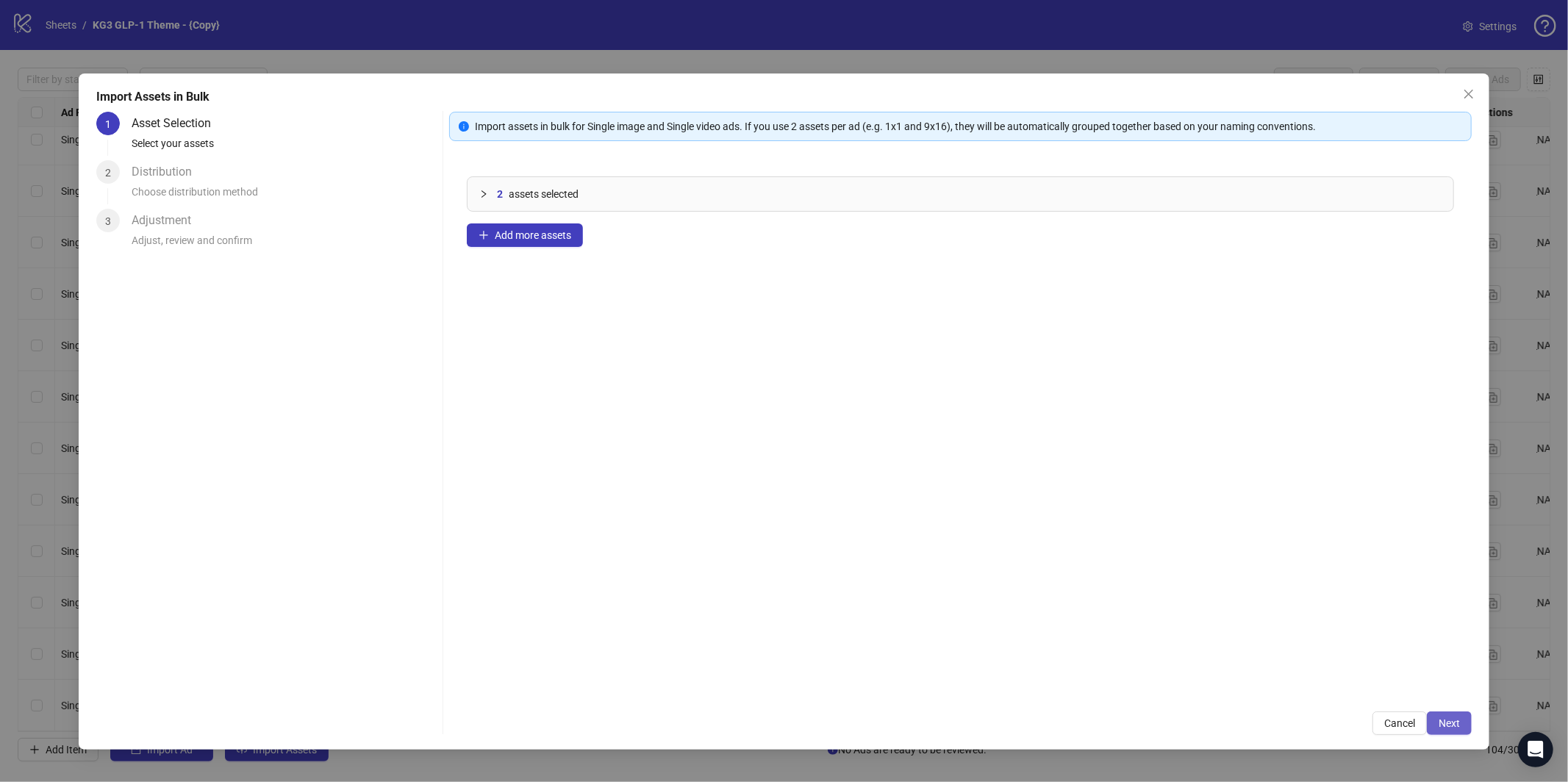
click at [1458, 720] on span "Next" at bounding box center [1449, 723] width 21 height 12
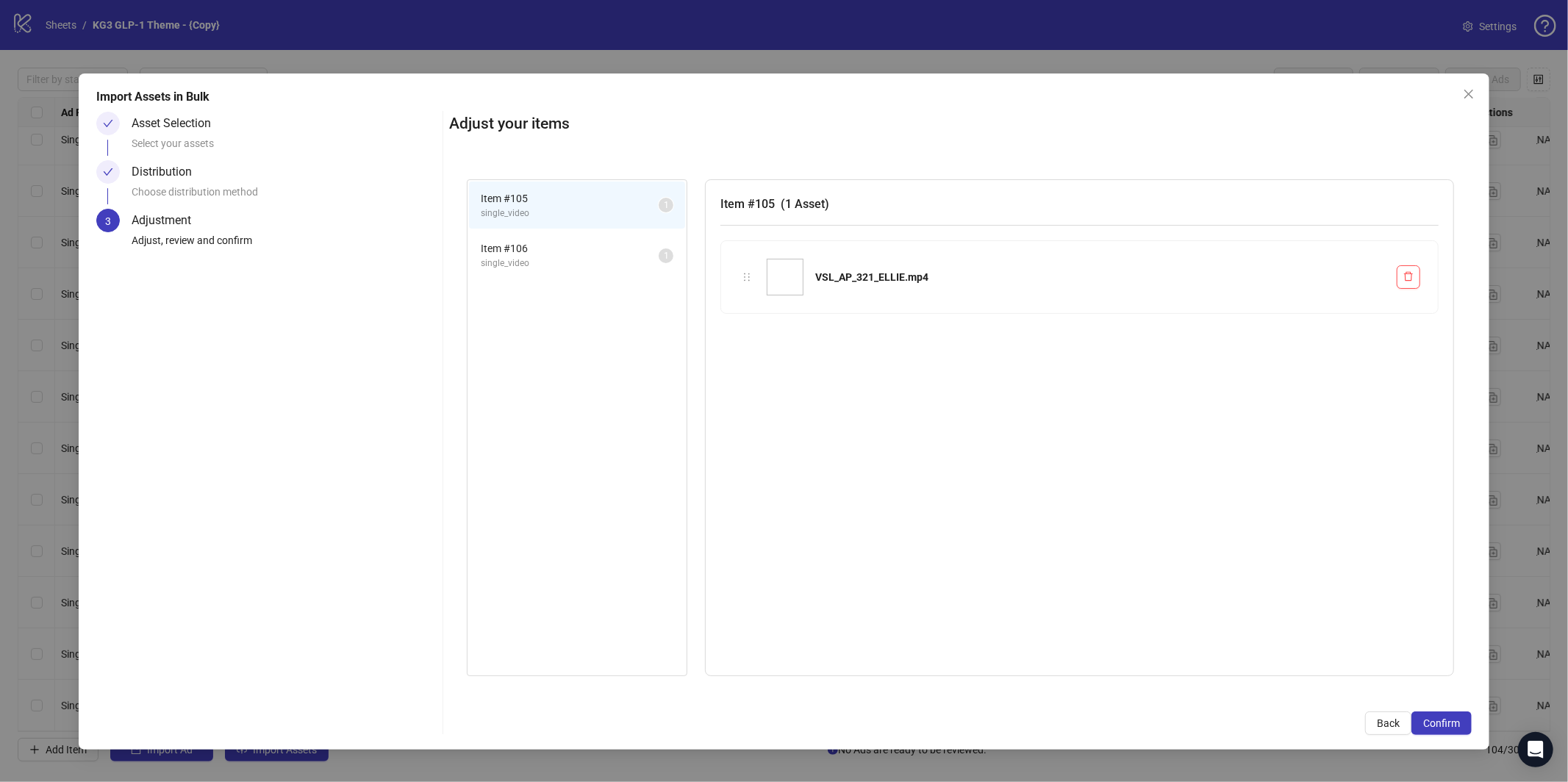
click at [1458, 720] on span "Confirm" at bounding box center [1442, 723] width 37 height 12
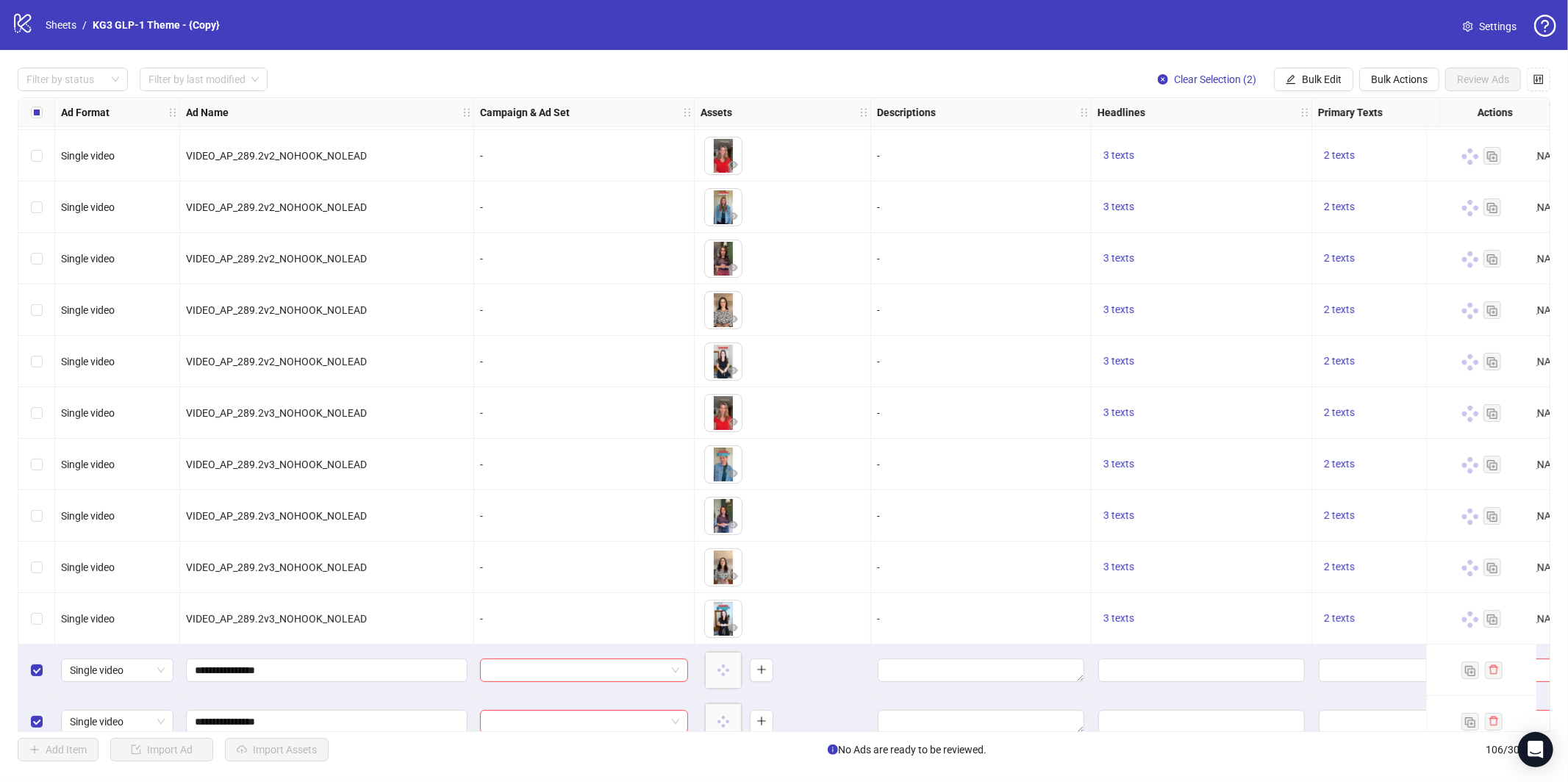
scroll to position [4854, 0]
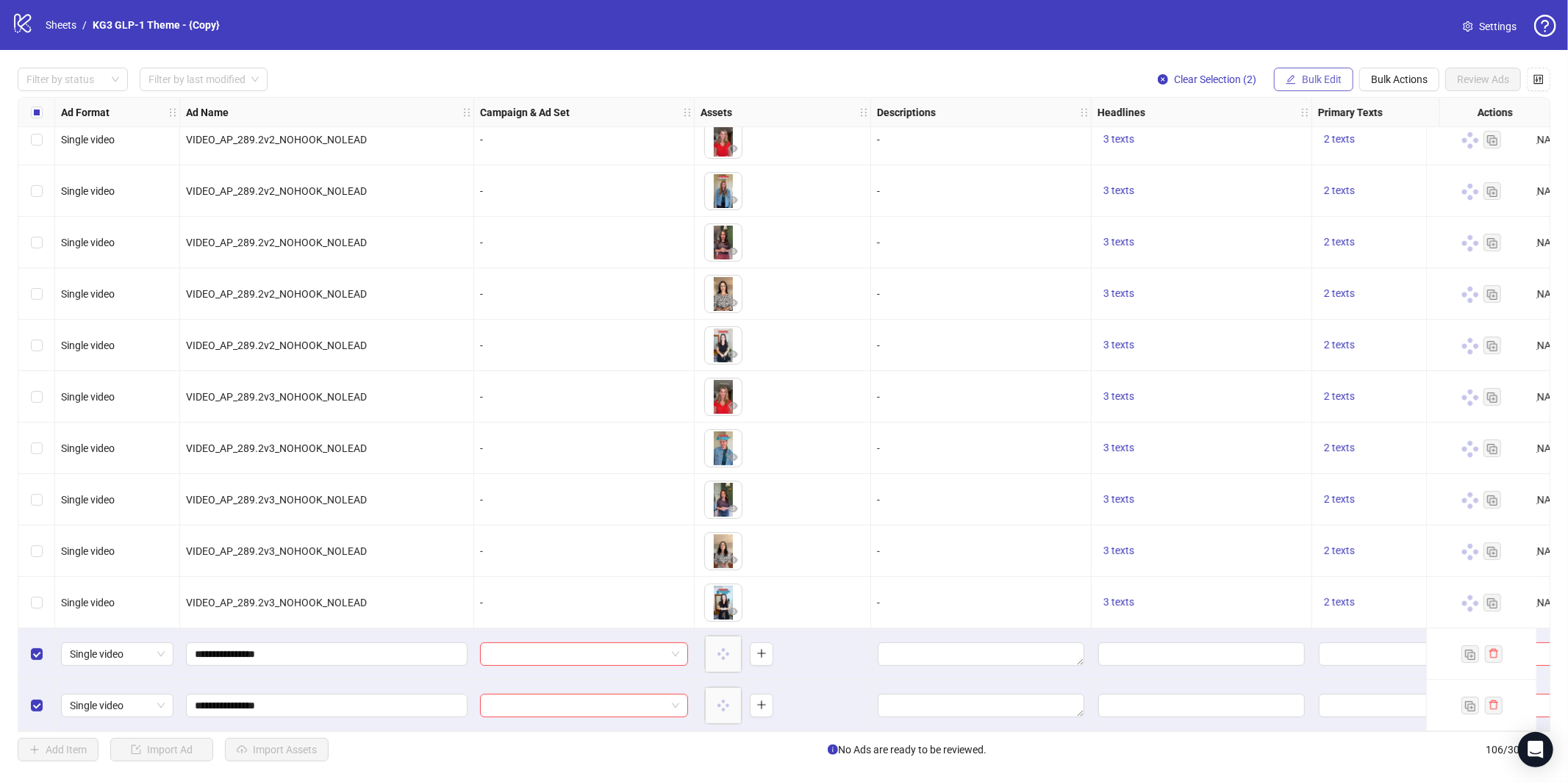
click at [1313, 79] on span "Bulk Edit" at bounding box center [1322, 79] width 40 height 12
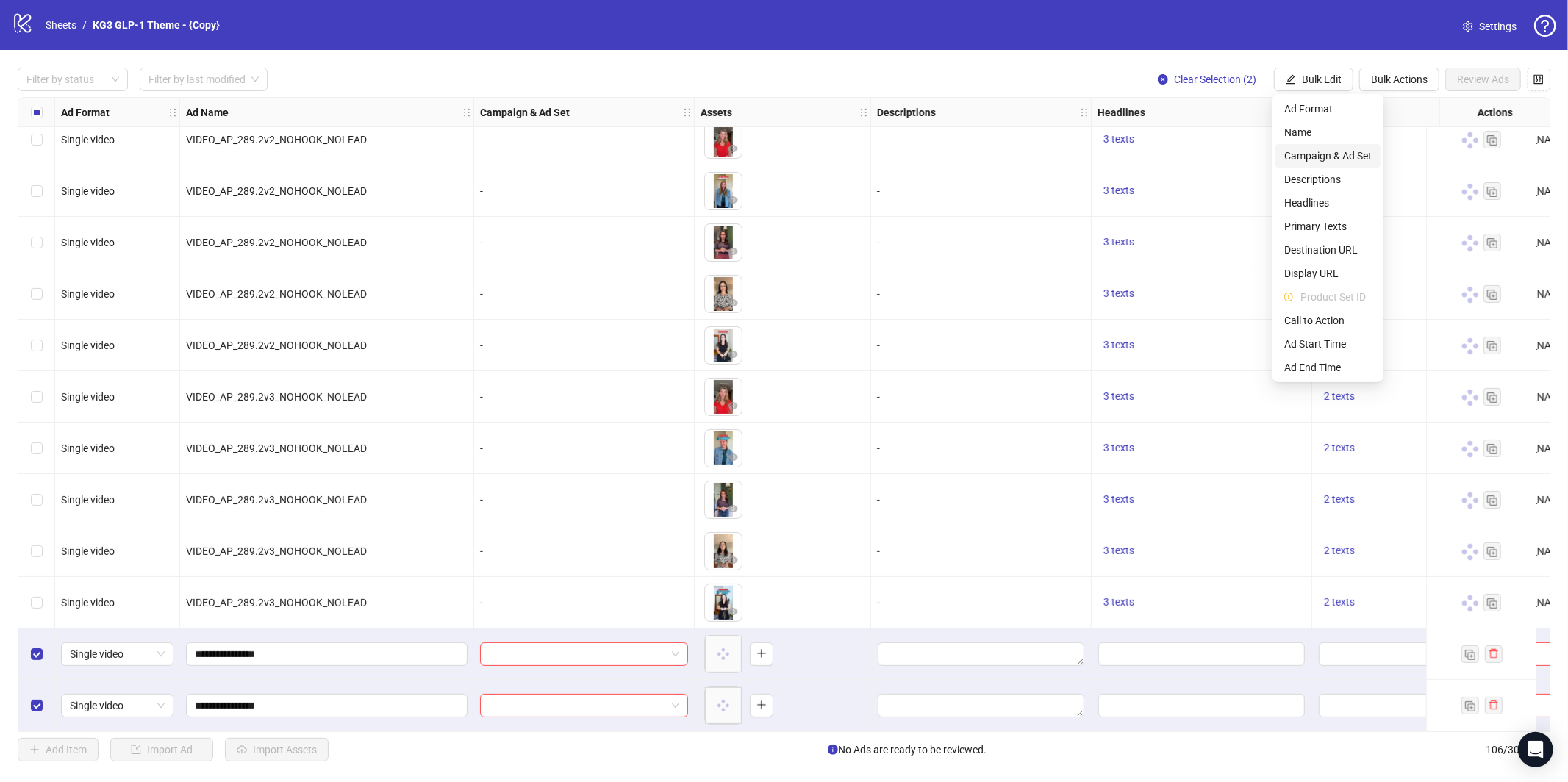
click at [1319, 155] on span "Campaign & Ad Set" at bounding box center [1328, 156] width 87 height 16
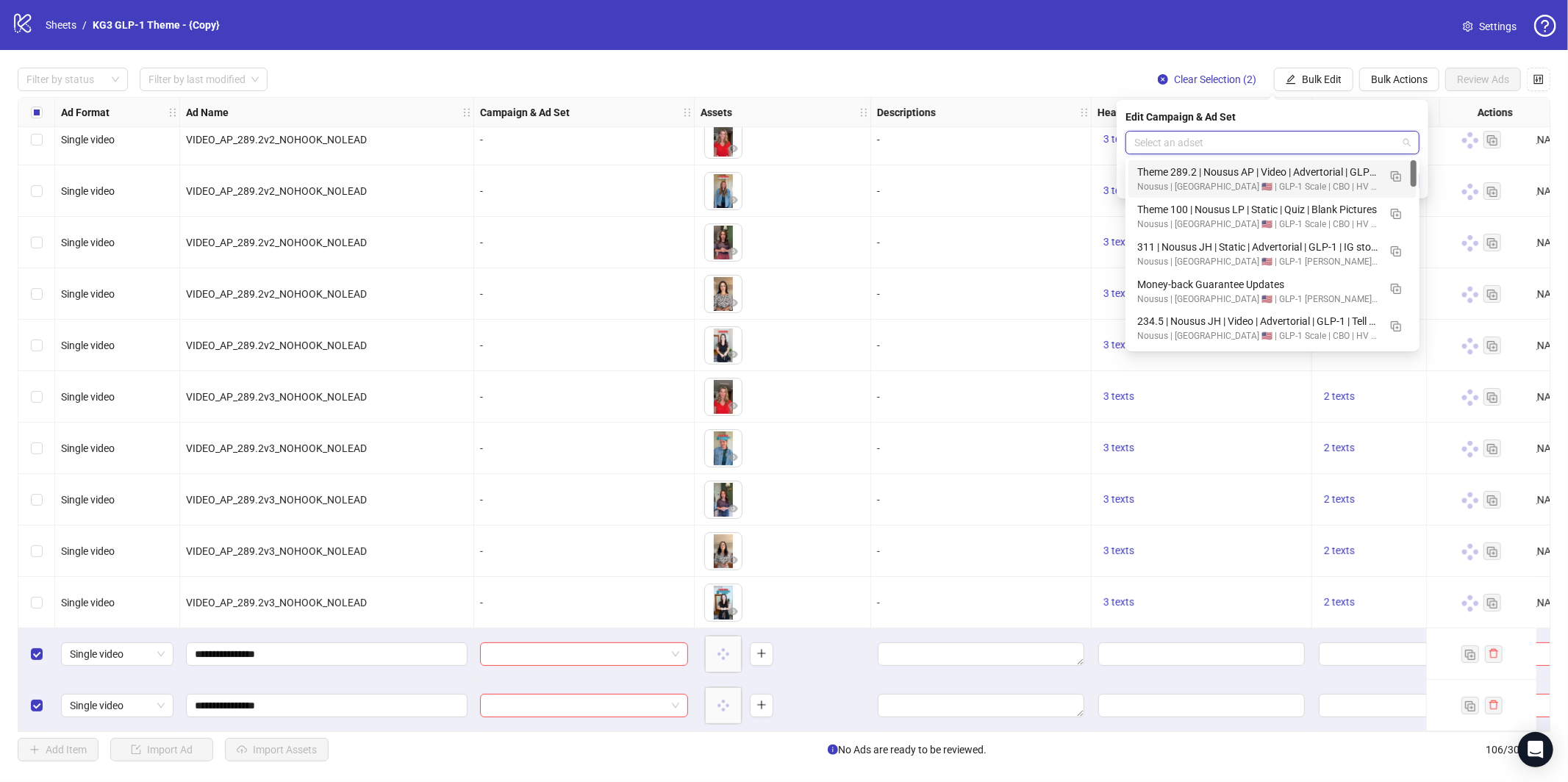
click at [1253, 147] on input "search" at bounding box center [1266, 143] width 263 height 22
click at [1400, 179] on img "button" at bounding box center [1396, 176] width 10 height 10
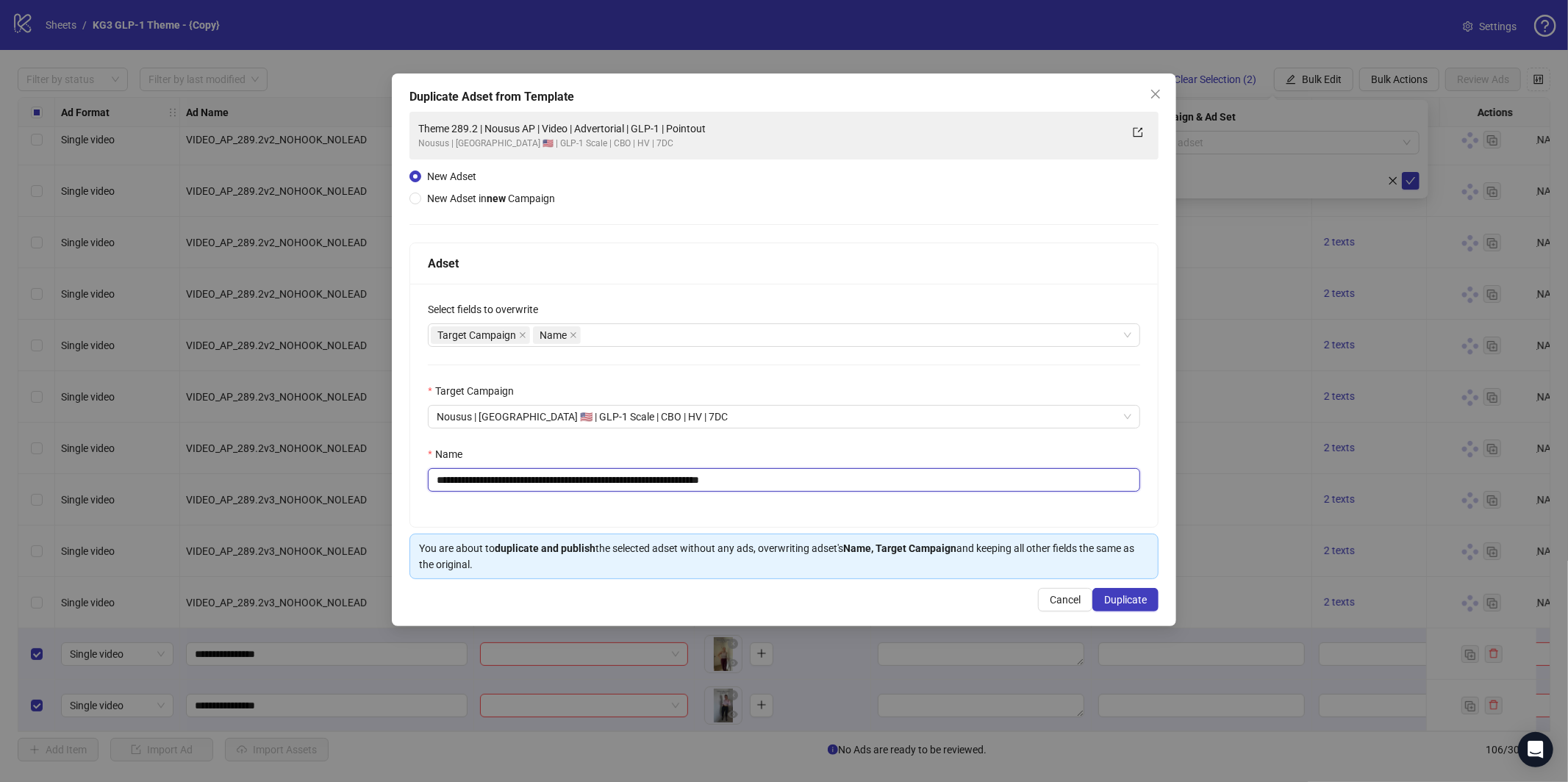
click at [698, 489] on input "**********" at bounding box center [784, 480] width 712 height 24
paste input "*"
type input "**********"
click at [1137, 604] on span "Duplicate" at bounding box center [1125, 600] width 43 height 12
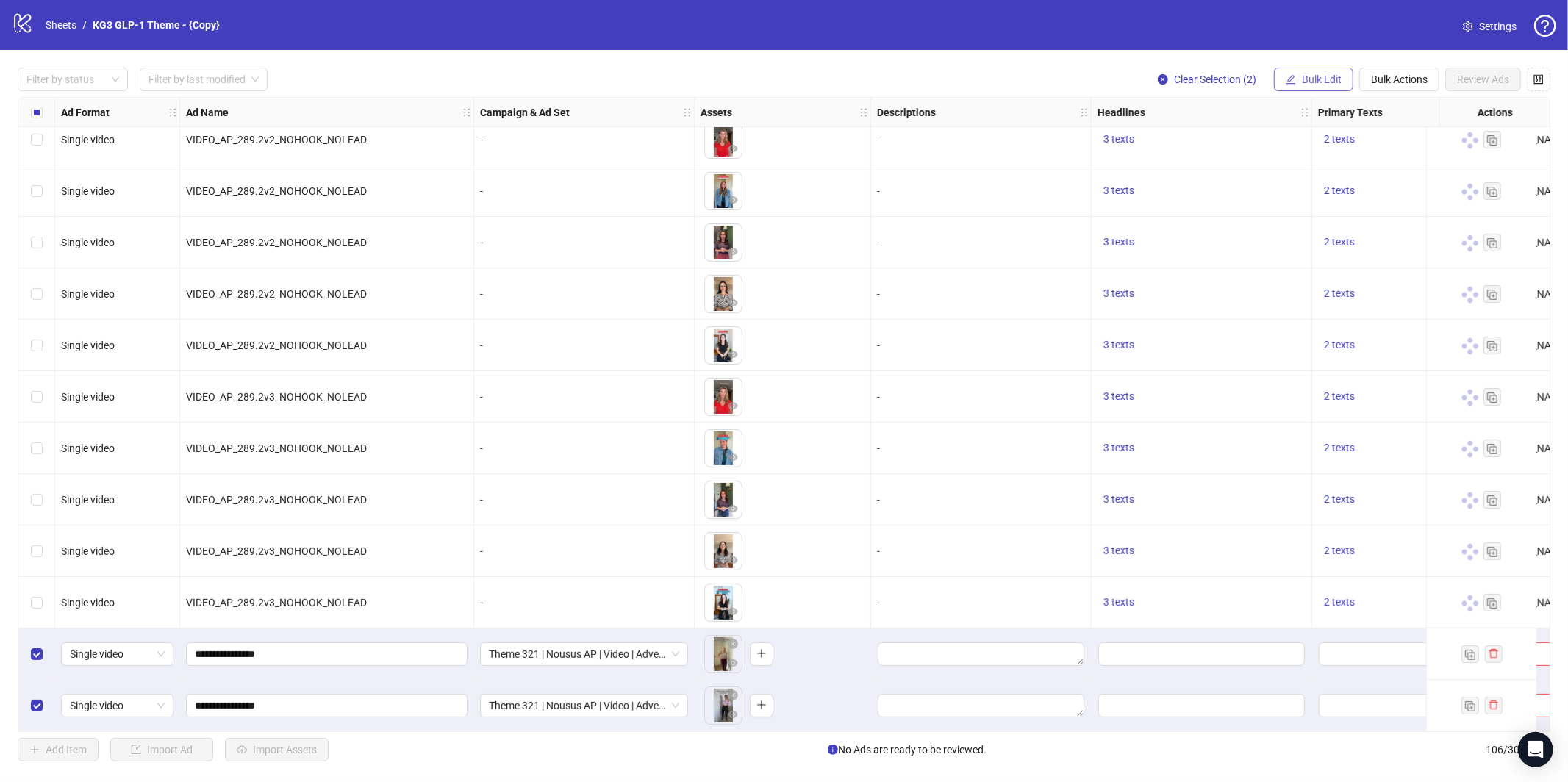
click at [1315, 73] on span "Bulk Edit" at bounding box center [1322, 79] width 40 height 12
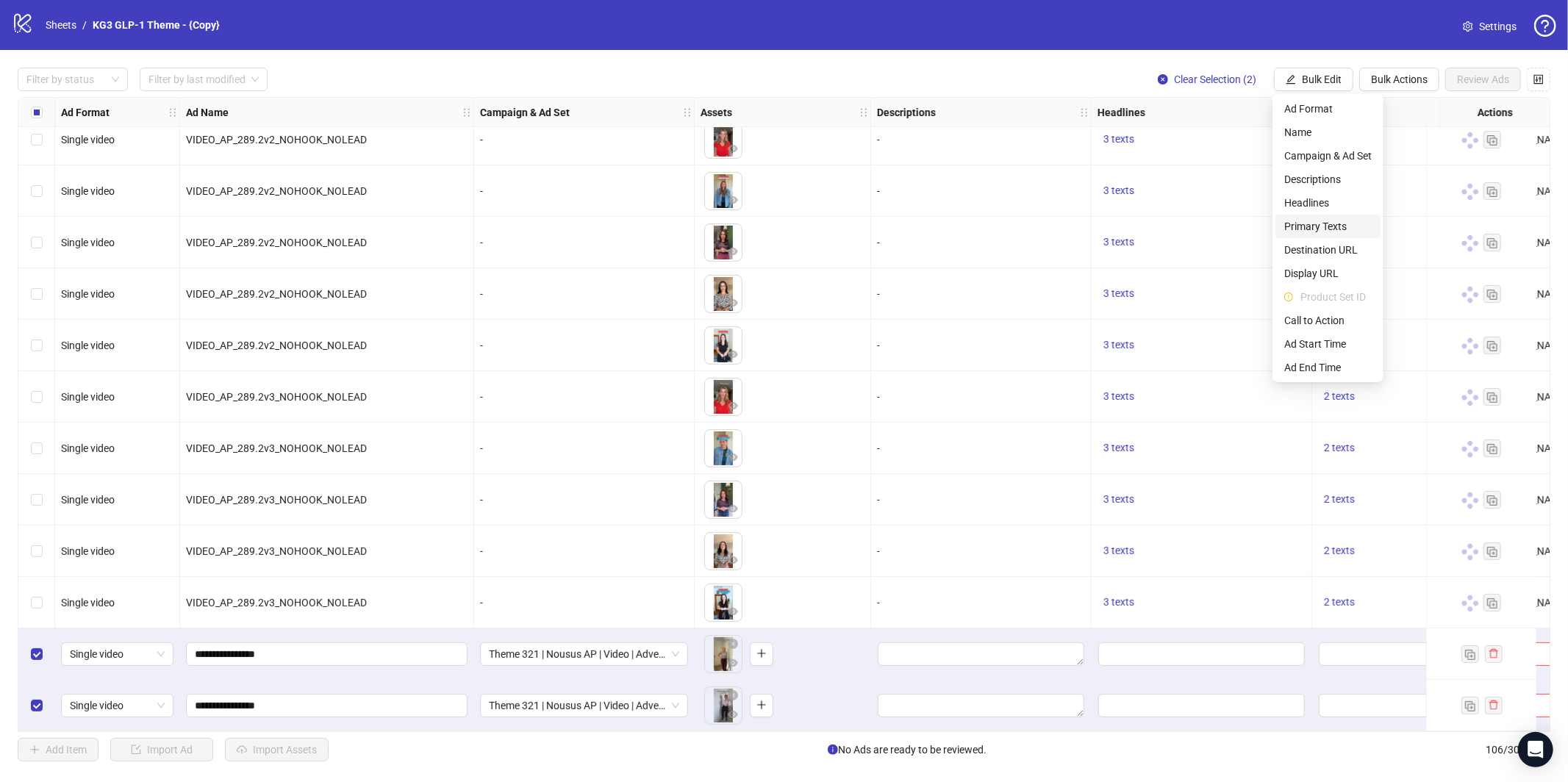
click at [1312, 227] on span "Primary Texts" at bounding box center [1328, 226] width 87 height 16
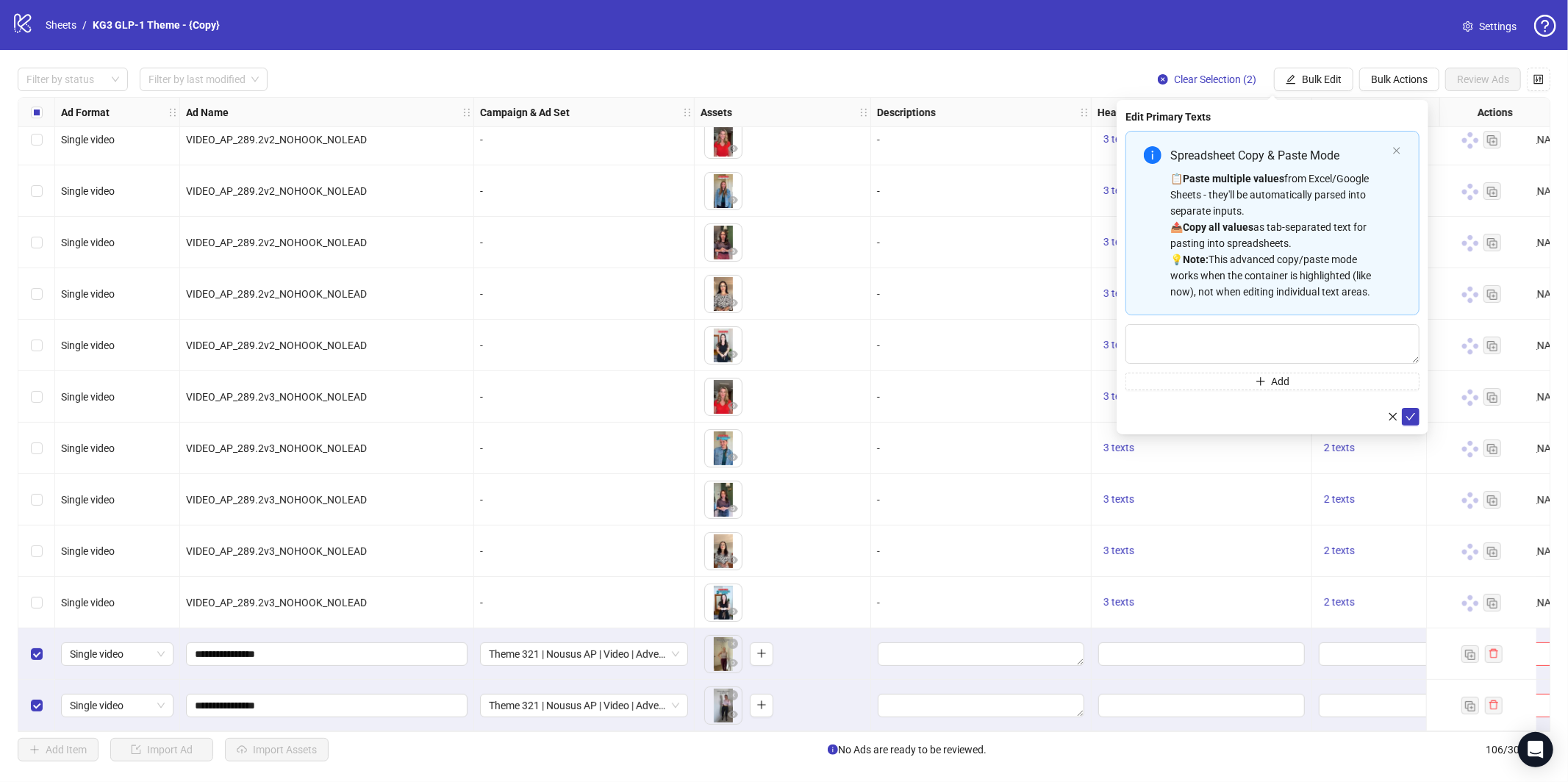
drag, startPoint x: 1283, startPoint y: 214, endPoint x: 1313, endPoint y: 260, distance: 54.9
click at [1283, 214] on div "📋 Paste multiple values from Excel/Google Sheets - they'll be automatically par…" at bounding box center [1278, 235] width 216 height 129
type textarea "**********"
click at [1402, 462] on button "submit" at bounding box center [1411, 465] width 18 height 18
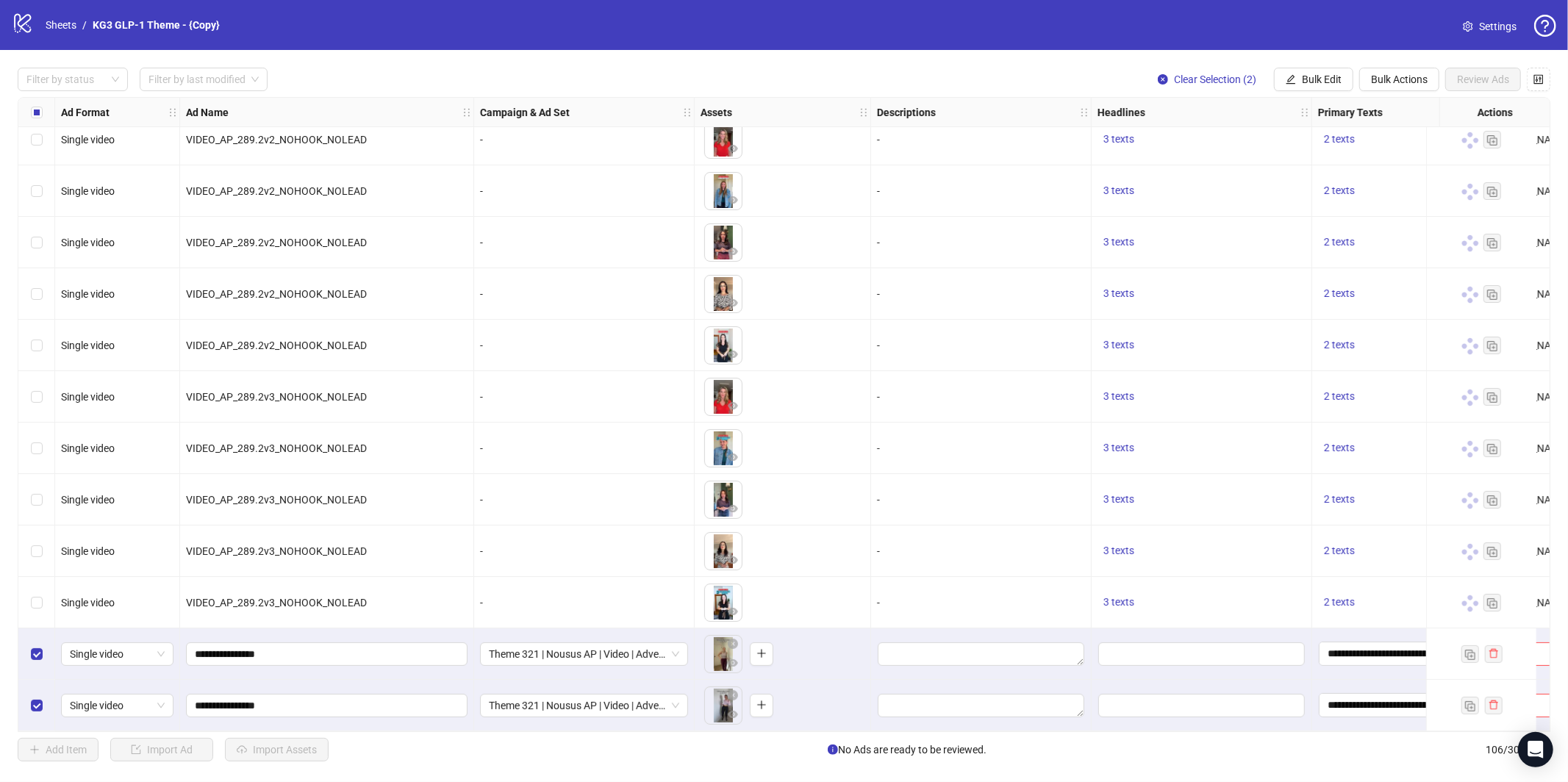
drag, startPoint x: 1306, startPoint y: 74, endPoint x: 1324, endPoint y: 132, distance: 60.7
click at [1306, 75] on span "Bulk Edit" at bounding box center [1322, 79] width 40 height 12
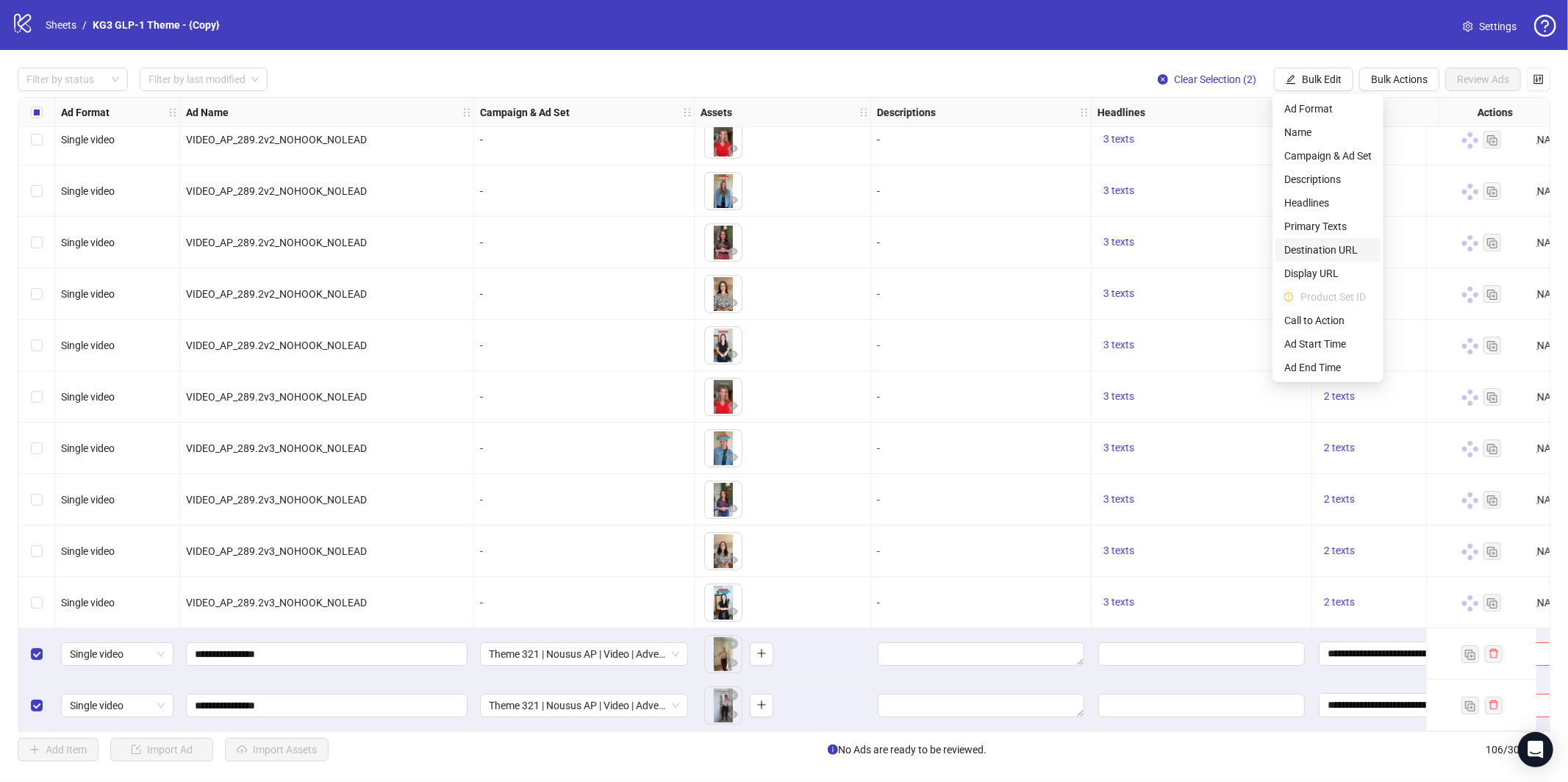
click at [1328, 246] on span "Destination URL" at bounding box center [1328, 250] width 87 height 16
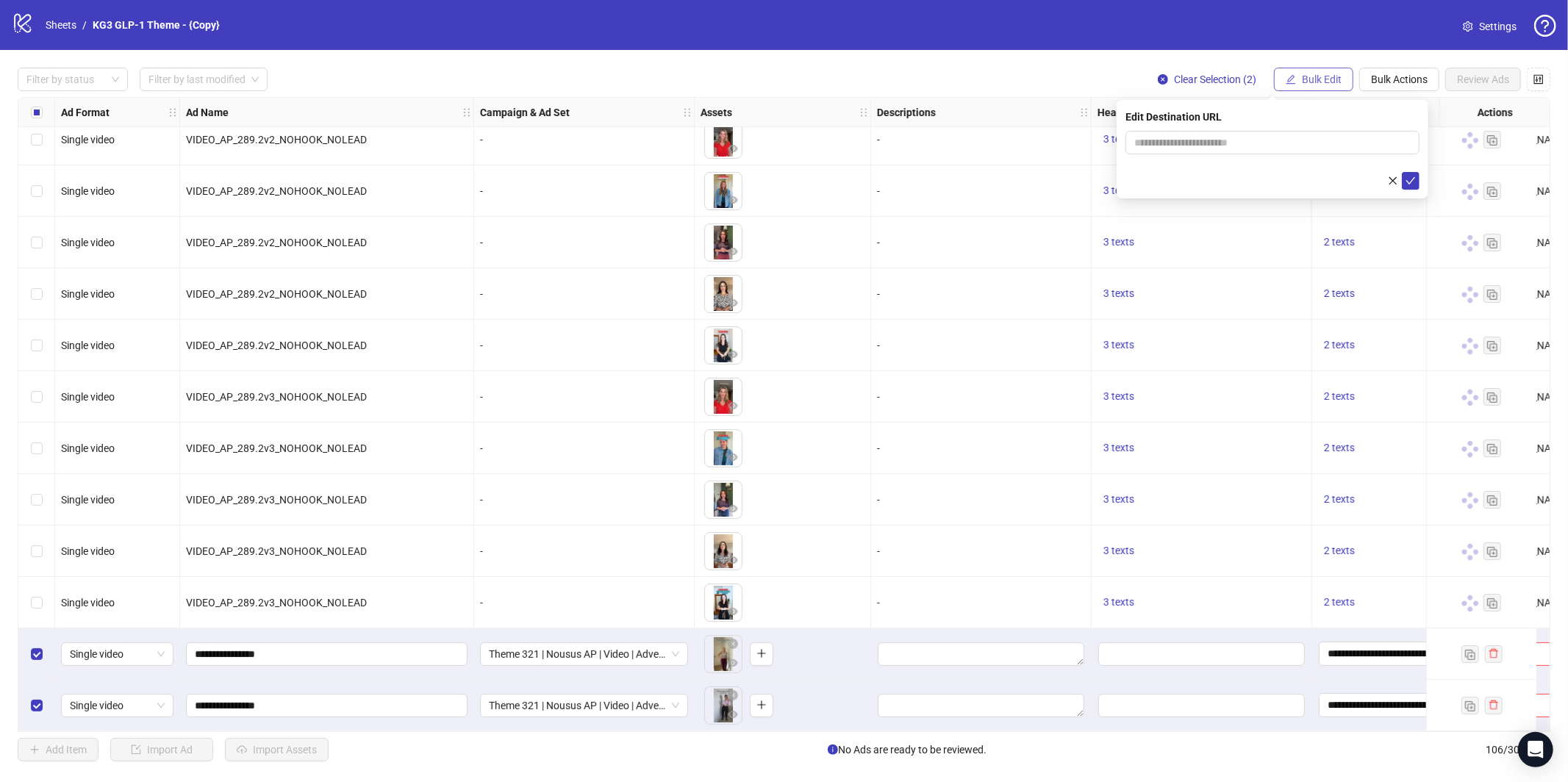
click at [1302, 83] on span "Bulk Edit" at bounding box center [1322, 79] width 40 height 12
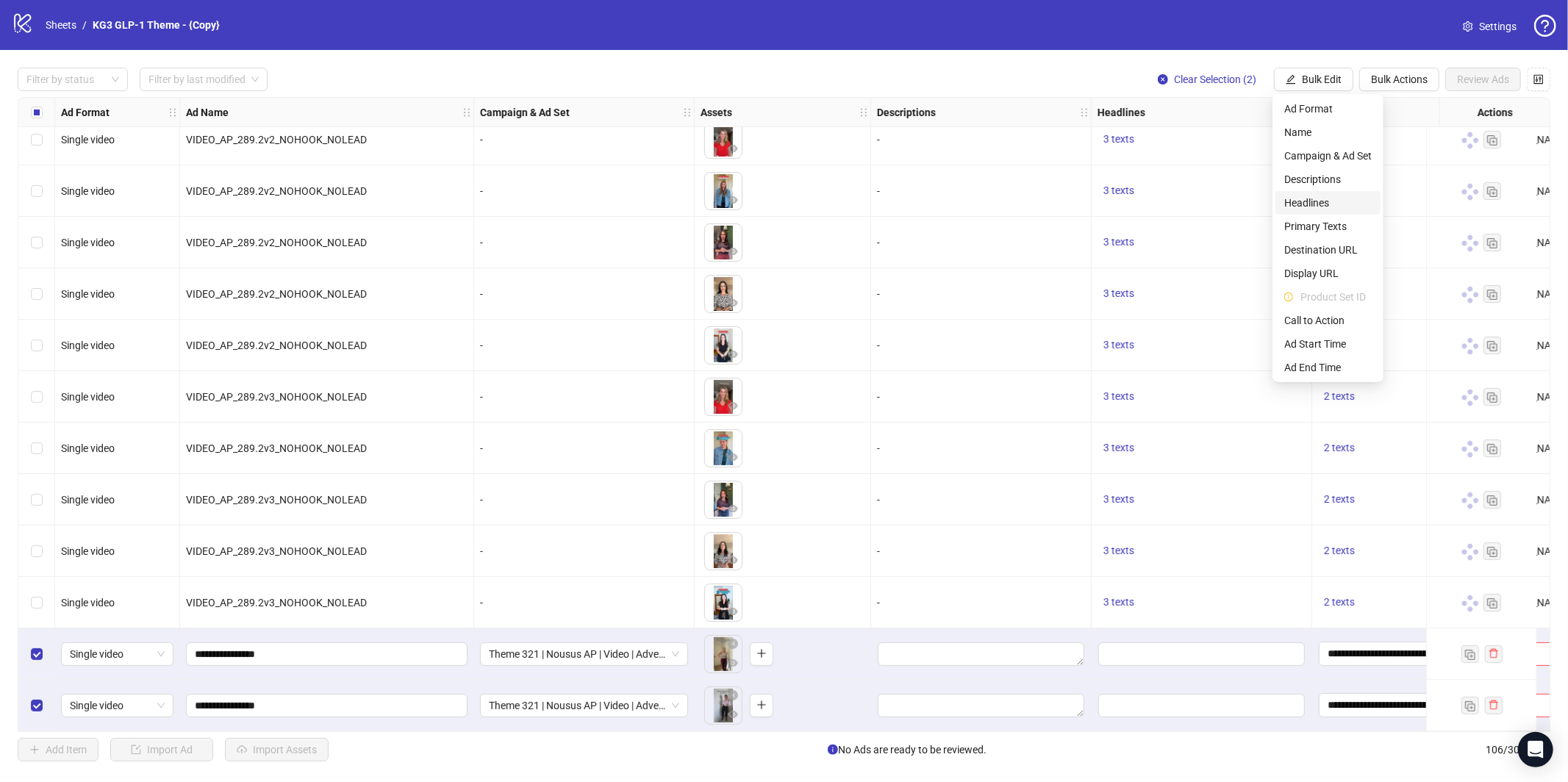
click at [1311, 202] on span "Headlines" at bounding box center [1328, 203] width 87 height 16
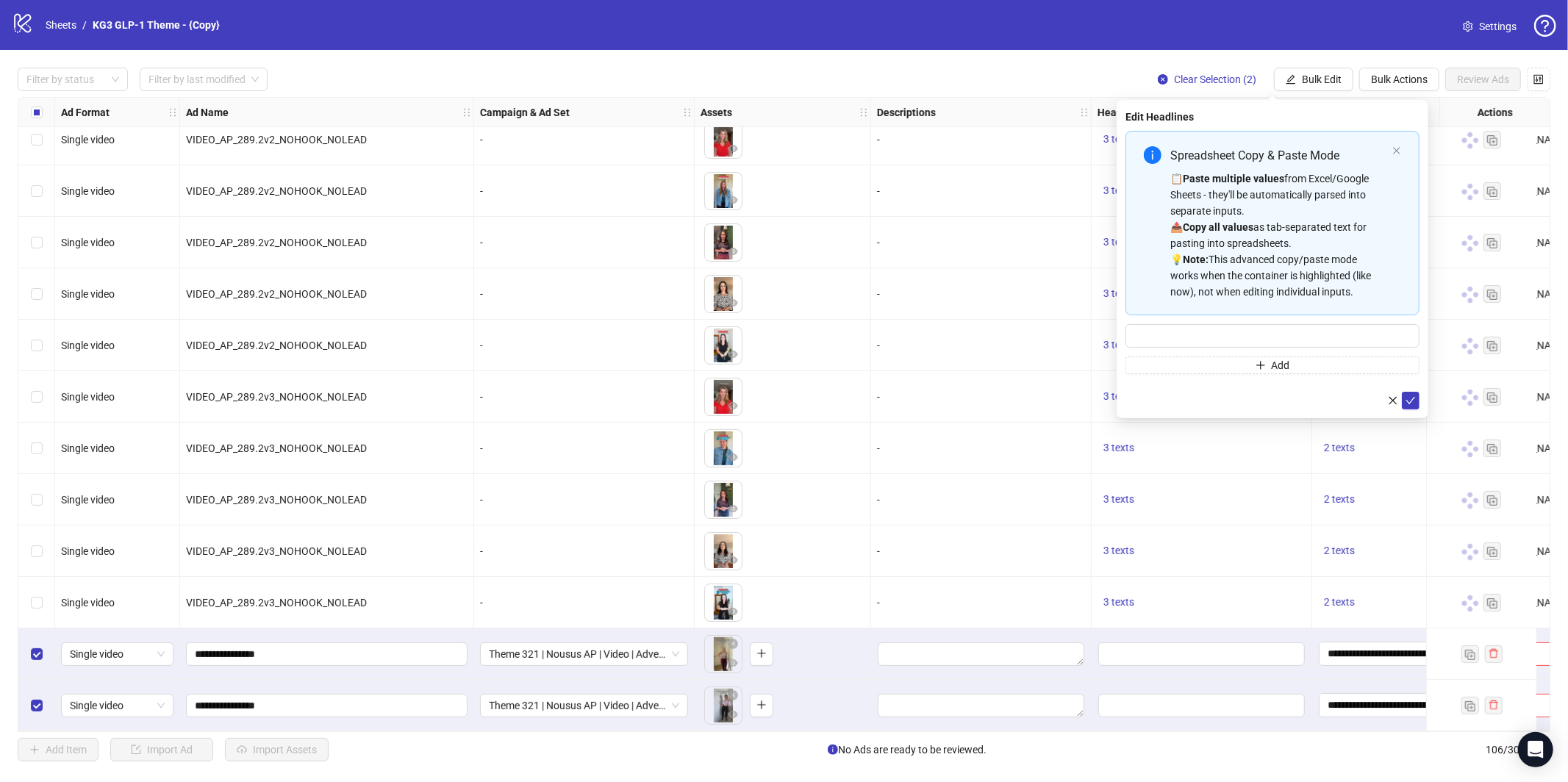
drag, startPoint x: 1247, startPoint y: 193, endPoint x: 1334, endPoint y: 308, distance: 144.2
click at [1249, 195] on div "📋 Paste multiple values from Excel/Google Sheets - they'll be automatically par…" at bounding box center [1278, 235] width 216 height 129
click at [1408, 463] on icon "check" at bounding box center [1411, 465] width 10 height 10
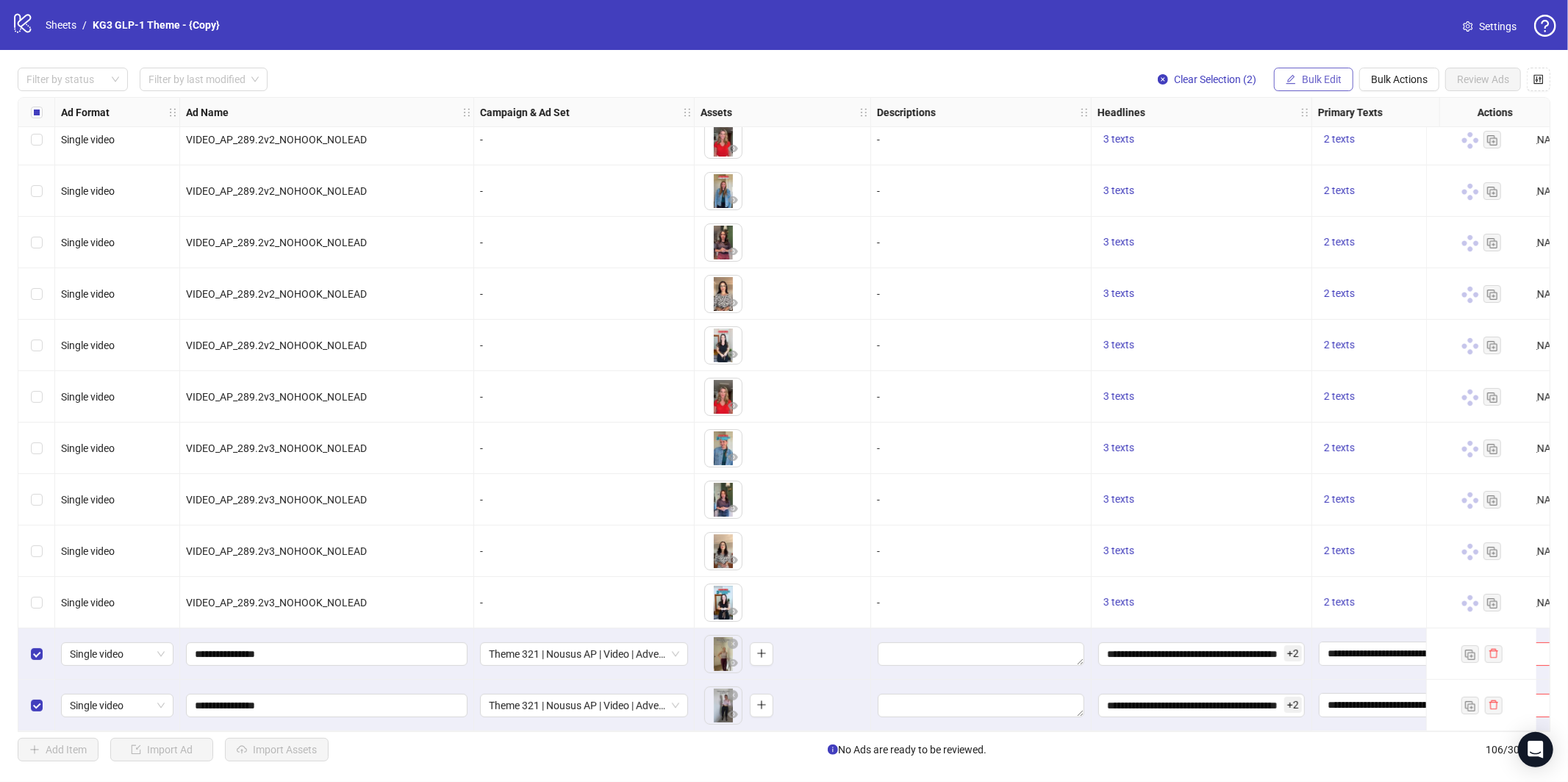
click at [1311, 79] on span "Bulk Edit" at bounding box center [1322, 79] width 40 height 12
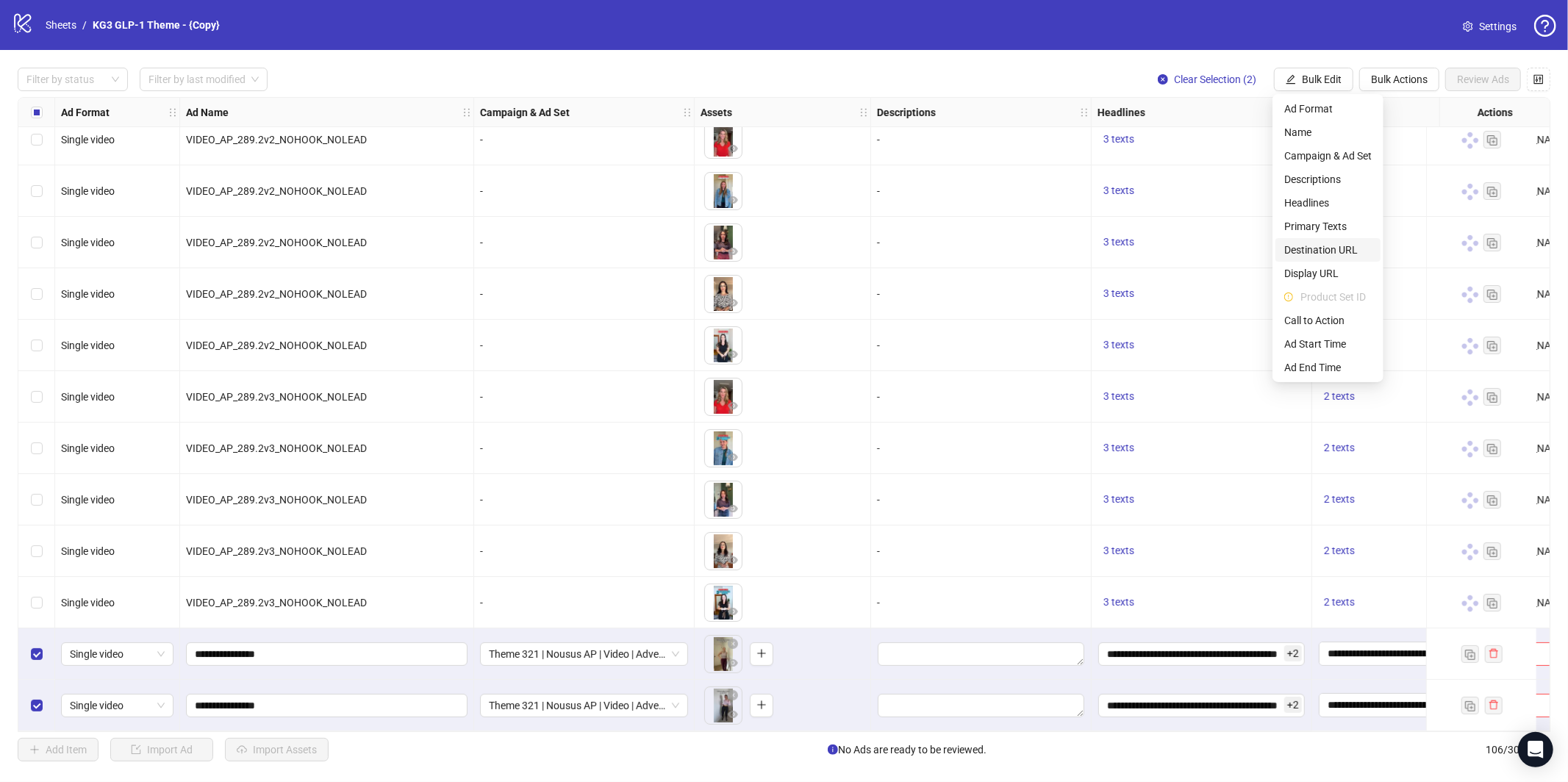
click at [1314, 254] on span "Destination URL" at bounding box center [1328, 250] width 87 height 16
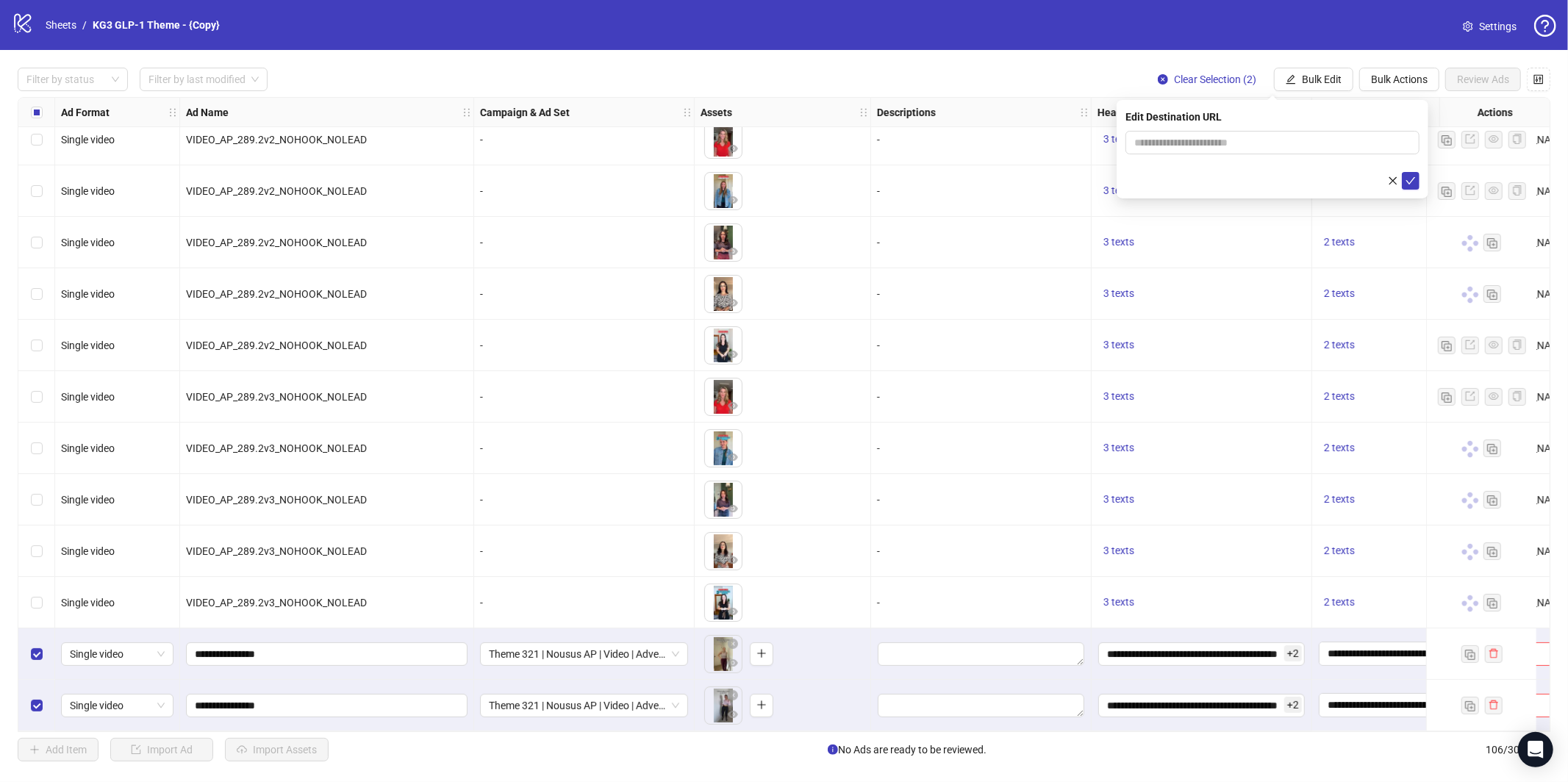
click at [1231, 126] on div "Edit Destination URL" at bounding box center [1272, 149] width 312 height 98
click at [1225, 139] on input "text" at bounding box center [1267, 143] width 265 height 16
paste input "**********"
type input "**********"
click at [1419, 185] on button "submit" at bounding box center [1411, 181] width 18 height 18
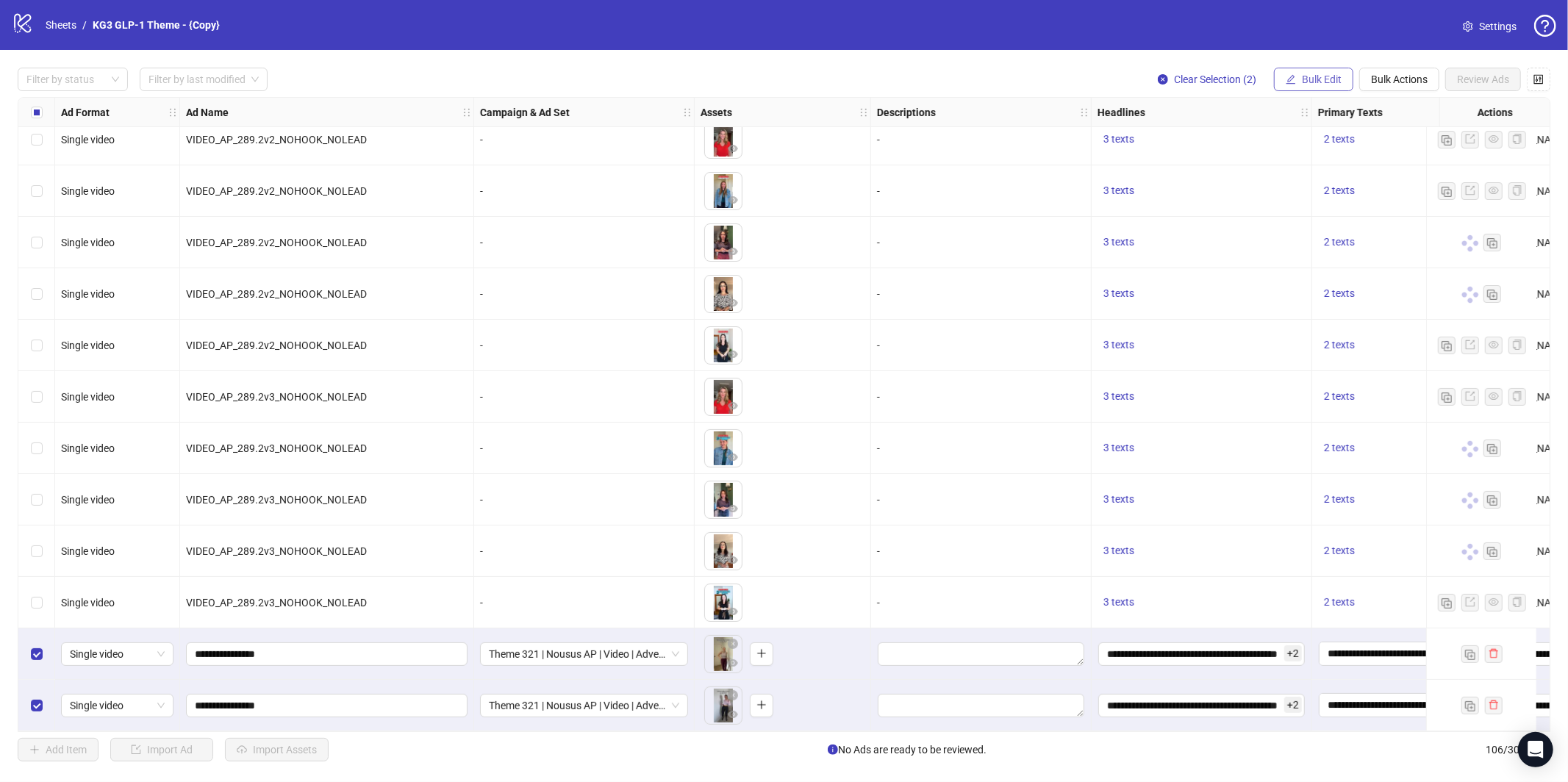
click at [1308, 81] on span "Bulk Edit" at bounding box center [1322, 79] width 40 height 12
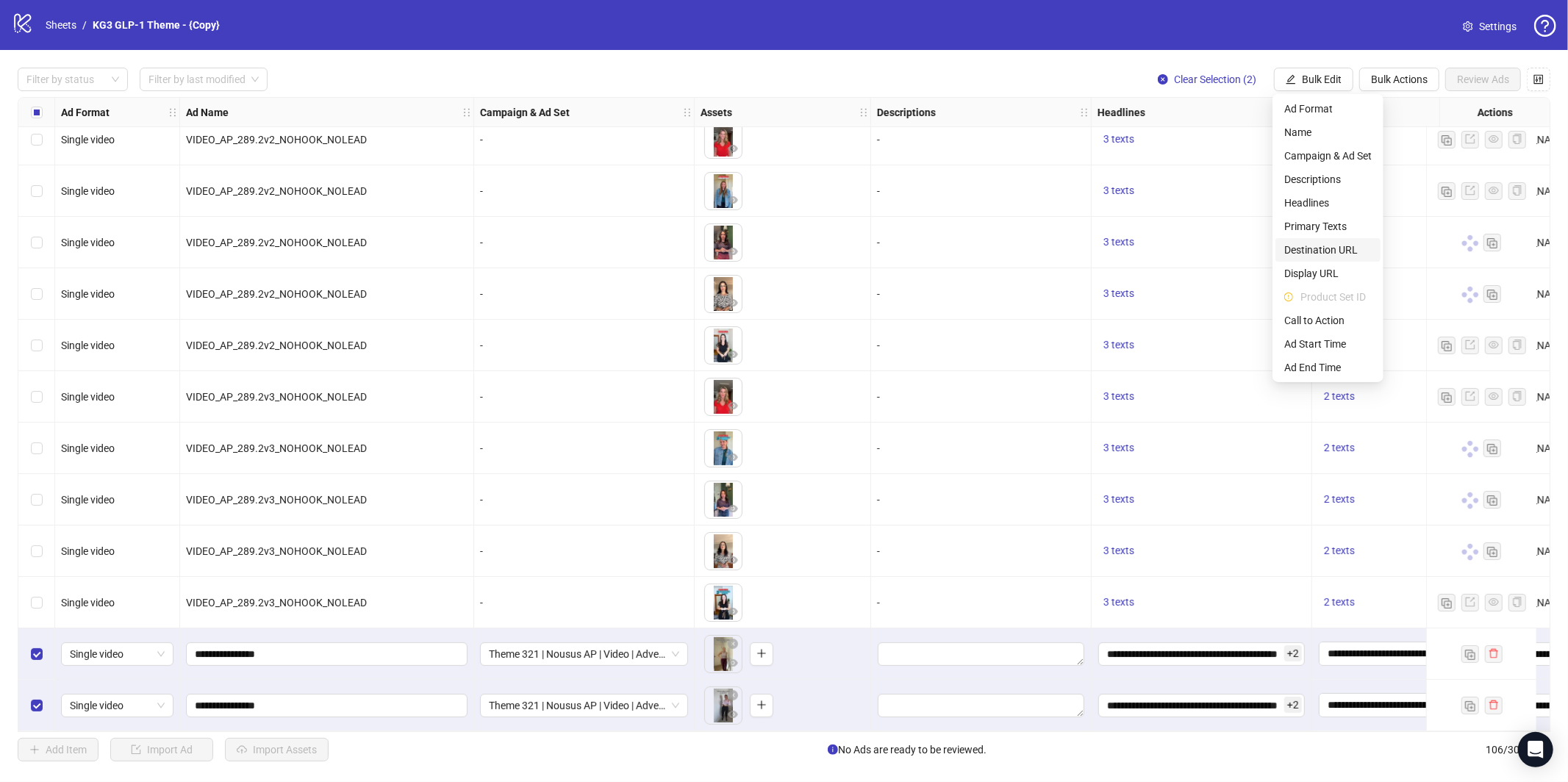
click at [1330, 252] on span "Destination URL" at bounding box center [1328, 250] width 87 height 16
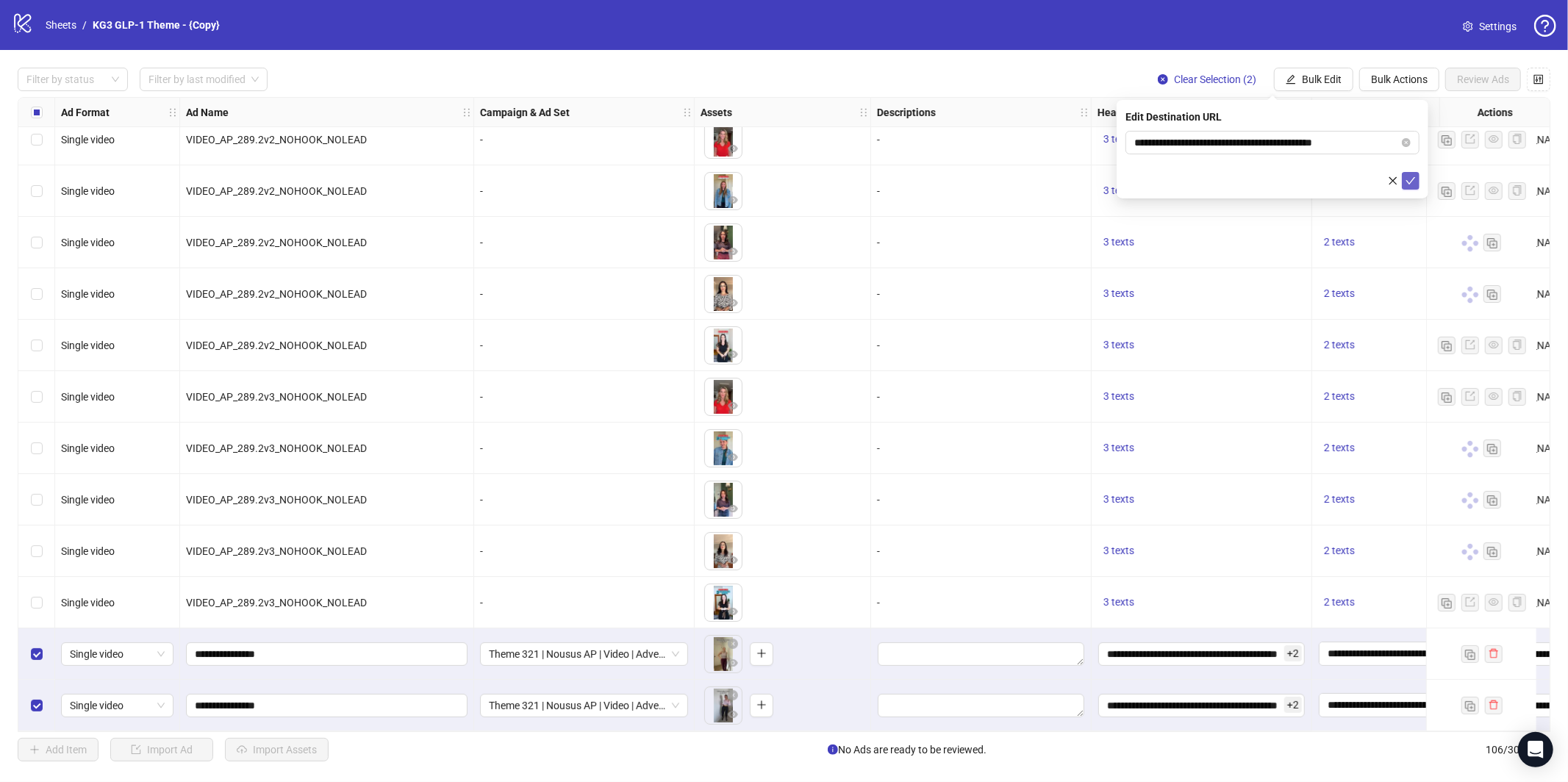
click at [1414, 184] on icon "check" at bounding box center [1411, 181] width 10 height 10
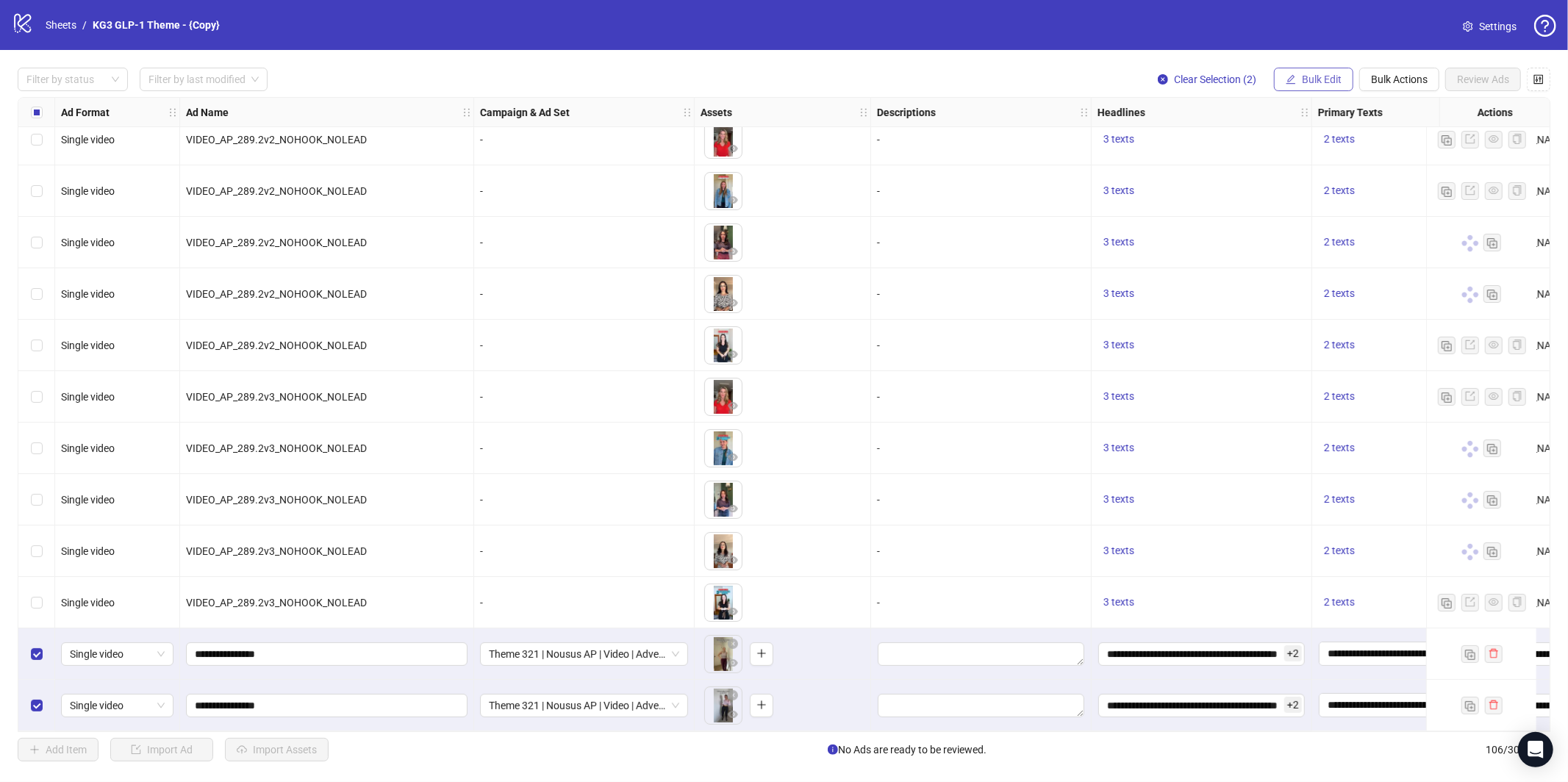
click at [1317, 85] on span "Bulk Edit" at bounding box center [1322, 79] width 40 height 12
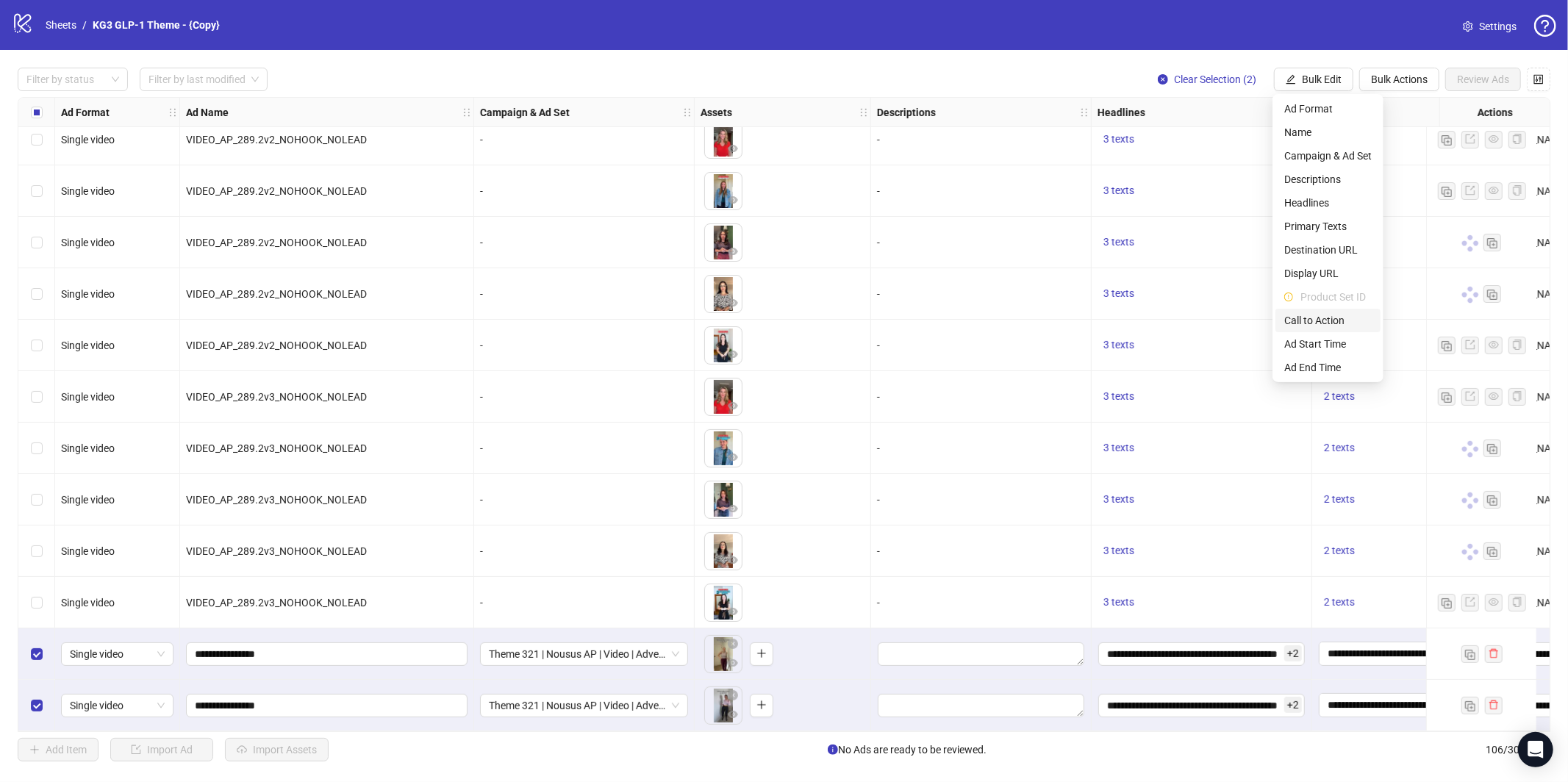
click at [1326, 319] on span "Call to Action" at bounding box center [1328, 320] width 87 height 16
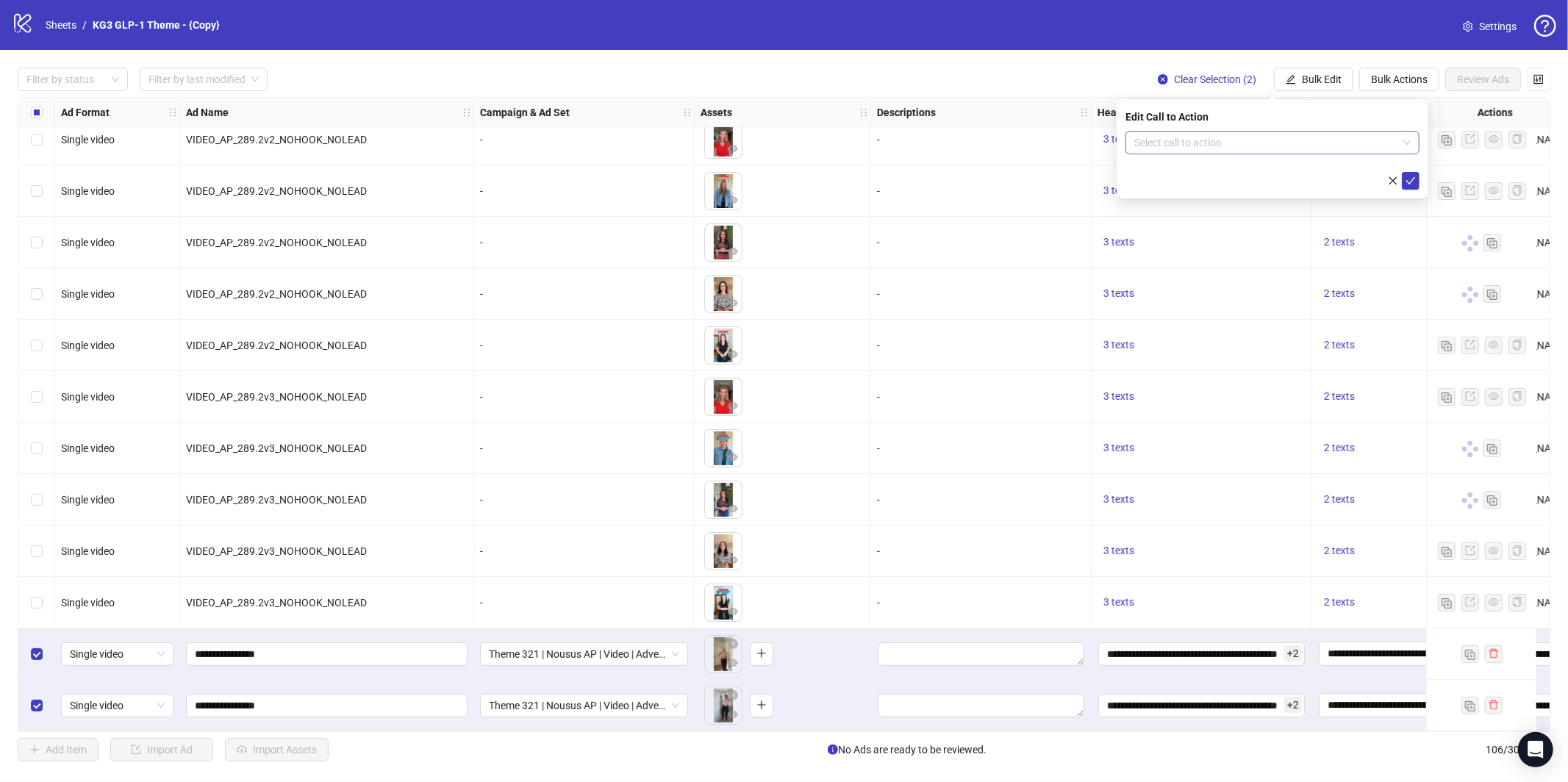
click at [1247, 132] on input "search" at bounding box center [1266, 143] width 263 height 22
type input "****"
drag, startPoint x: 1228, startPoint y: 176, endPoint x: 1262, endPoint y: 186, distance: 35.4
click at [1228, 176] on div "Learn more" at bounding box center [1272, 172] width 271 height 16
click at [1415, 179] on button "submit" at bounding box center [1411, 181] width 18 height 18
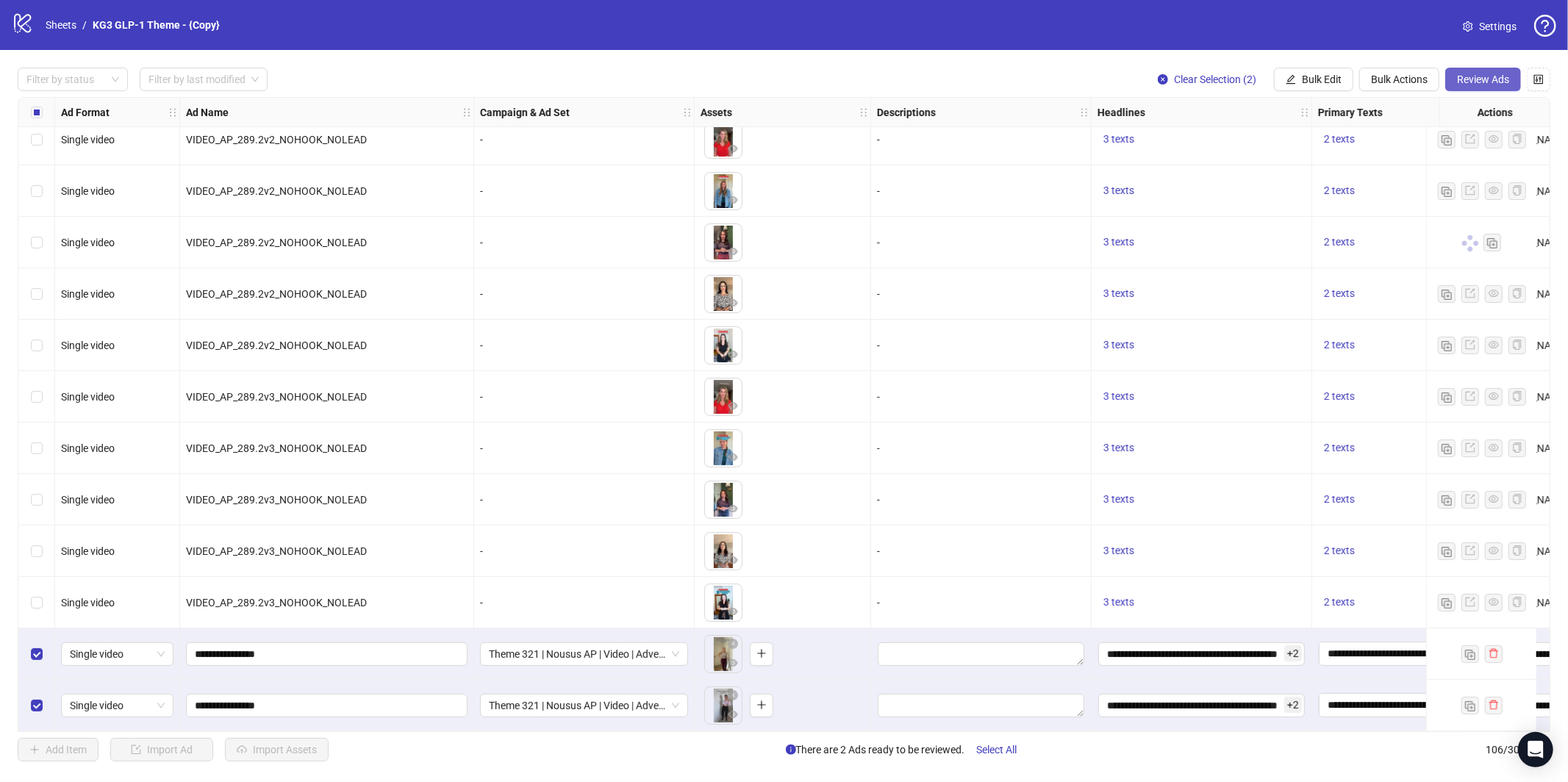
click at [1469, 79] on span "Review Ads" at bounding box center [1483, 79] width 52 height 12
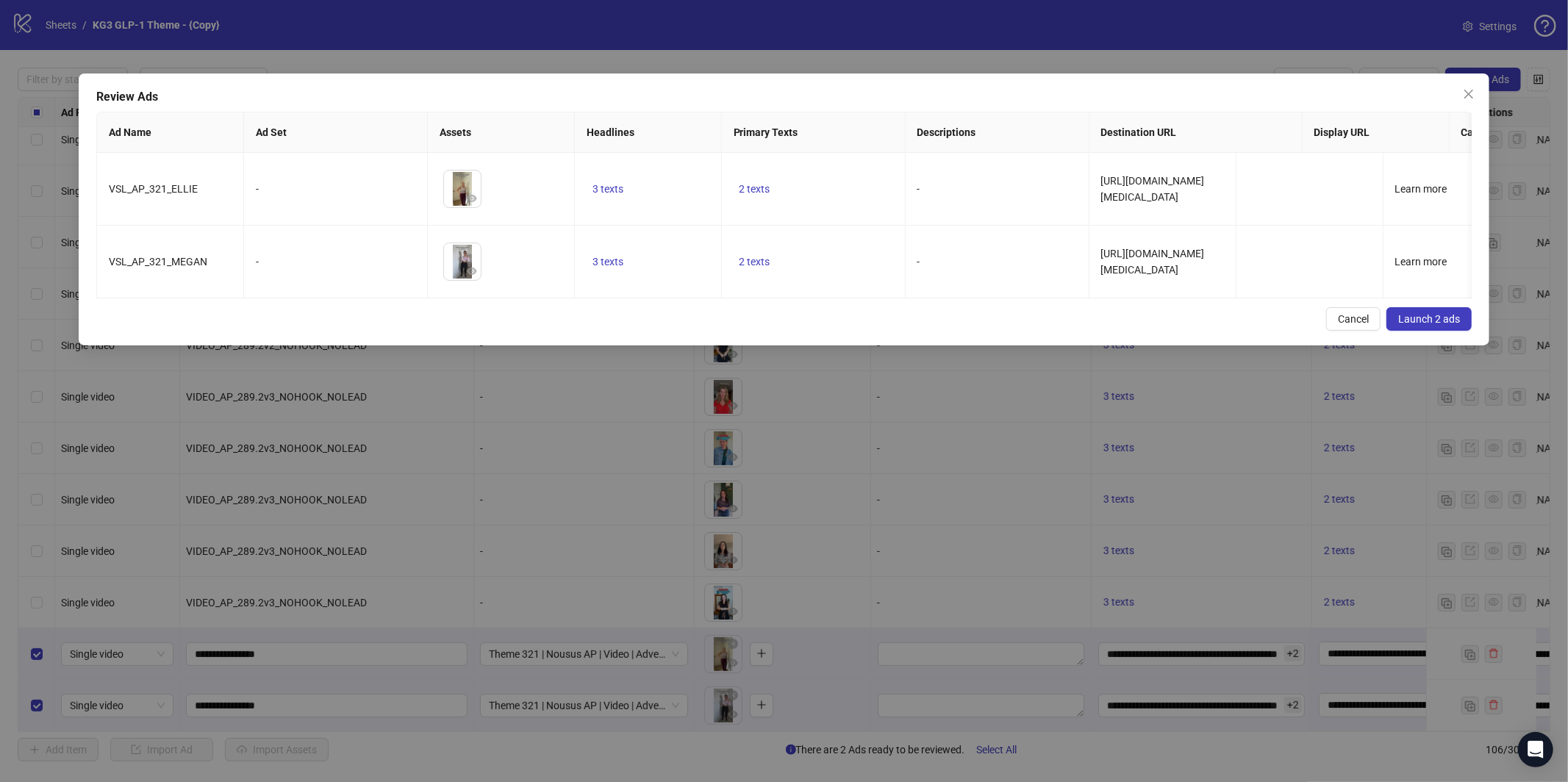
click at [1456, 312] on button "Launch 2 ads" at bounding box center [1429, 319] width 85 height 24
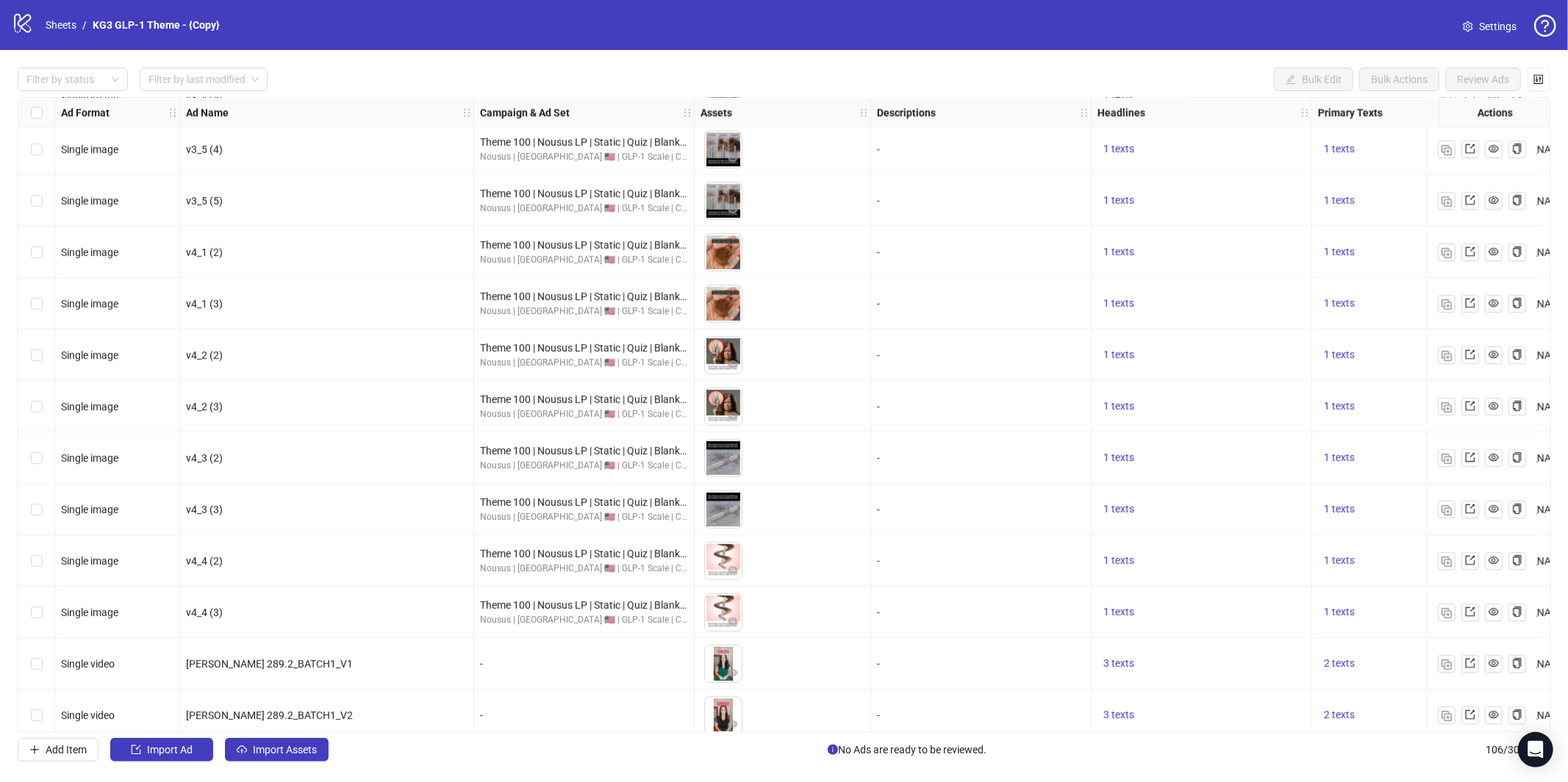
scroll to position [3186, 0]
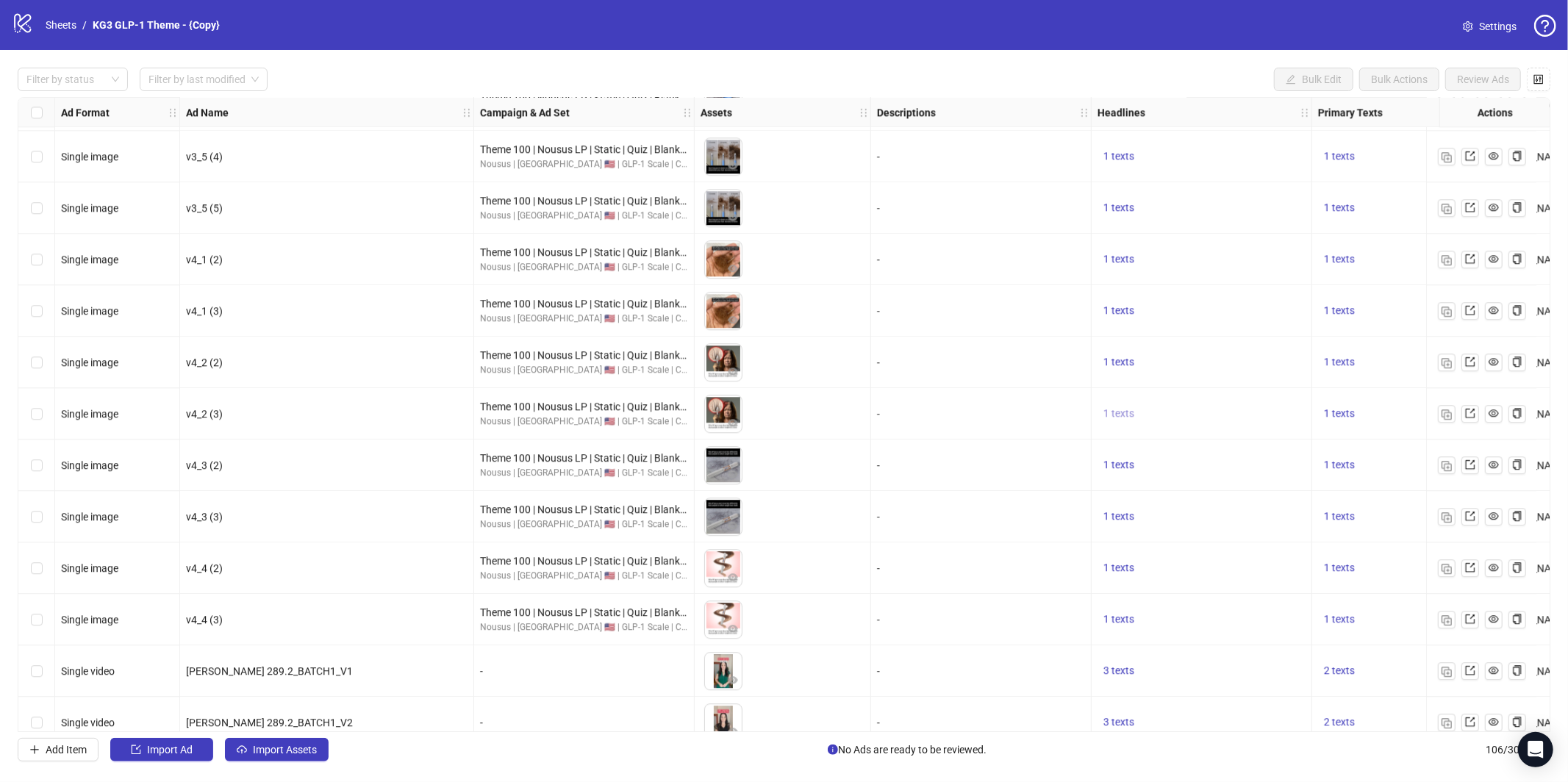
click at [1125, 410] on span "1 texts" at bounding box center [1119, 413] width 31 height 12
click at [1389, 383] on div "1 texts" at bounding box center [1386, 362] width 147 height 51
click at [1342, 415] on span "1 texts" at bounding box center [1339, 413] width 31 height 12
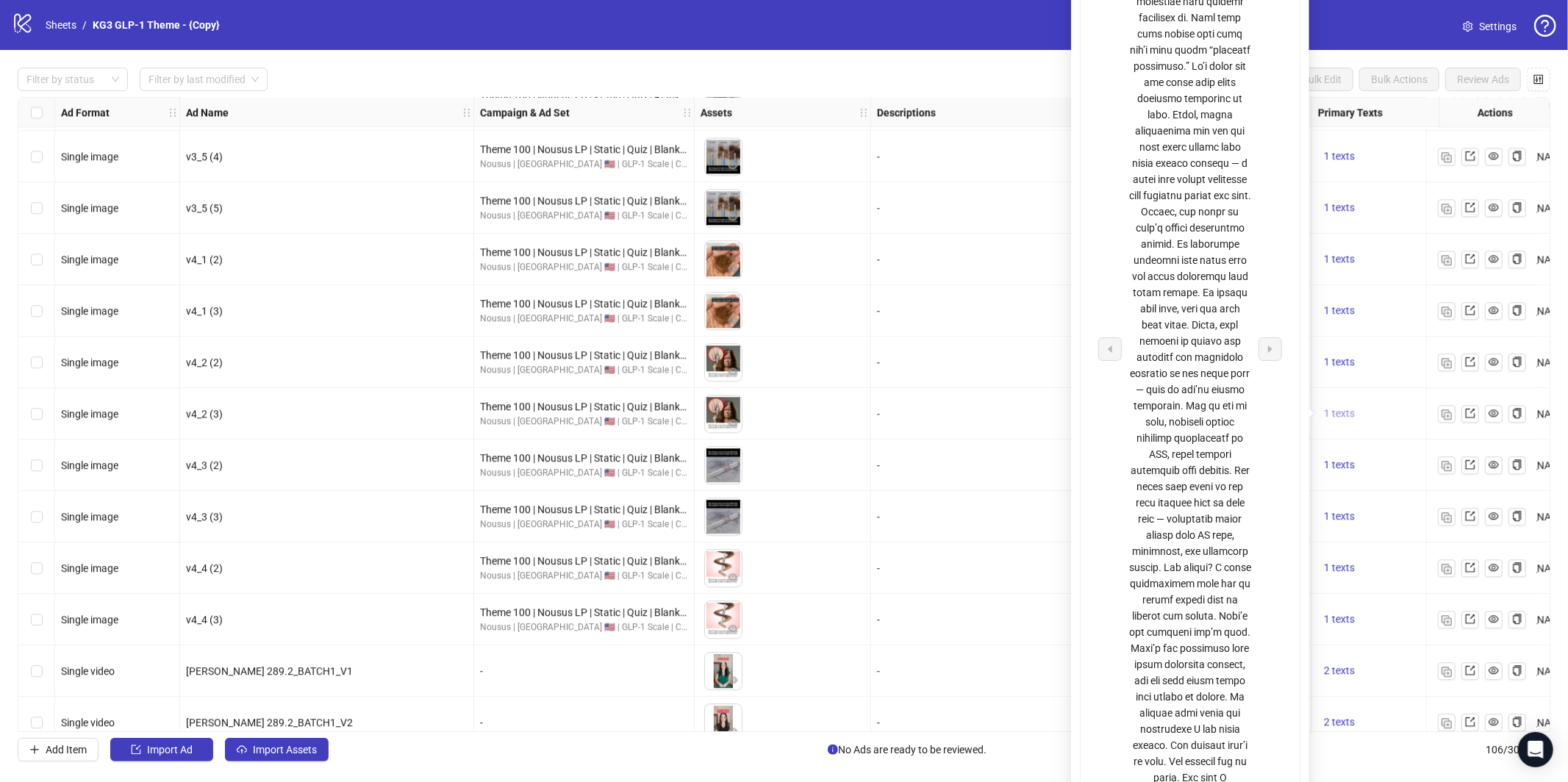
click at [1344, 418] on span "1 texts" at bounding box center [1339, 413] width 31 height 12
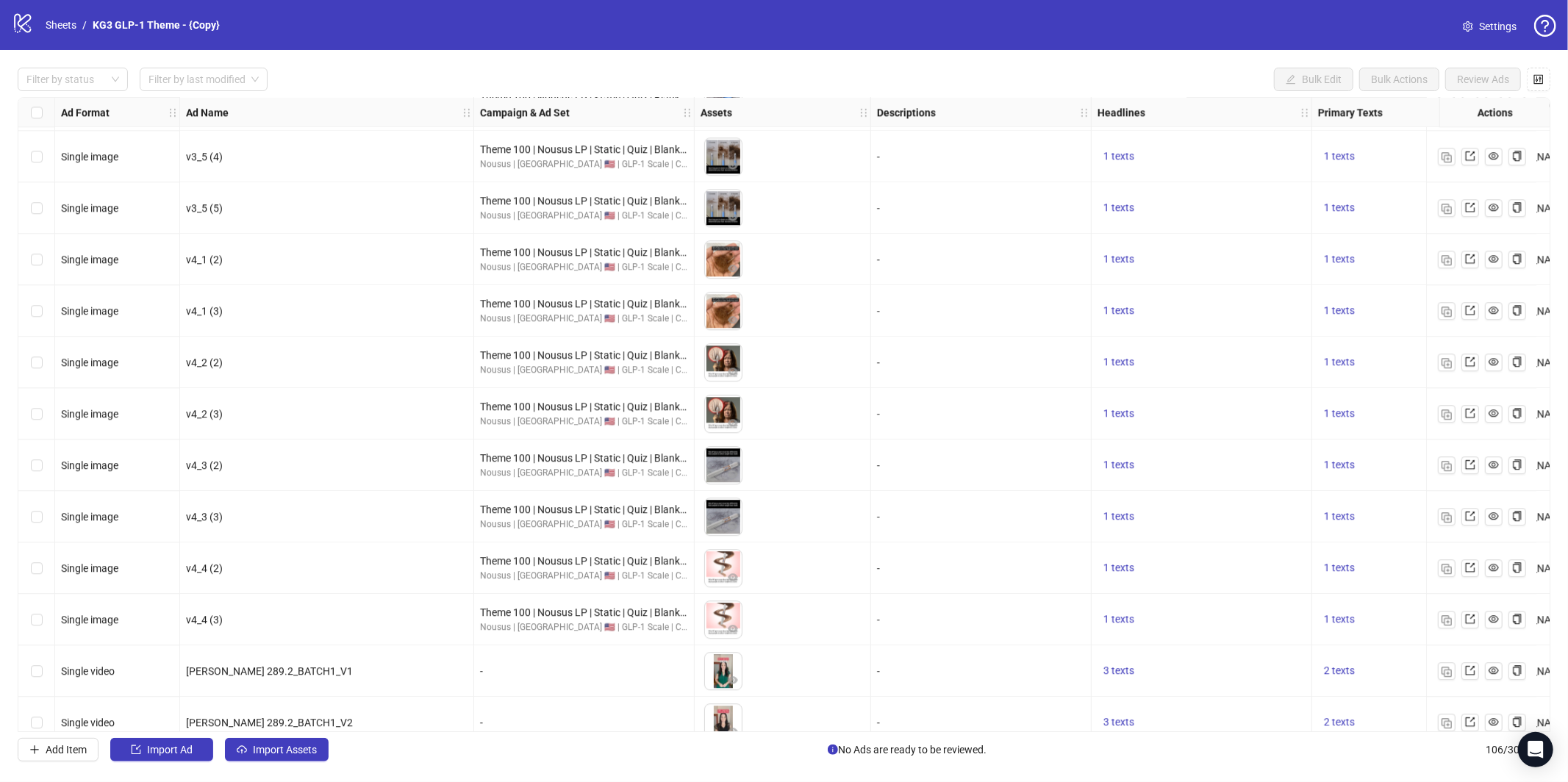
scroll to position [3330, 0]
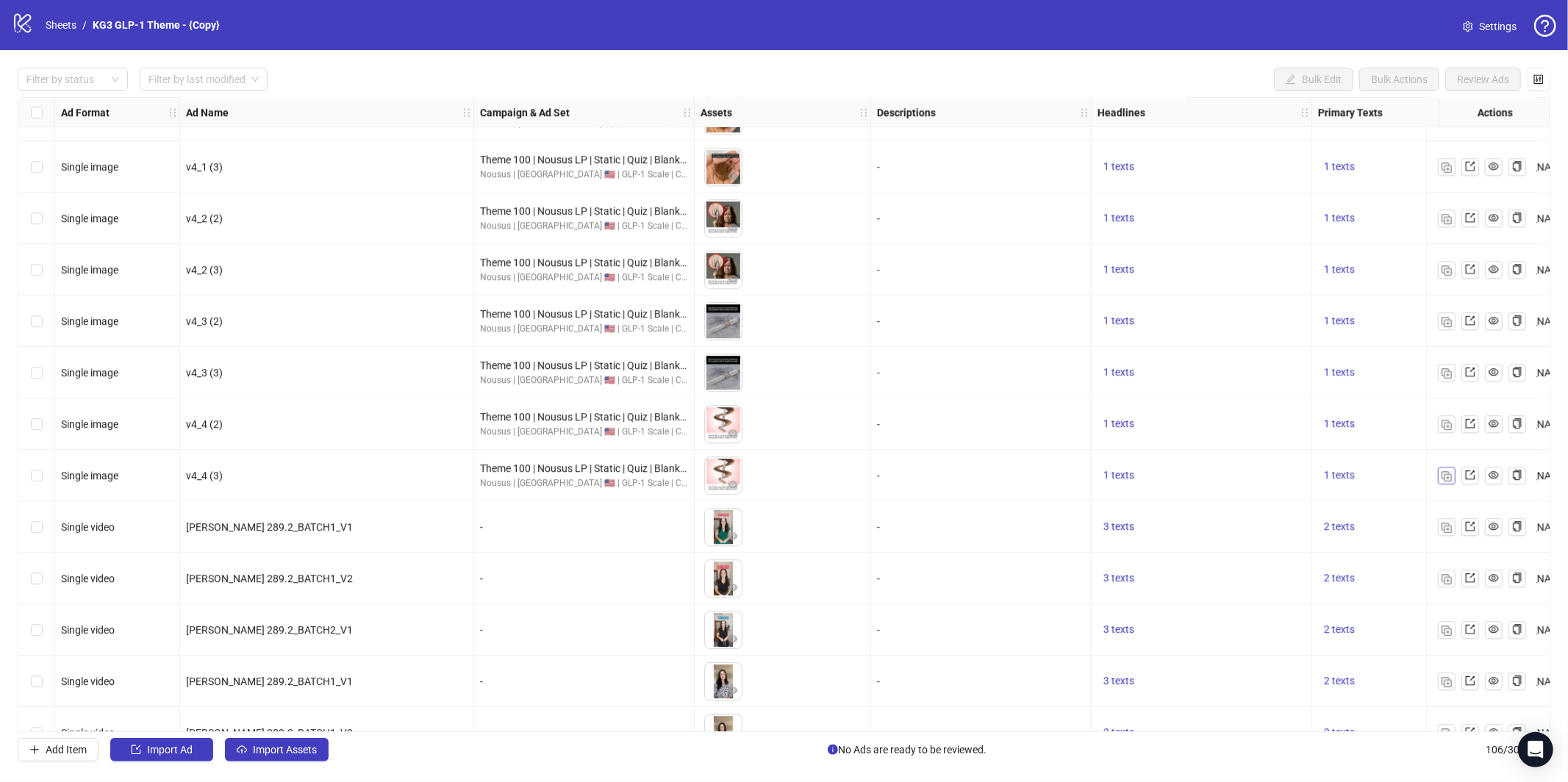
click at [1450, 478] on img "button" at bounding box center [1447, 476] width 10 height 10
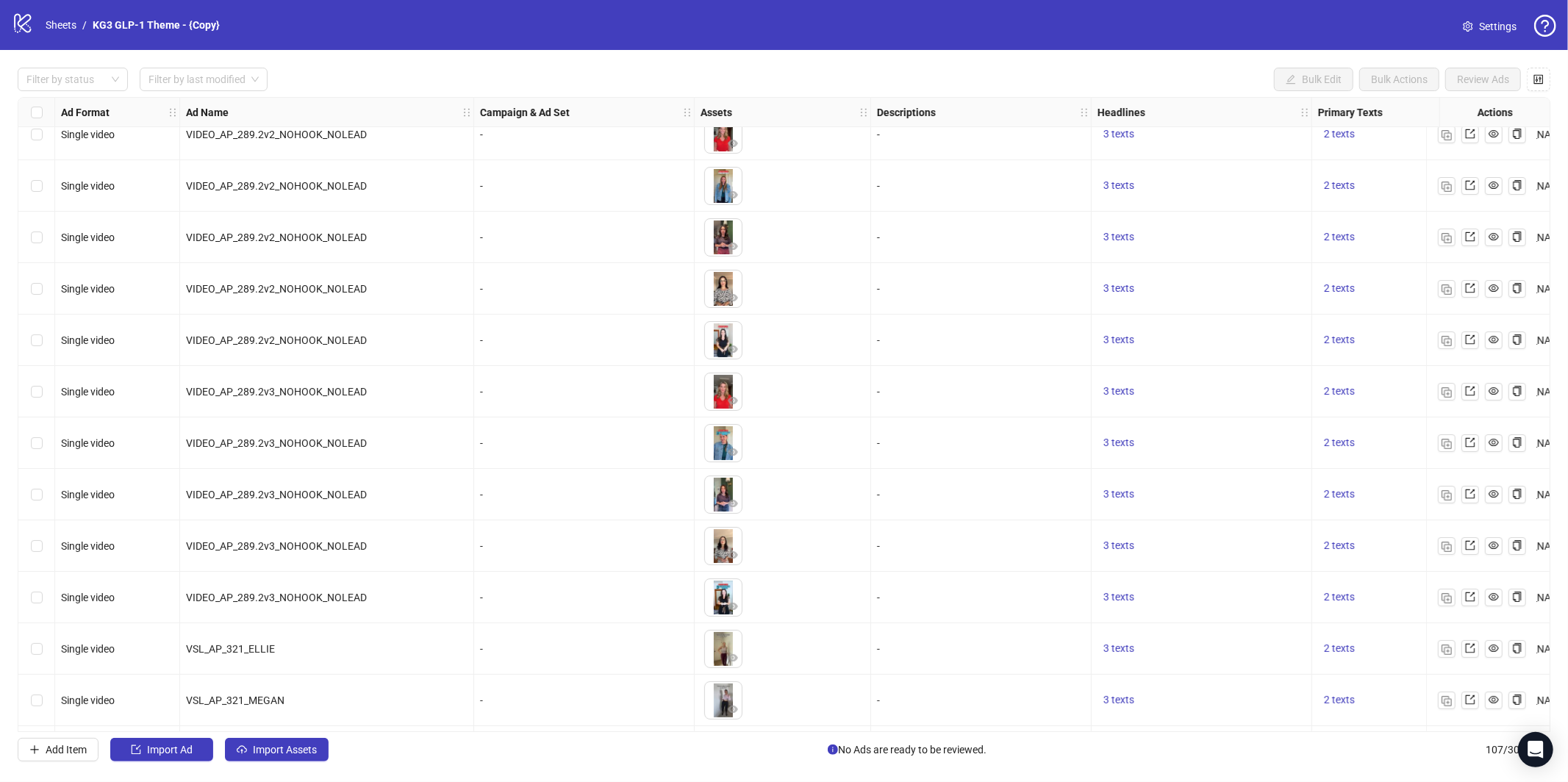
scroll to position [4906, 0]
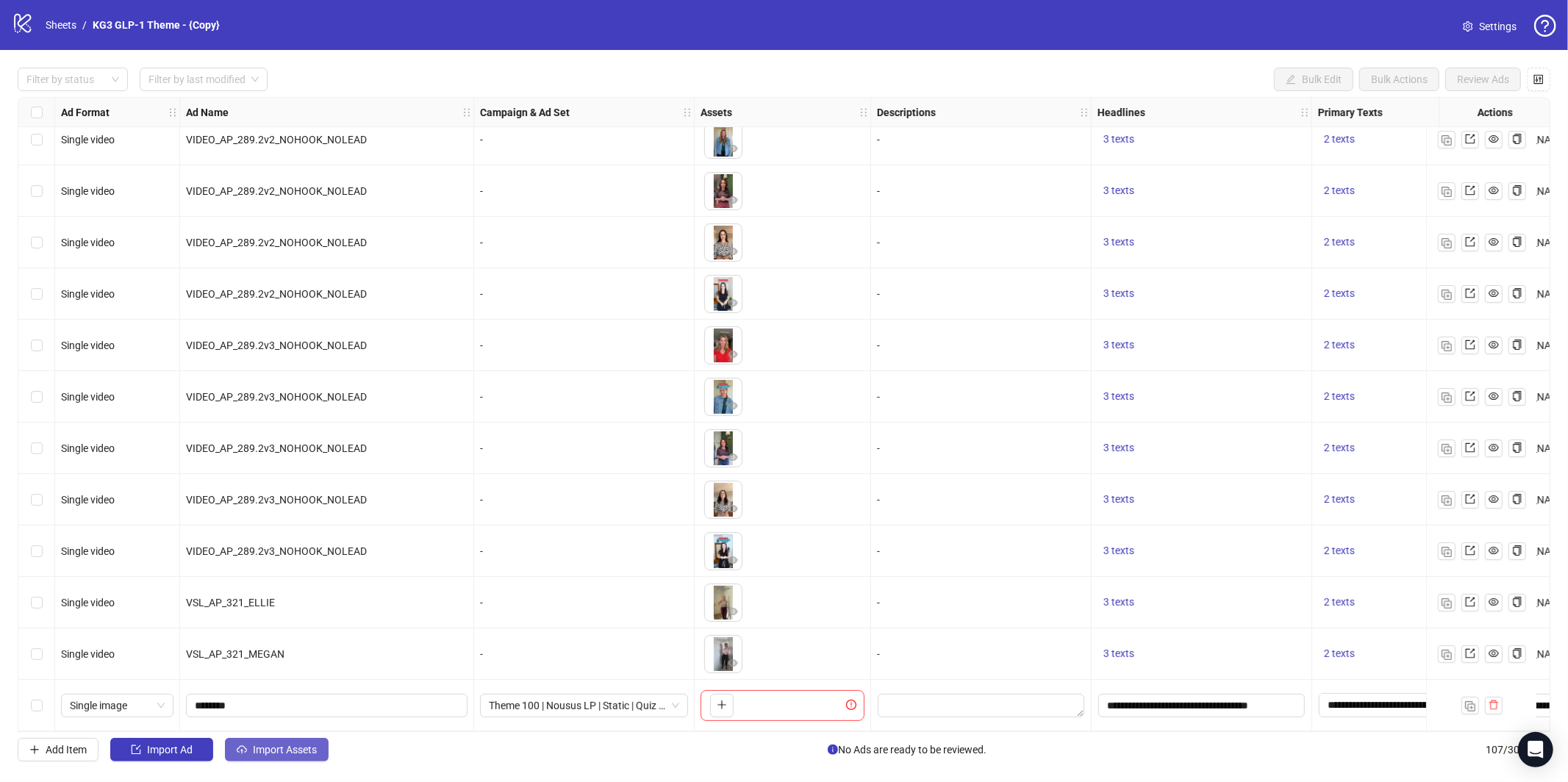
click at [255, 757] on button "Import Assets" at bounding box center [276, 750] width 104 height 24
click at [57, 20] on link "Sheets" at bounding box center [61, 25] width 37 height 16
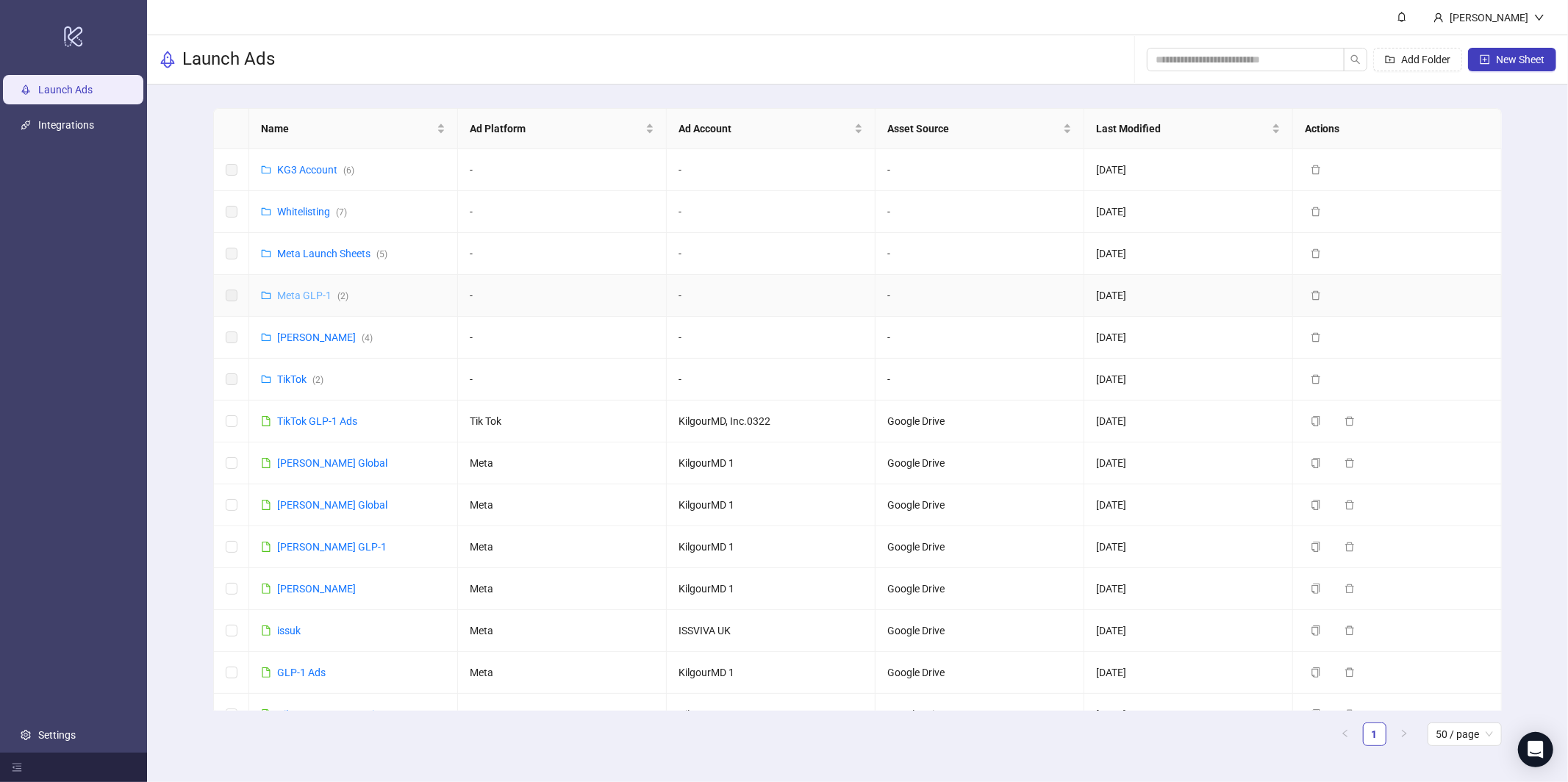
click at [309, 291] on link "Meta GLP-1 ( 2 )" at bounding box center [312, 295] width 71 height 12
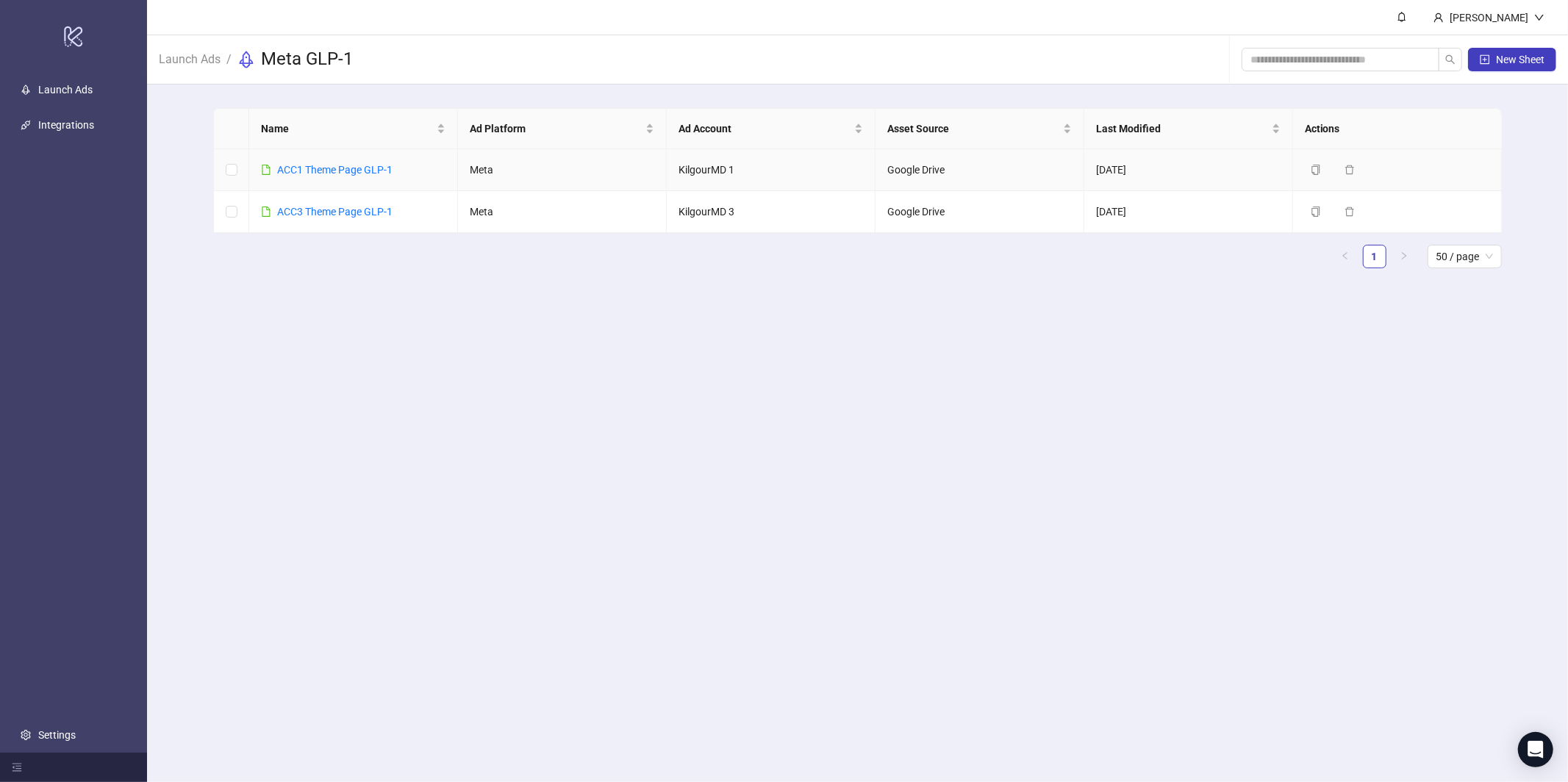
drag, startPoint x: 383, startPoint y: 174, endPoint x: 398, endPoint y: 169, distance: 15.8
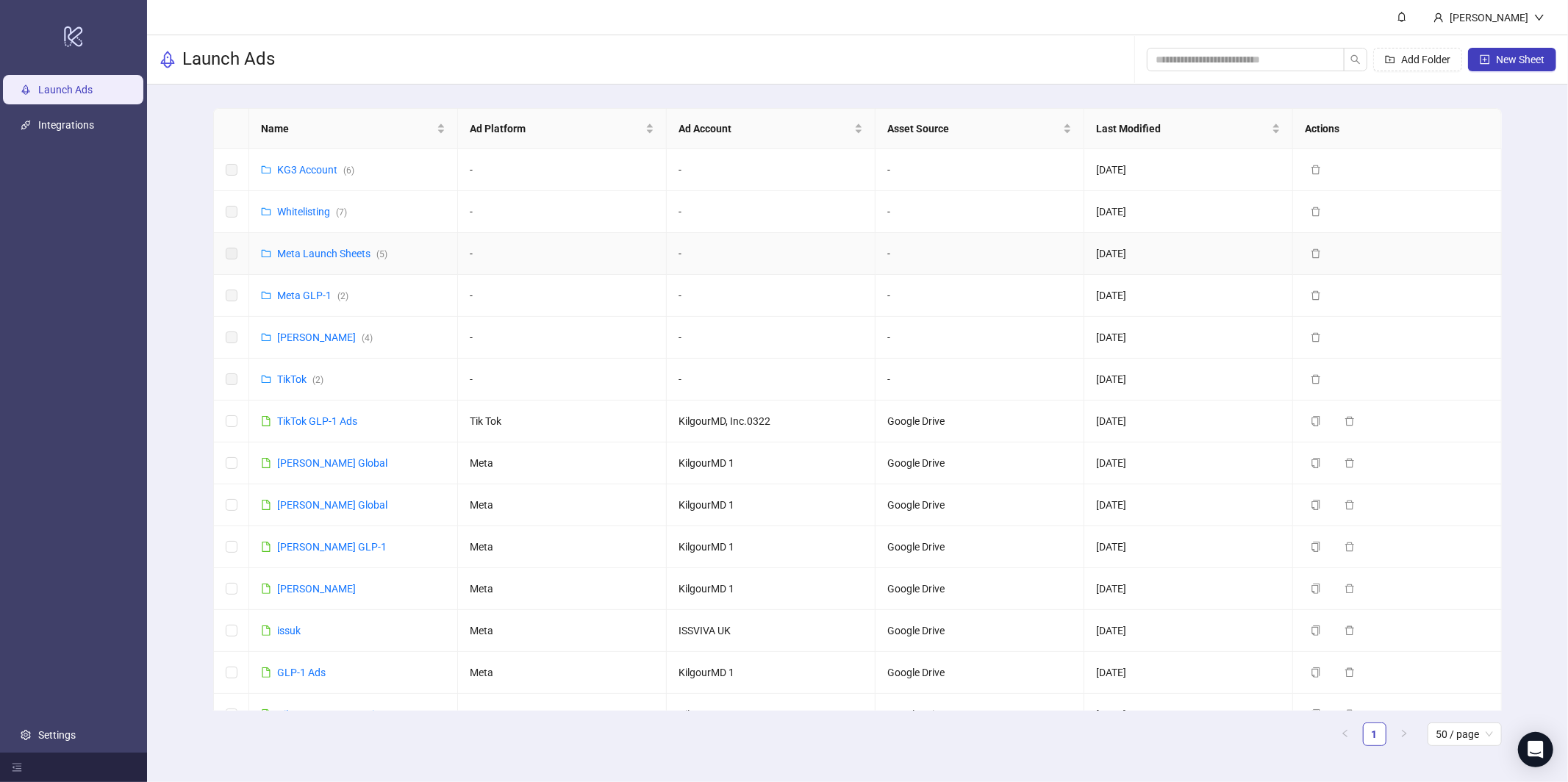
click at [308, 237] on td "Meta Launch Sheets ( 5 )" at bounding box center [354, 254] width 209 height 42
click at [306, 210] on link "Whitelisting ( 7 )" at bounding box center [312, 212] width 70 height 12
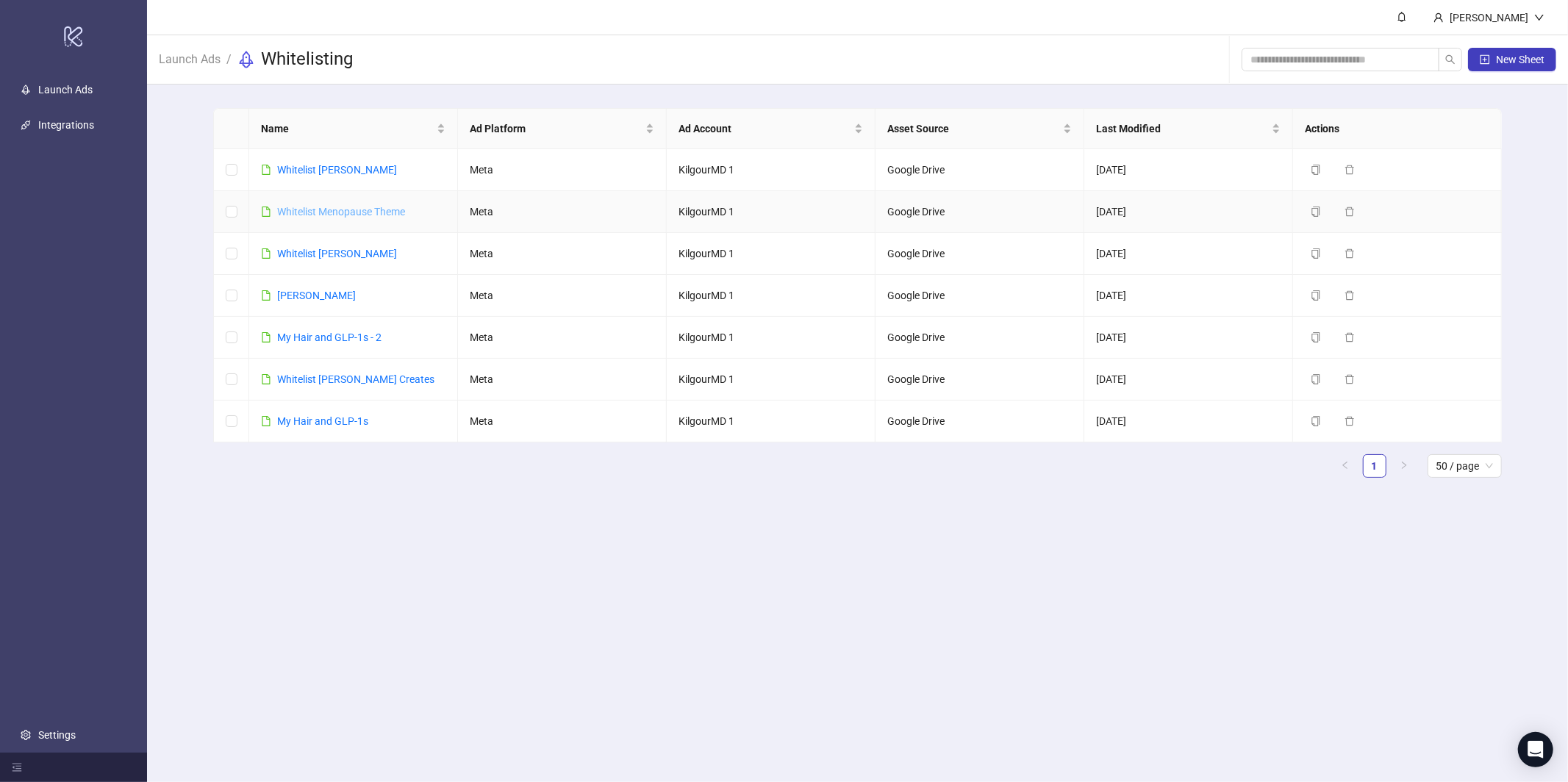
click at [317, 209] on link "Whitelist Menopause Theme" at bounding box center [341, 212] width 128 height 12
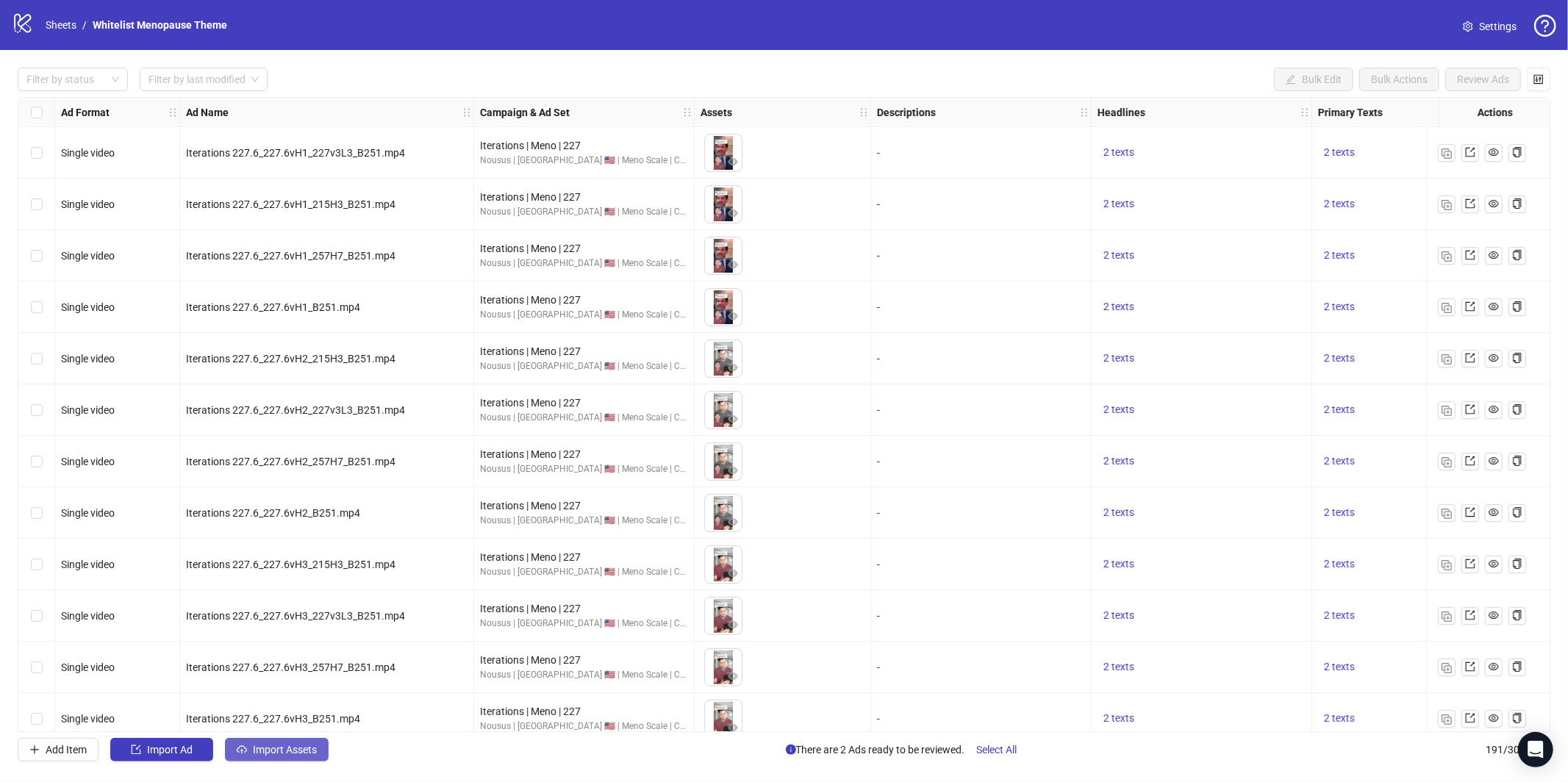
click at [284, 758] on button "Import Assets" at bounding box center [276, 750] width 104 height 24
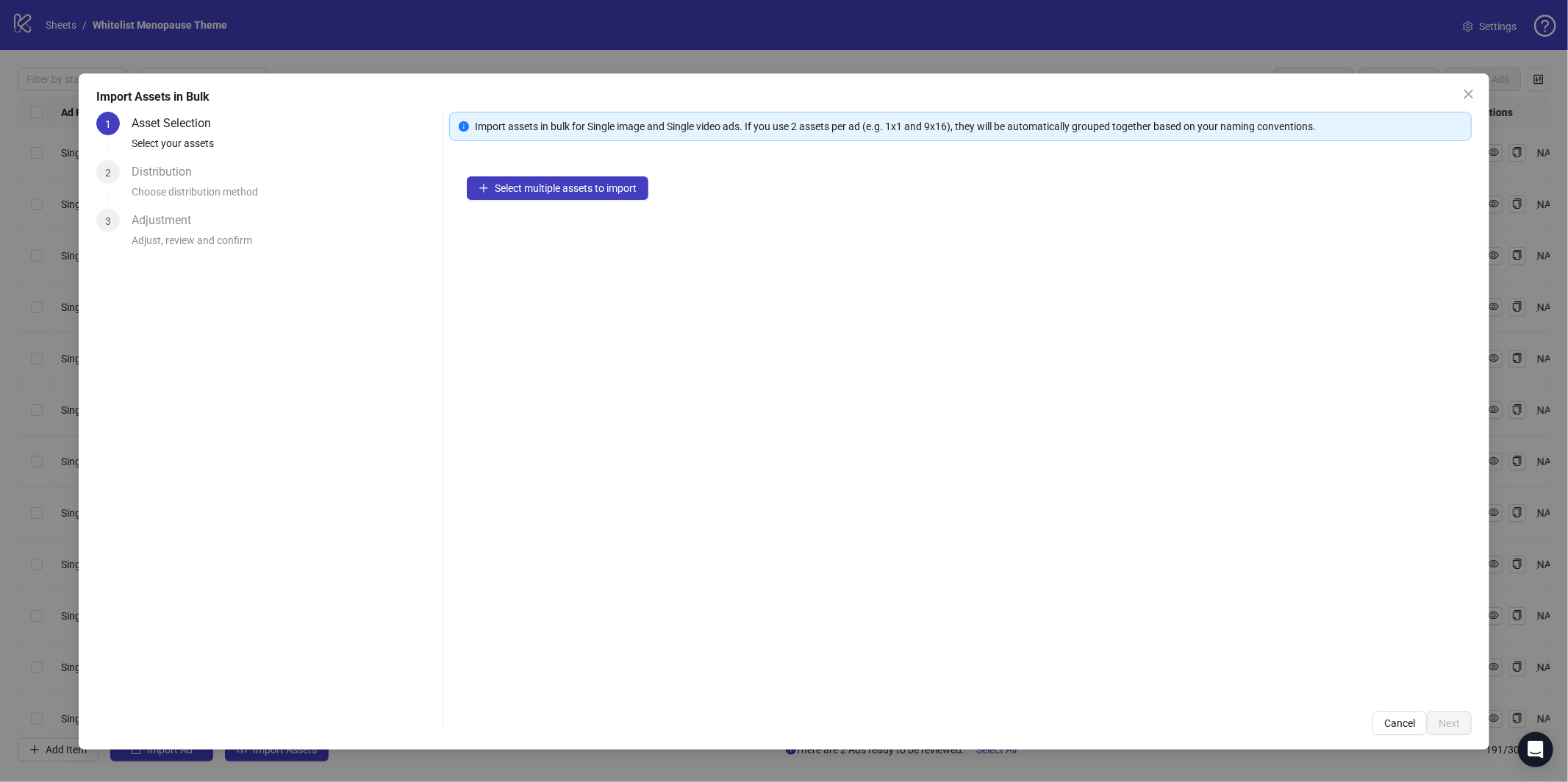
click at [634, 172] on div "Select multiple assets to import" at bounding box center [960, 426] width 1023 height 535
click at [623, 180] on button "Select multiple assets to import" at bounding box center [557, 188] width 182 height 24
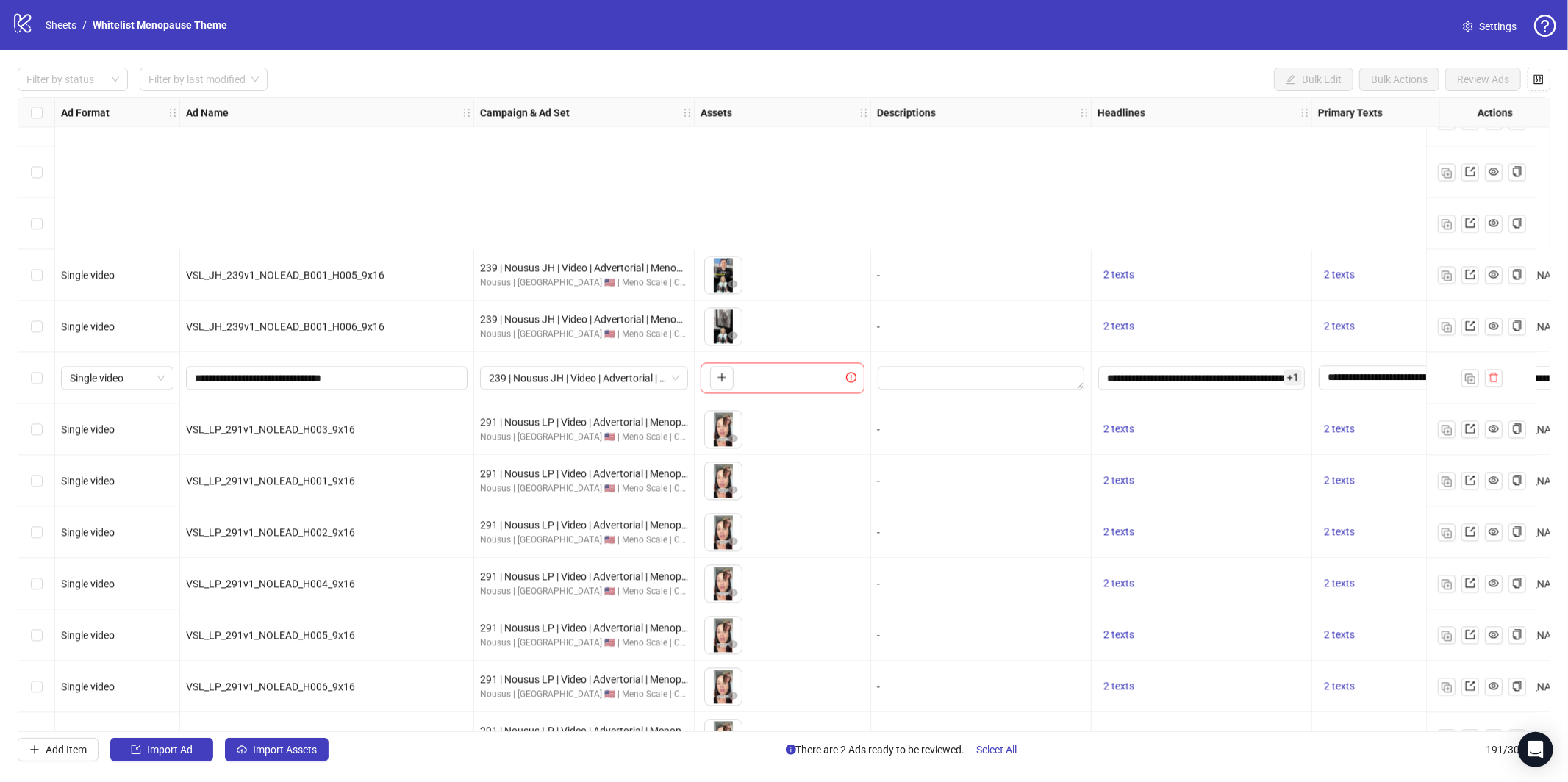
scroll to position [3267, 0]
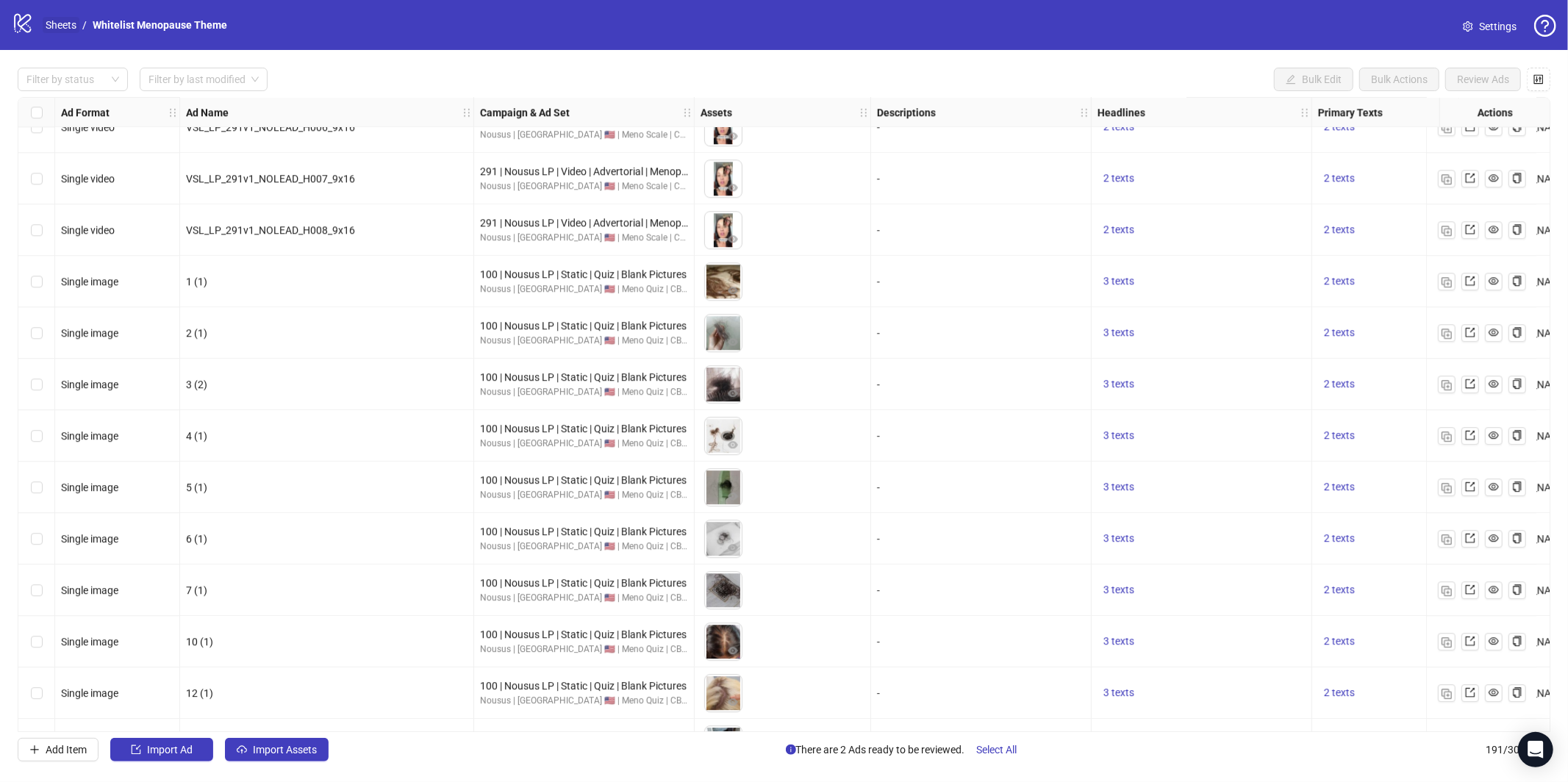
click at [59, 24] on link "Sheets" at bounding box center [61, 25] width 37 height 16
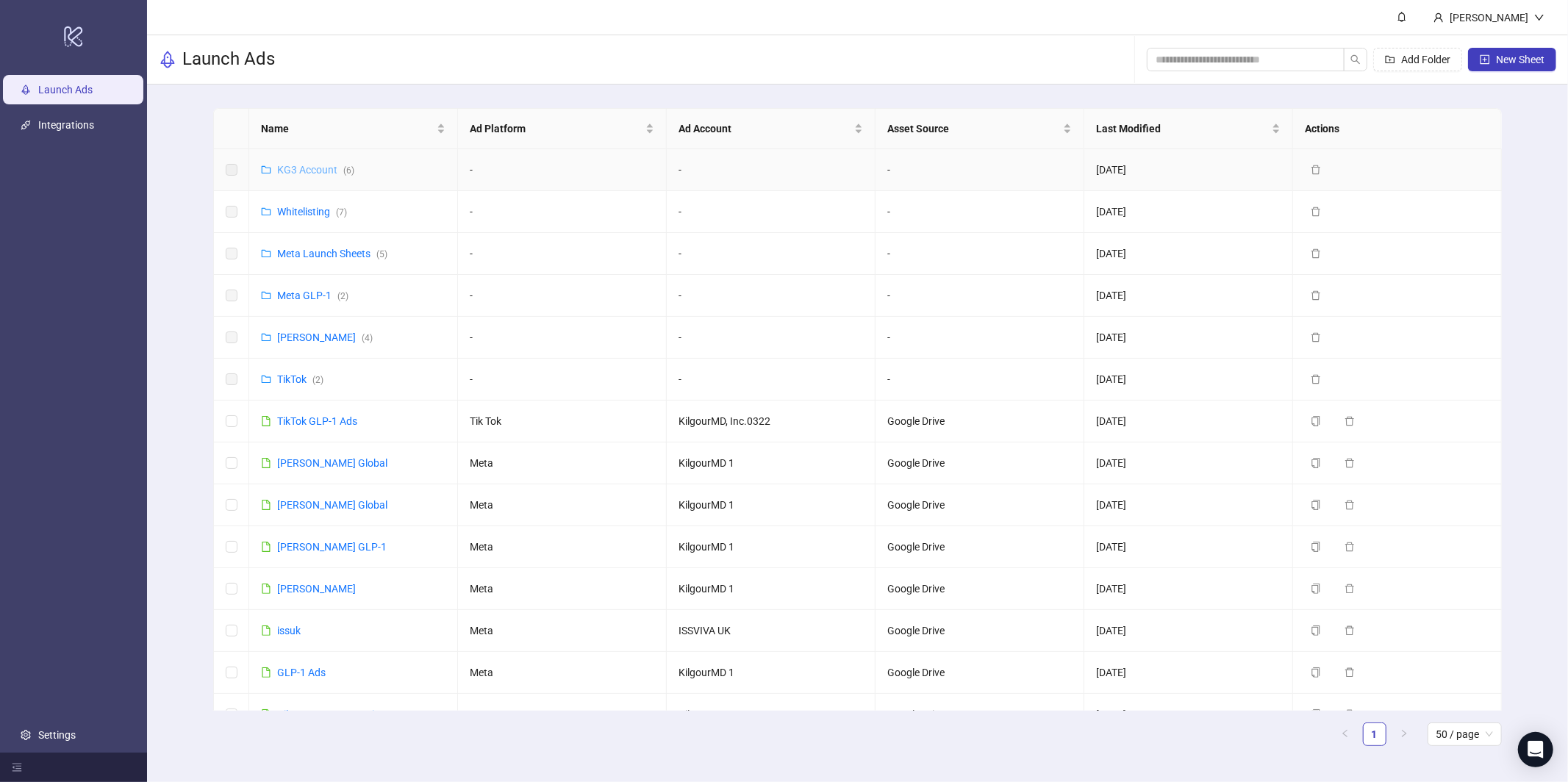
click at [311, 170] on link "KG3 Account ( 6 )" at bounding box center [315, 170] width 77 height 12
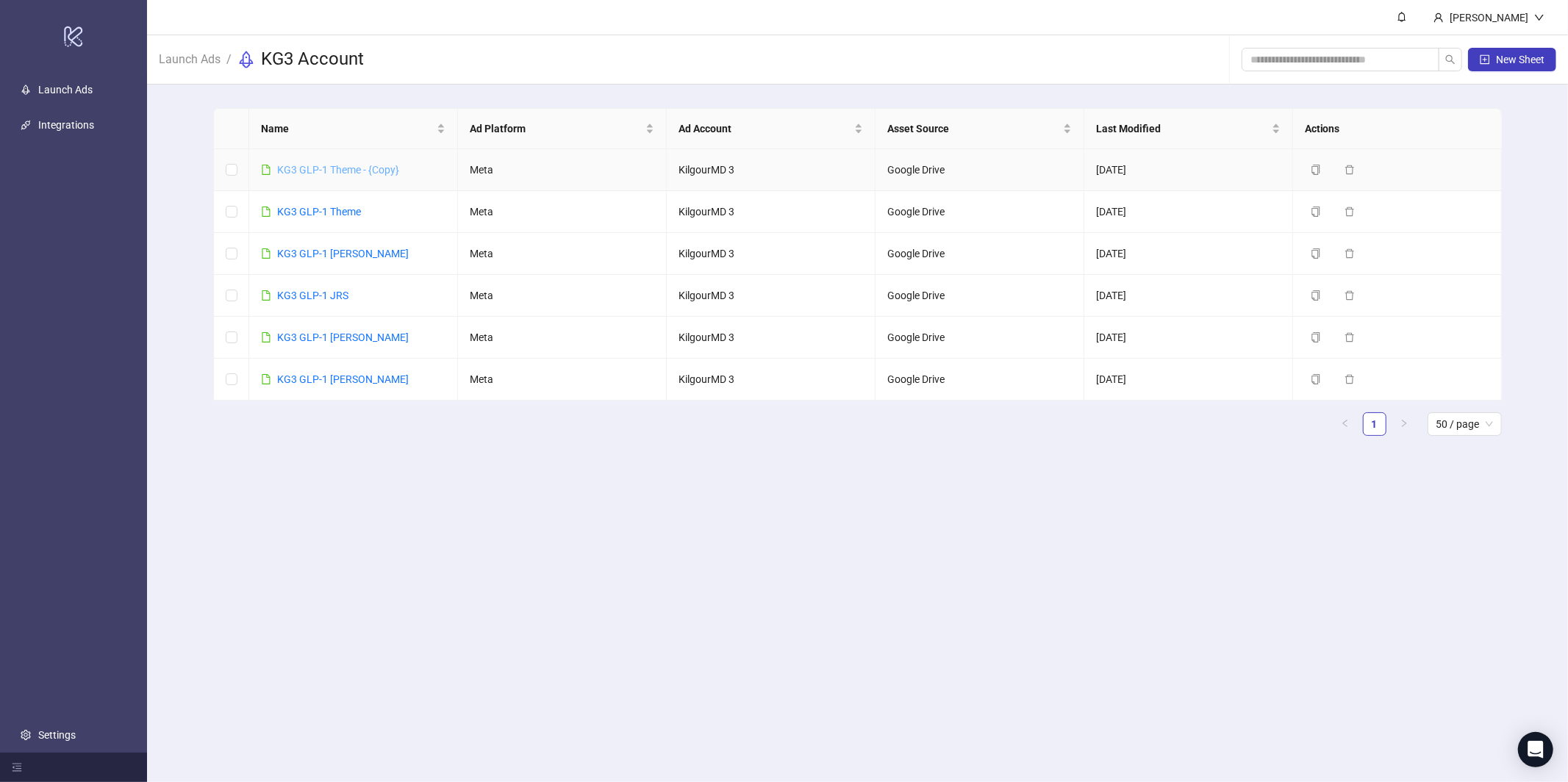
click at [312, 170] on link "KG3 GLP-1 Theme - {Copy}" at bounding box center [338, 170] width 122 height 12
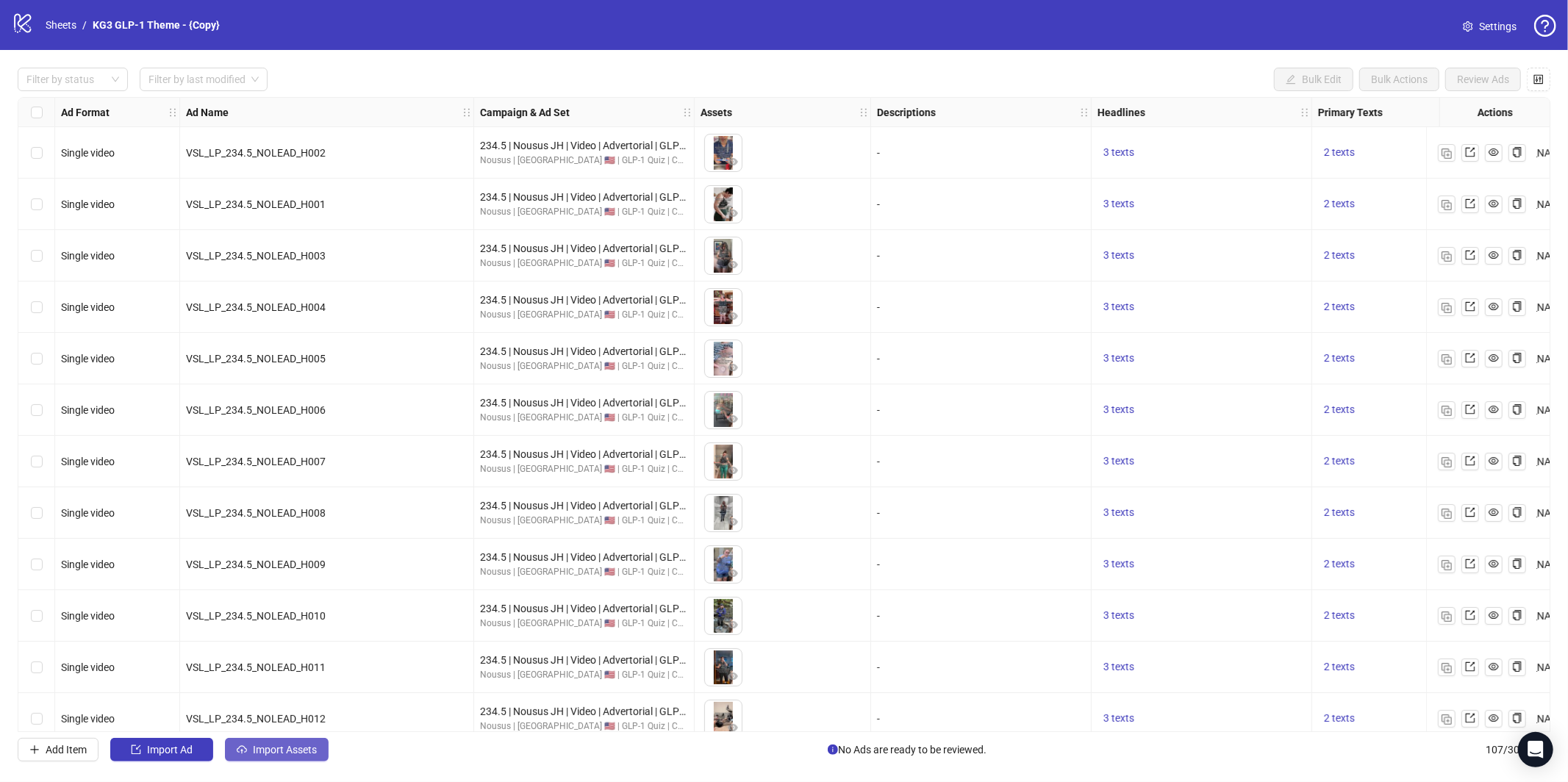
click at [284, 746] on span "Import Assets" at bounding box center [284, 750] width 64 height 12
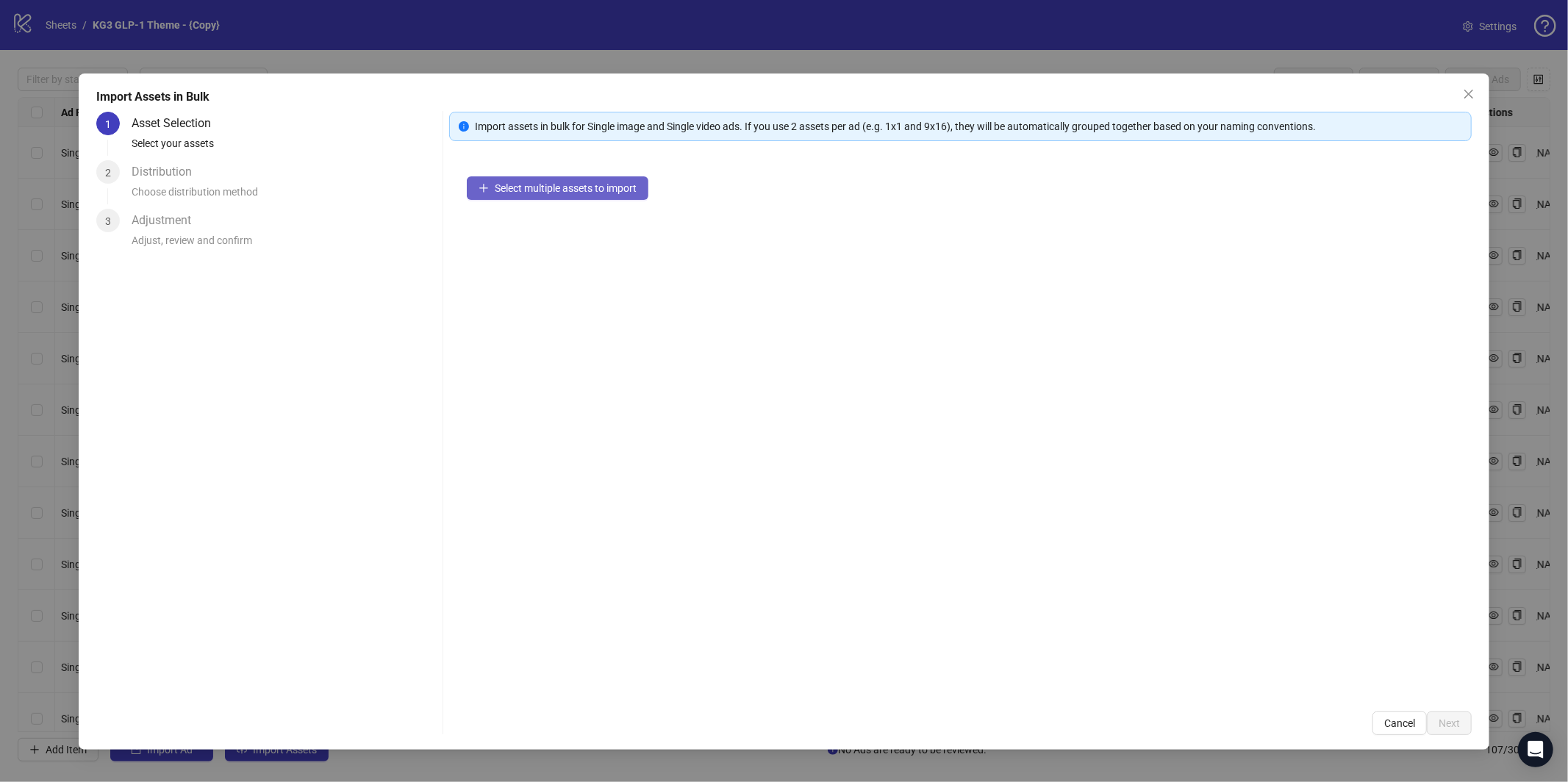
click at [571, 188] on span "Select multiple assets to import" at bounding box center [565, 188] width 142 height 12
